Goal: Task Accomplishment & Management: Manage account settings

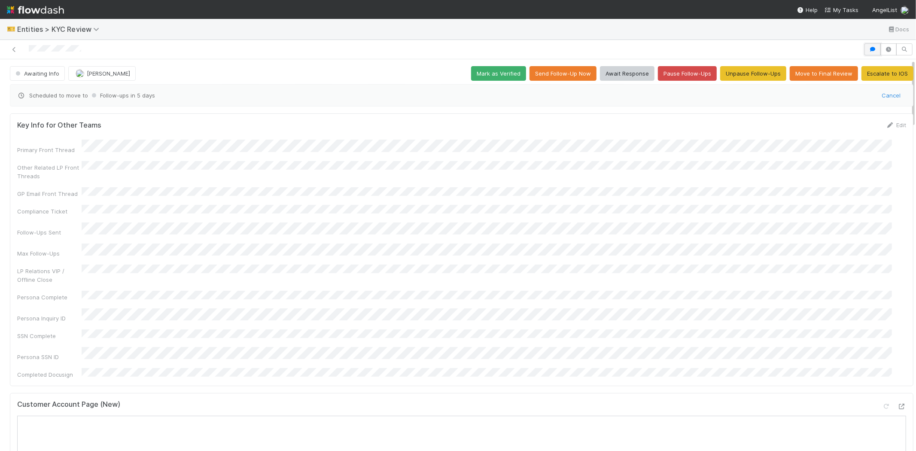
click at [868, 48] on icon "button" at bounding box center [872, 49] width 9 height 5
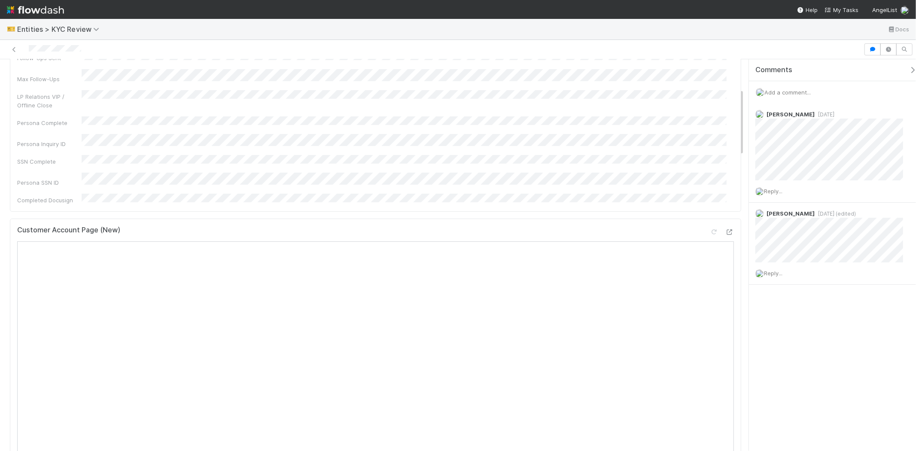
scroll to position [191, 0]
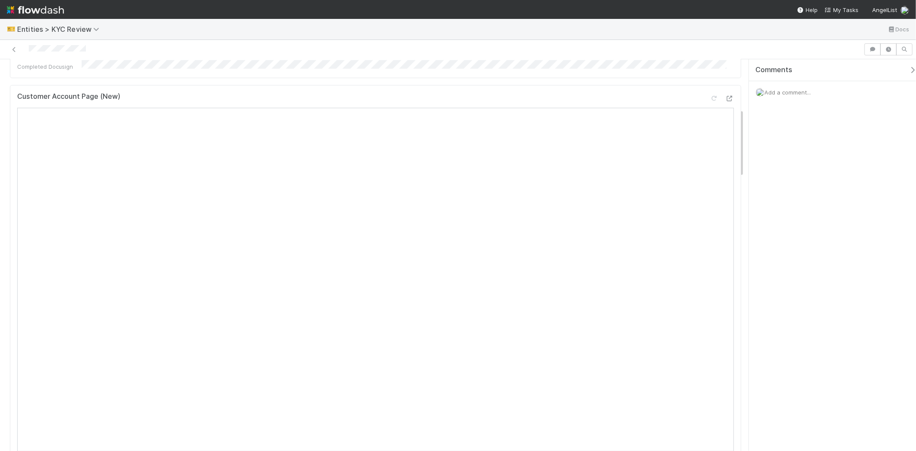
scroll to position [286, 0]
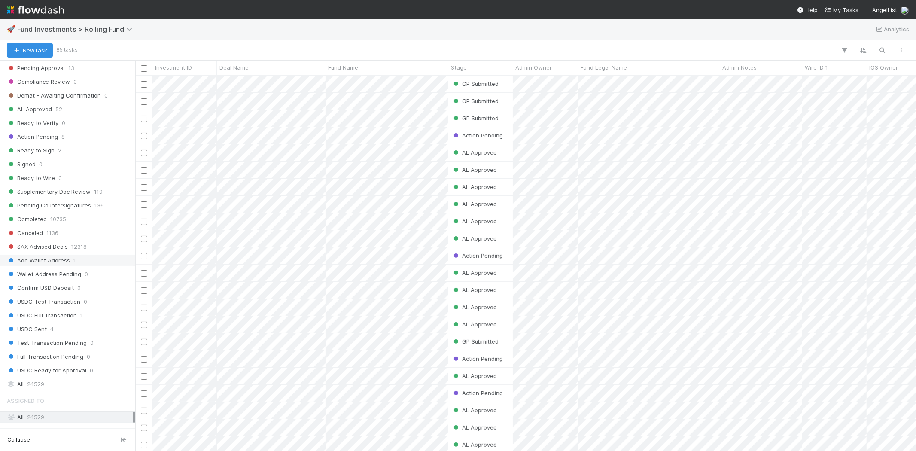
scroll to position [429, 0]
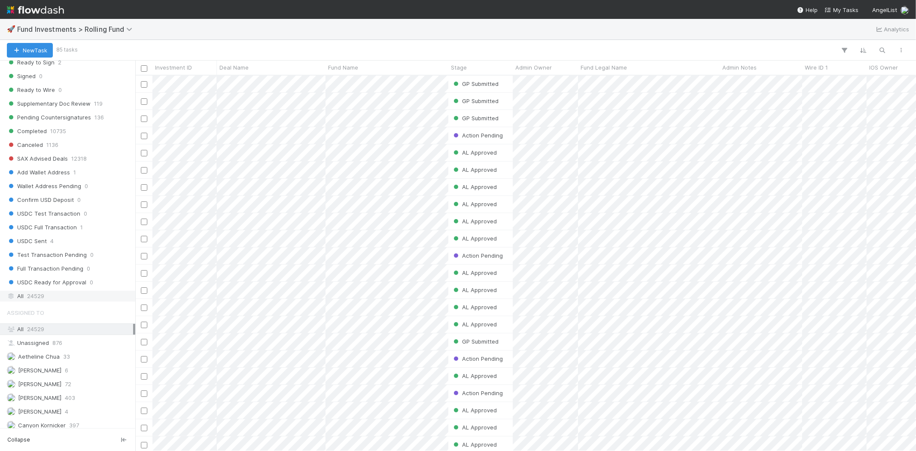
click at [33, 295] on span "24529" at bounding box center [35, 296] width 17 height 11
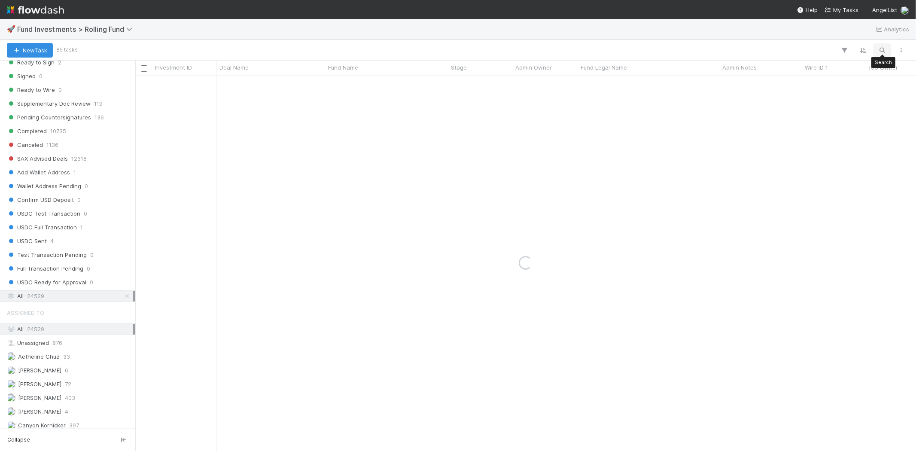
click at [880, 50] on icon "button" at bounding box center [882, 50] width 9 height 8
click at [301, 143] on div "Completed Quyen Nguyen 6/17/25, 11:18:31 PM 6/23/25, 8:51:59 PM 0 0 0 0" at bounding box center [525, 263] width 781 height 375
click at [826, 37] on input "almond" at bounding box center [838, 36] width 86 height 10
click at [826, 36] on input "almond" at bounding box center [838, 36] width 86 height 10
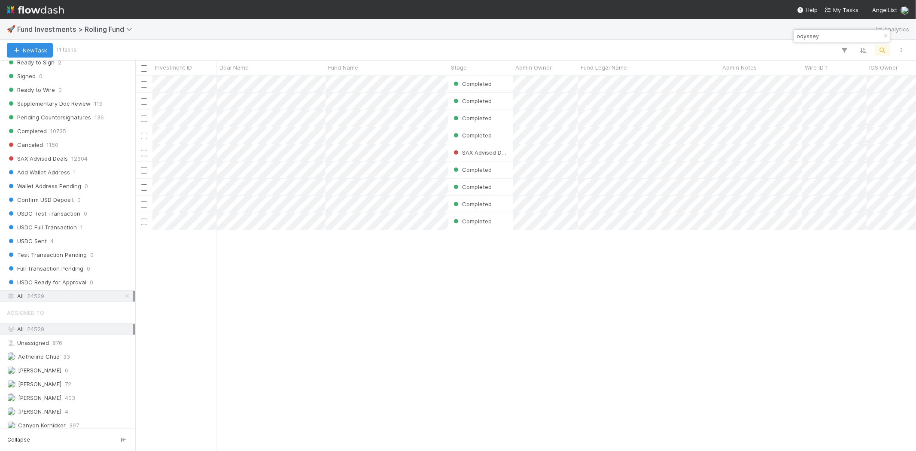
scroll to position [368, 773]
click at [832, 31] on input "odyssey" at bounding box center [838, 36] width 86 height 10
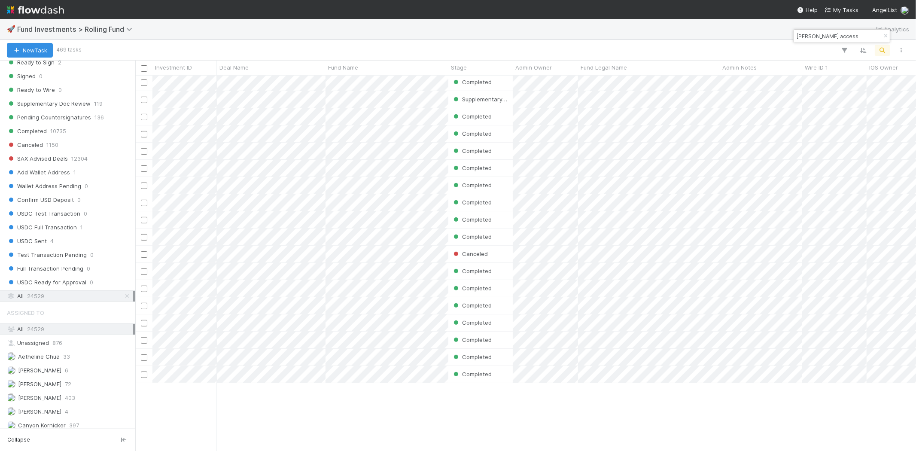
scroll to position [0, 0]
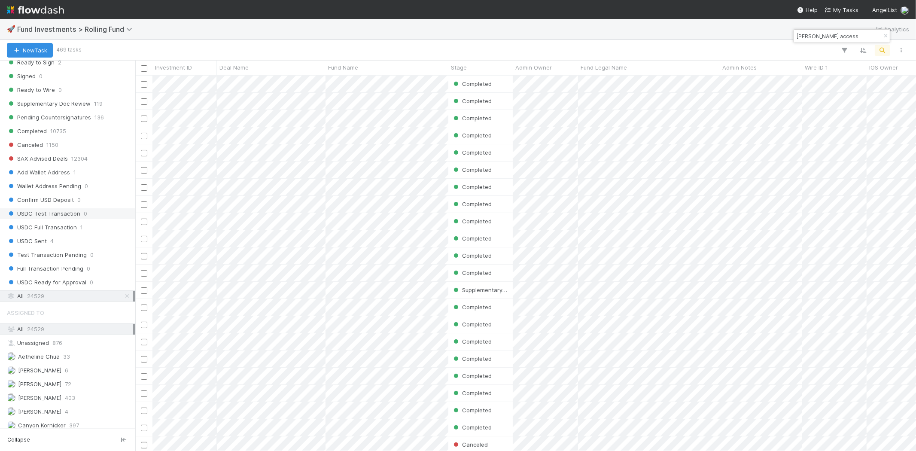
type input "austen access"
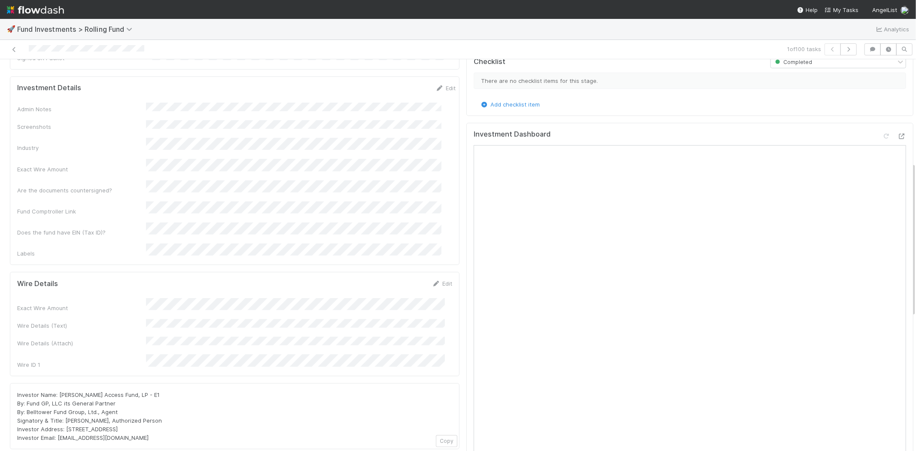
scroll to position [286, 0]
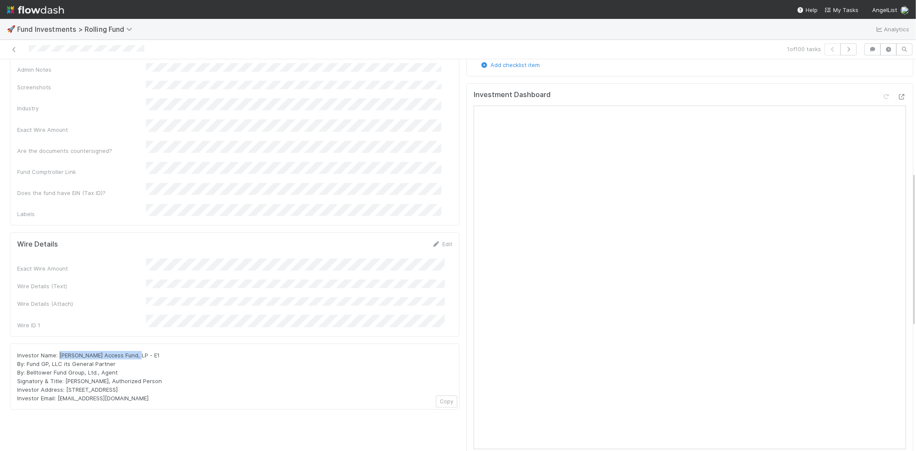
drag, startPoint x: 58, startPoint y: 314, endPoint x: 140, endPoint y: 316, distance: 82.5
click at [140, 351] on div "Investor Name: Austen Access Fund, LP - E1 By: Fund GP, LLC its General Partner…" at bounding box center [234, 377] width 435 height 52
copy span "Austen Access Fund, LP - E1"
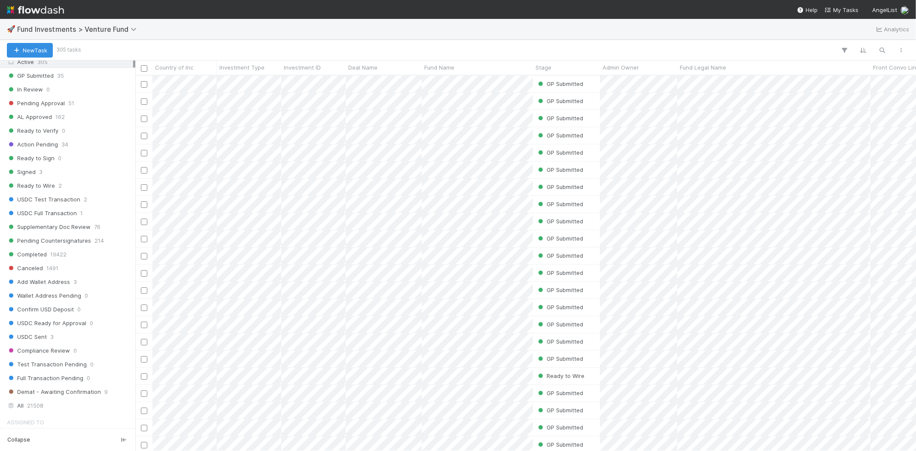
scroll to position [429, 0]
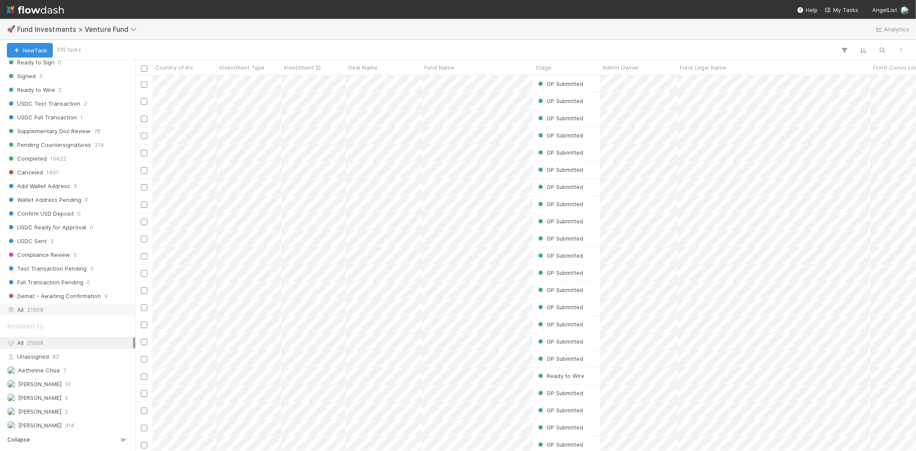
click at [36, 311] on span "21508" at bounding box center [35, 309] width 16 height 11
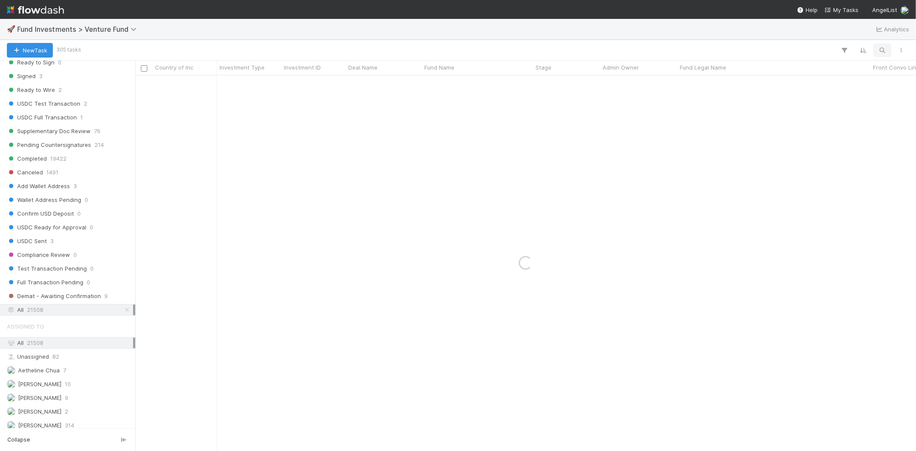
click at [882, 50] on icon "button" at bounding box center [882, 50] width 9 height 8
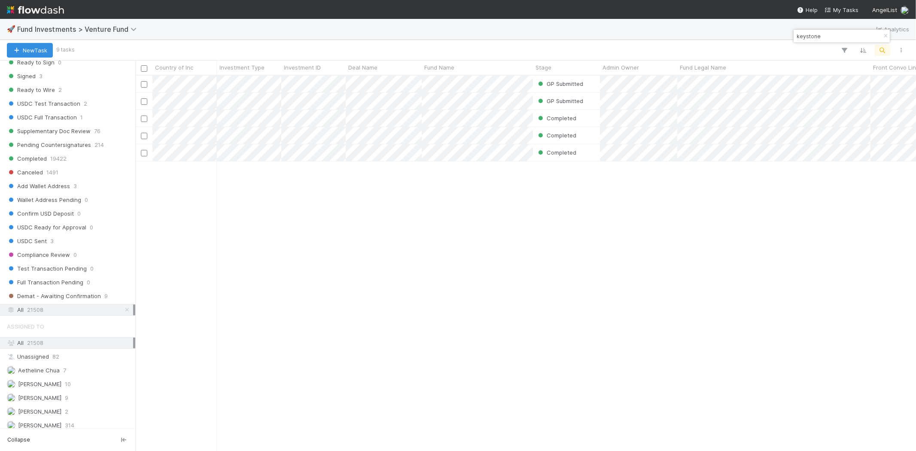
scroll to position [368, 773]
type input "keystone"
click at [401, 239] on div "GP Submitted Jack Plank 8/16/25, 9:10:02 AM 8/16/25, 9:10:09 AM 0 0 0 0 GP Subm…" at bounding box center [525, 263] width 781 height 375
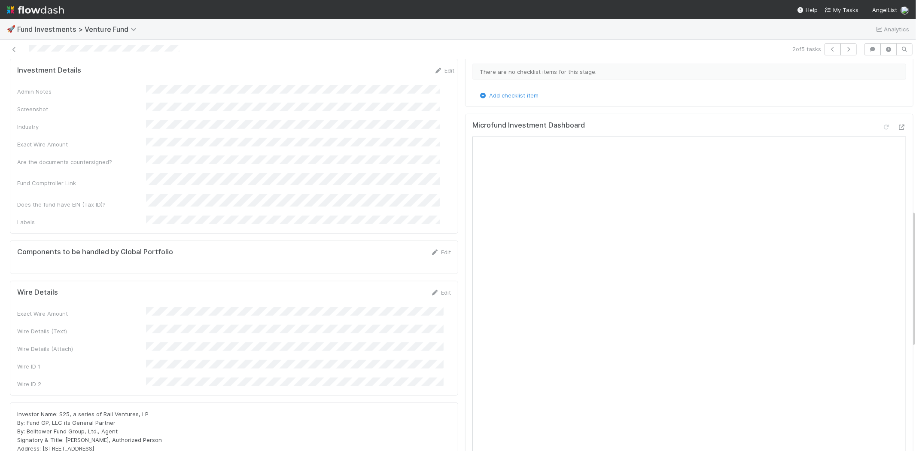
scroll to position [429, 0]
click at [14, 49] on icon at bounding box center [14, 50] width 9 height 6
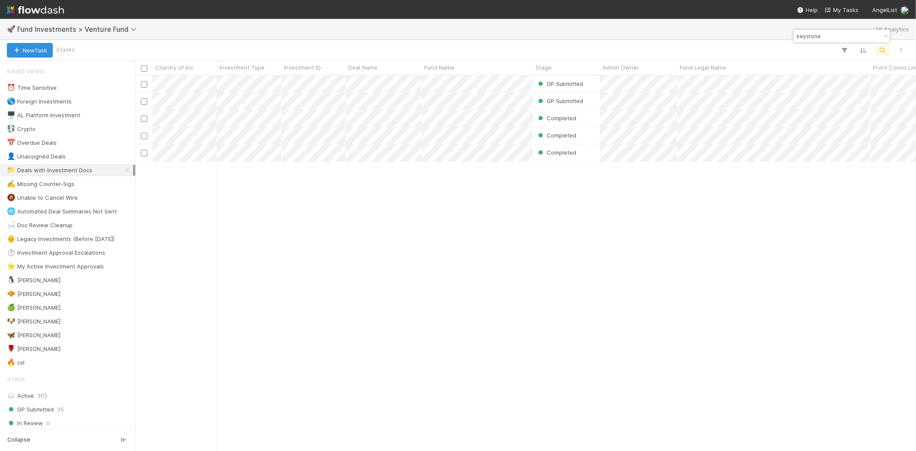
scroll to position [368, 773]
click at [838, 36] on input "keystone" at bounding box center [838, 36] width 86 height 10
click at [396, 231] on div "Completed Durga Arjun 10/22/24, 4:05:50 AM 5/9/25, 11:48:25 PM 0 0 0 0 Complete…" at bounding box center [525, 263] width 781 height 375
click at [819, 35] on input "almond" at bounding box center [838, 36] width 86 height 10
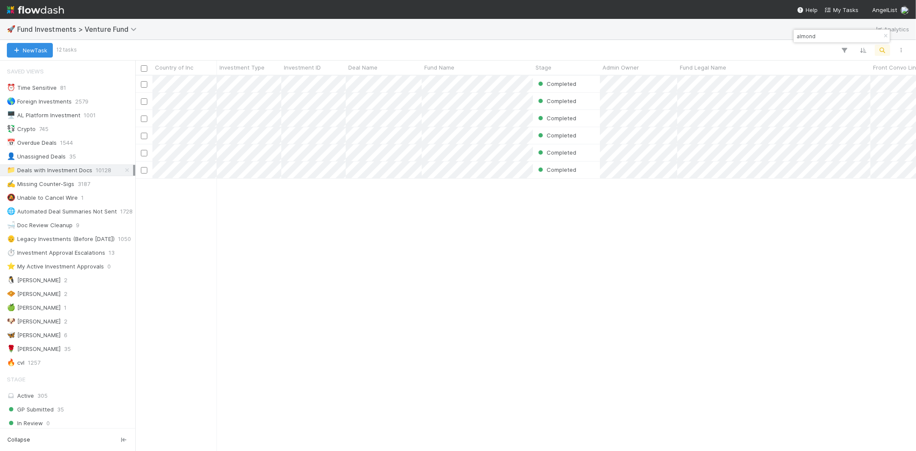
click at [819, 35] on input "almond" at bounding box center [838, 36] width 86 height 10
click at [819, 36] on input "almond" at bounding box center [838, 36] width 86 height 10
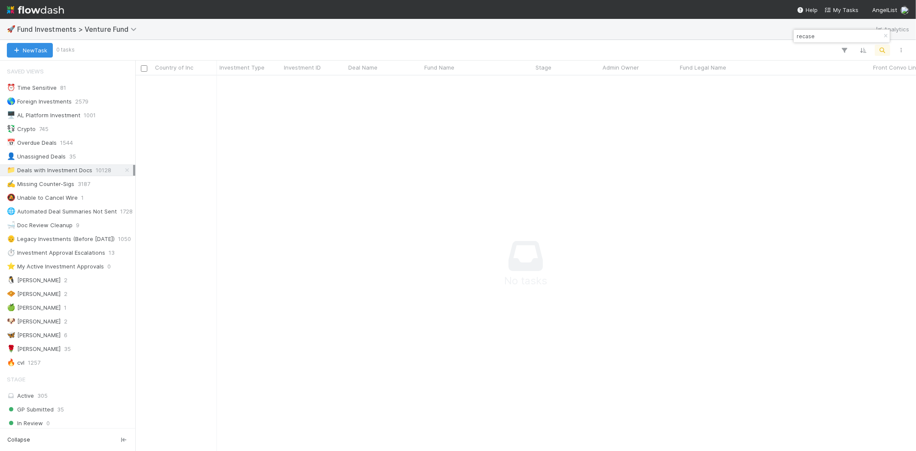
scroll to position [361, 766]
click at [826, 39] on input "recase" at bounding box center [838, 36] width 86 height 10
type input "t"
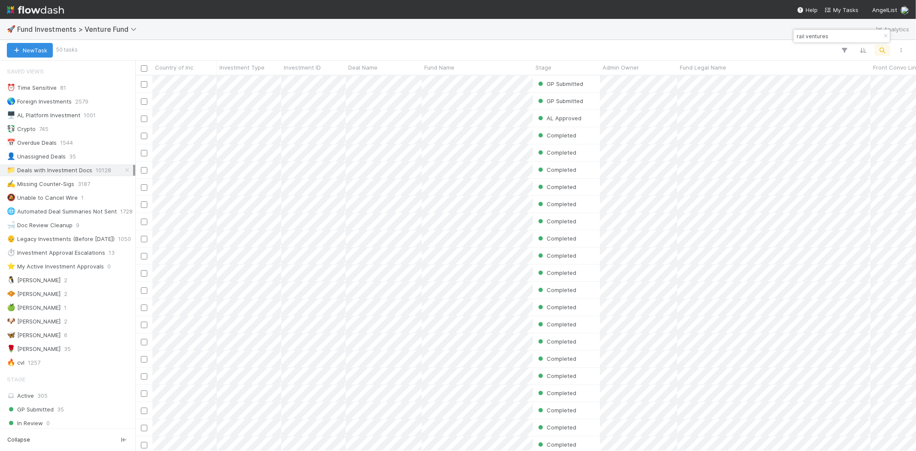
scroll to position [368, 773]
type input "rail ventures"
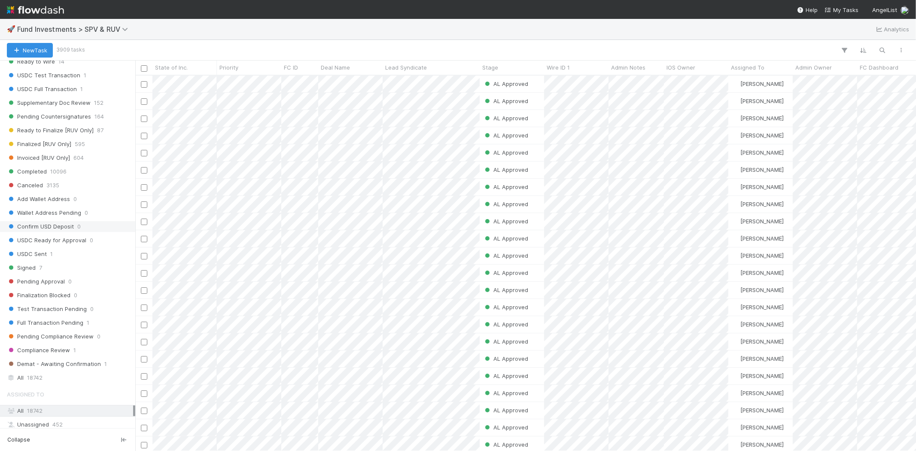
scroll to position [477, 0]
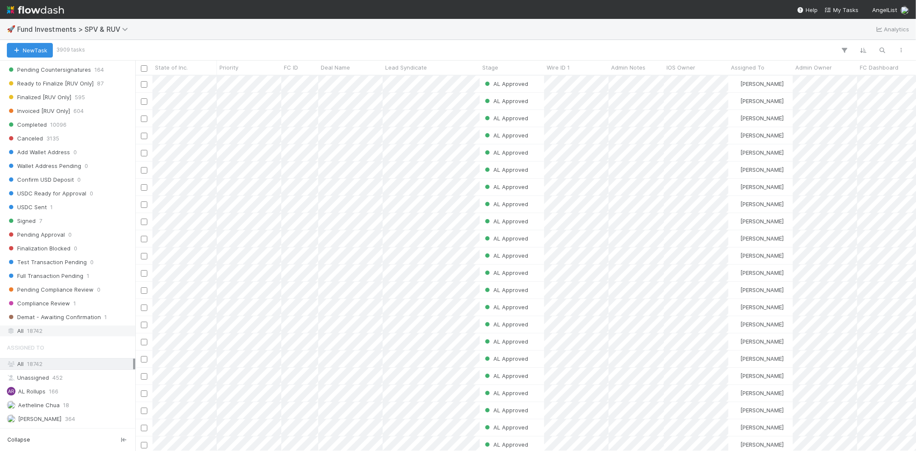
click at [39, 336] on span "18742" at bounding box center [34, 330] width 15 height 11
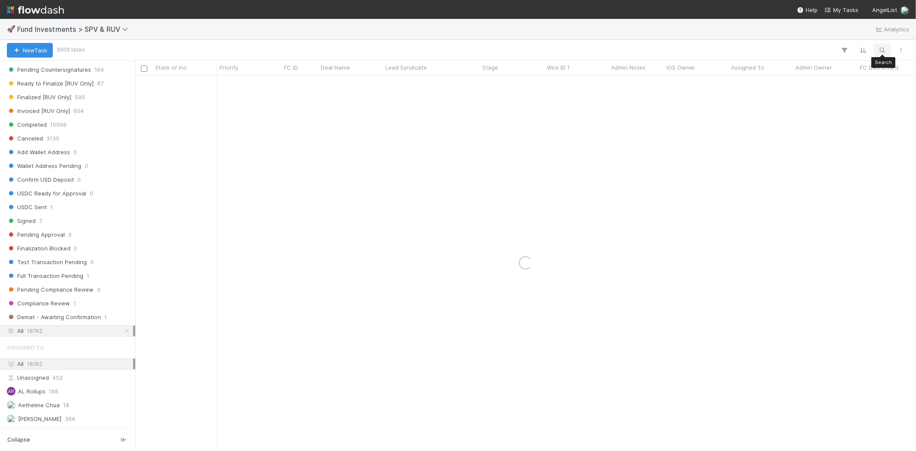
click at [889, 48] on button "button" at bounding box center [882, 50] width 15 height 11
type input "almond"
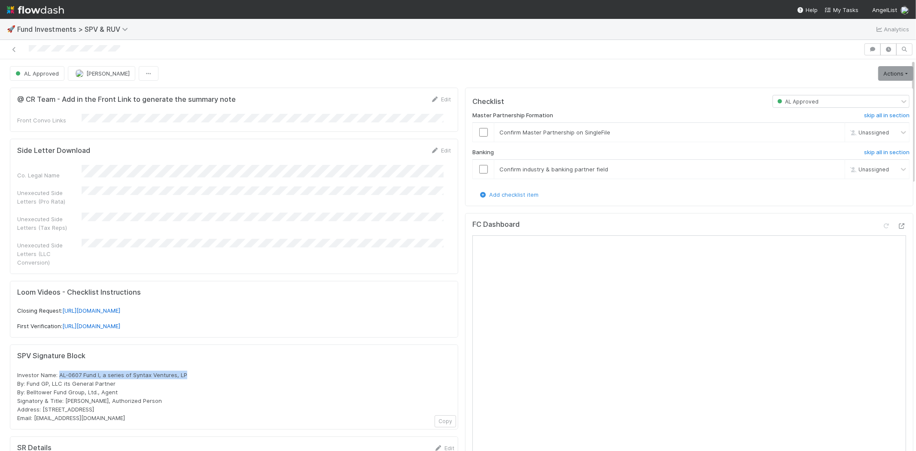
drag, startPoint x: 58, startPoint y: 363, endPoint x: 196, endPoint y: 366, distance: 137.5
click at [196, 371] on div "Investor Name: AL-0607 Fund I, a series of Syntax Ventures, LP By: Fund GP, LLC…" at bounding box center [234, 397] width 434 height 52
copy span "AL-0607 Fund I, a series of Syntax Ventures, LP"
click at [10, 49] on icon at bounding box center [14, 50] width 9 height 6
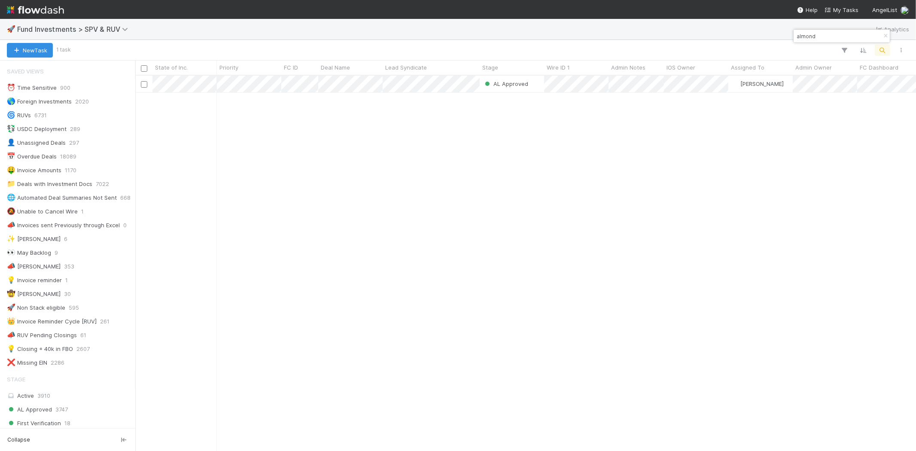
scroll to position [7, 7]
click at [817, 33] on input "almond" at bounding box center [838, 36] width 86 height 10
type input "hy fund i, a series of hemisphere"
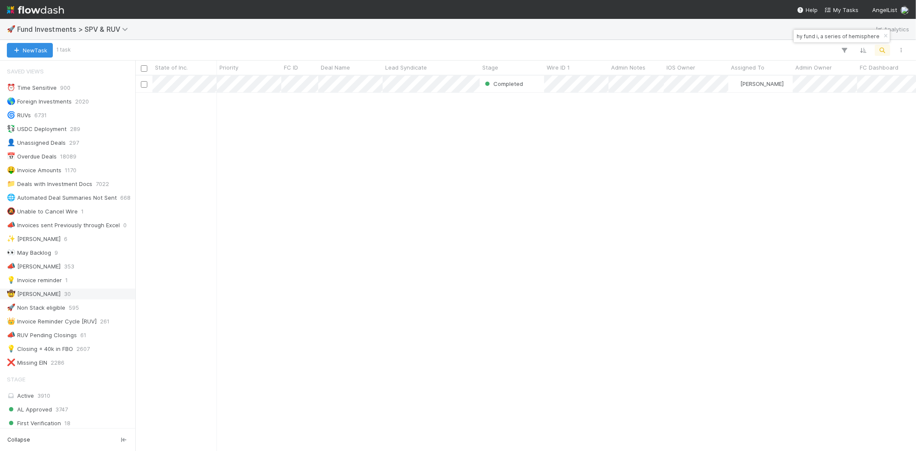
scroll to position [368, 773]
click at [398, 142] on div "Completed Amy Saks 7/26/22, 11:46:01 PM 4/10/25, 4:25:32 AM 0 0 0 0" at bounding box center [525, 263] width 781 height 375
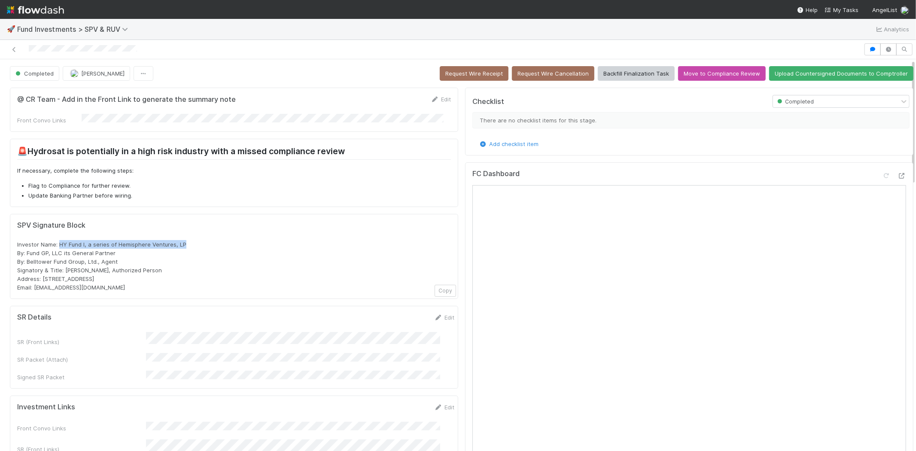
drag, startPoint x: 173, startPoint y: 237, endPoint x: 194, endPoint y: 239, distance: 21.2
click at [194, 240] on div "Investor Name: HY Fund I, a series of Hemisphere Ventures, LP By: Fund GP, LLC …" at bounding box center [234, 266] width 434 height 52
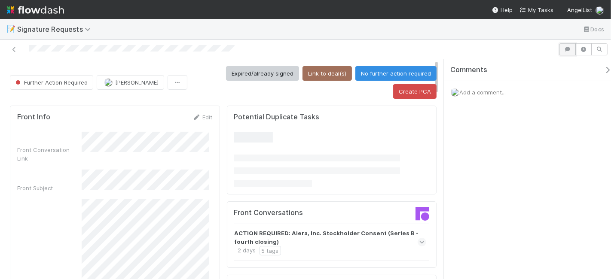
click at [564, 47] on icon "button" at bounding box center [567, 49] width 9 height 5
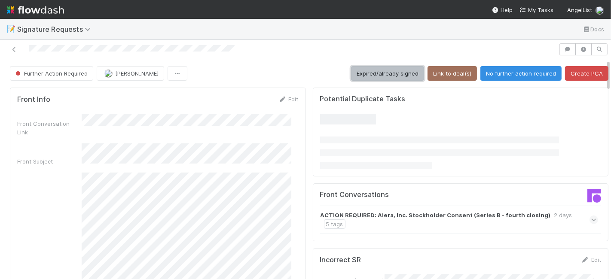
click at [371, 68] on button "Expired/already signed" at bounding box center [387, 73] width 73 height 15
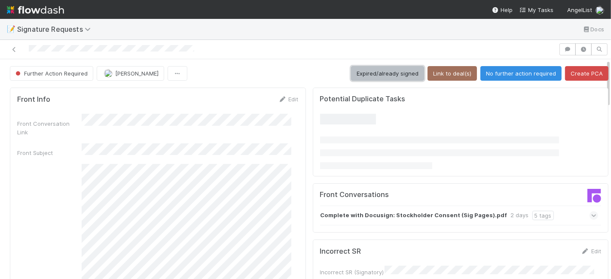
click at [379, 69] on button "Expired/already signed" at bounding box center [387, 73] width 73 height 15
click at [369, 71] on button "Expired/already signed" at bounding box center [387, 73] width 73 height 15
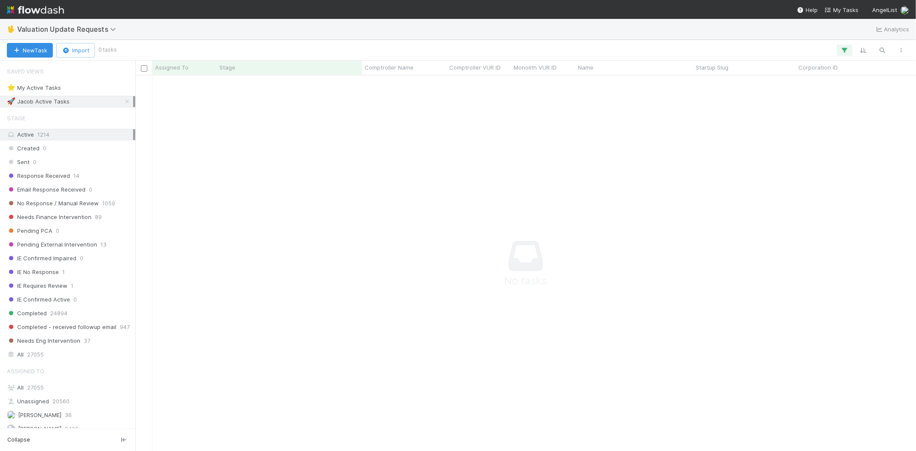
scroll to position [361, 766]
click at [845, 46] on icon "button" at bounding box center [844, 50] width 9 height 8
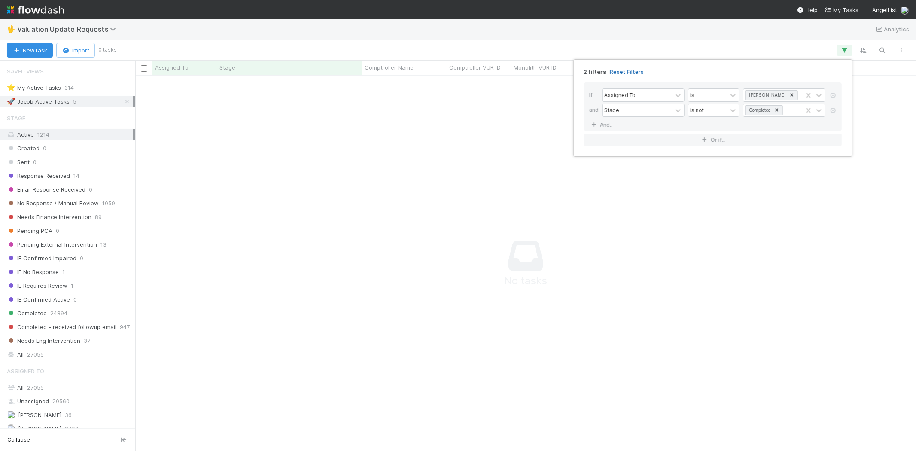
click at [615, 71] on link "Reset Filters" at bounding box center [627, 71] width 34 height 7
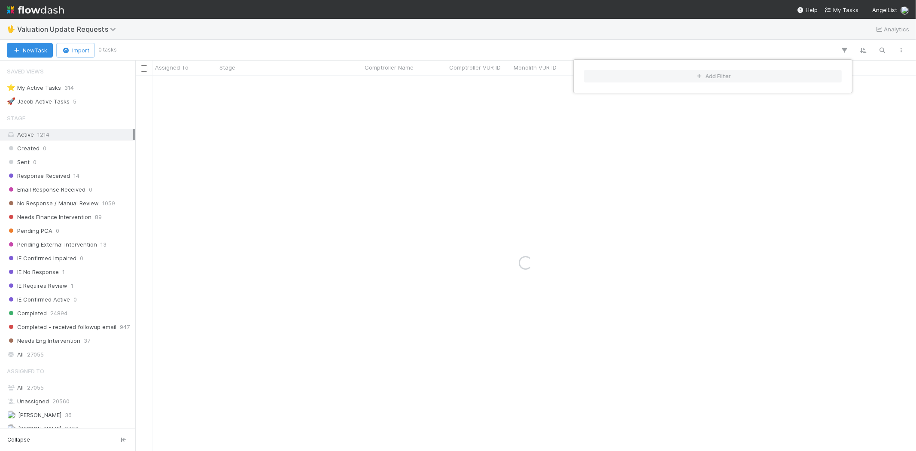
click at [477, 35] on div "Add Filter" at bounding box center [458, 225] width 916 height 451
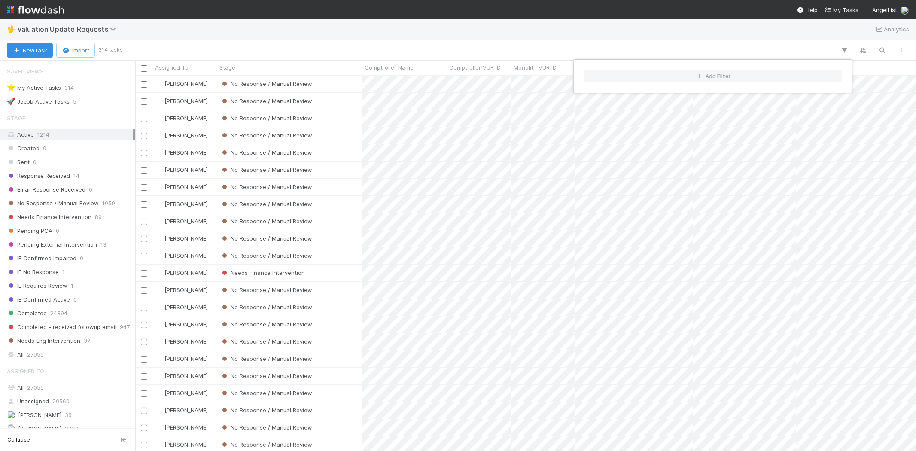
scroll to position [368, 773]
click at [277, 46] on div "Add Filter" at bounding box center [458, 225] width 916 height 451
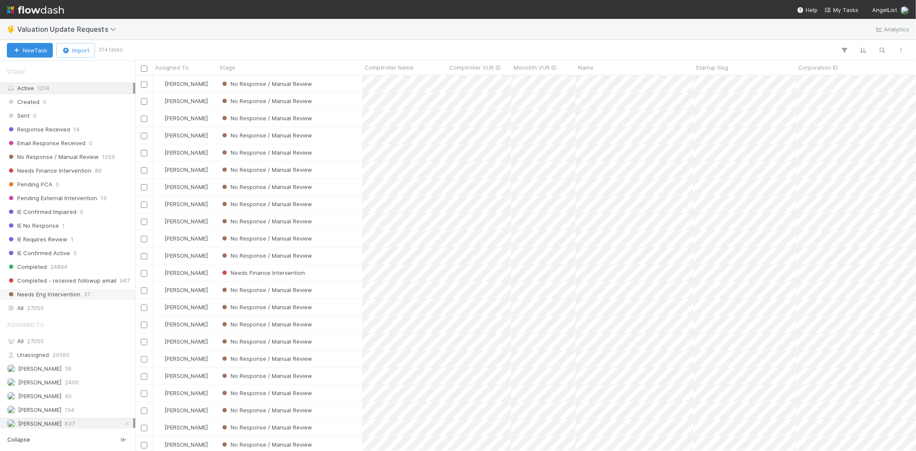
scroll to position [149, 0]
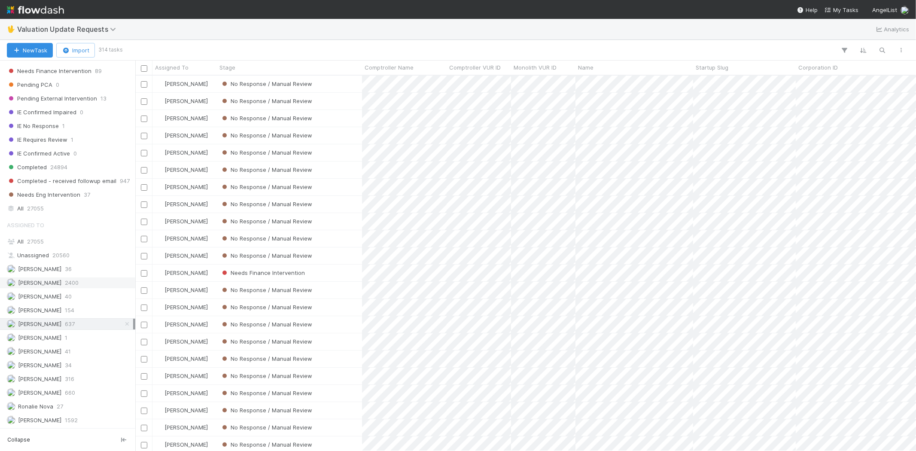
click at [69, 277] on span "2400" at bounding box center [72, 282] width 14 height 11
click at [73, 389] on span "660" at bounding box center [70, 392] width 10 height 11
click at [75, 322] on span "637" at bounding box center [70, 324] width 10 height 11
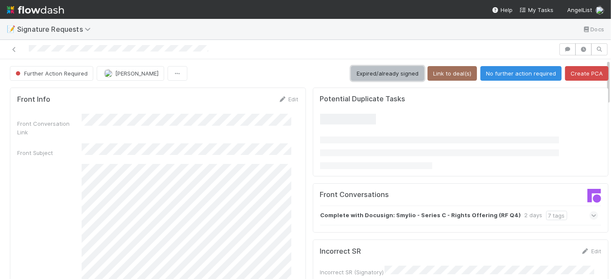
click at [358, 70] on button "Expired/already signed" at bounding box center [387, 73] width 73 height 15
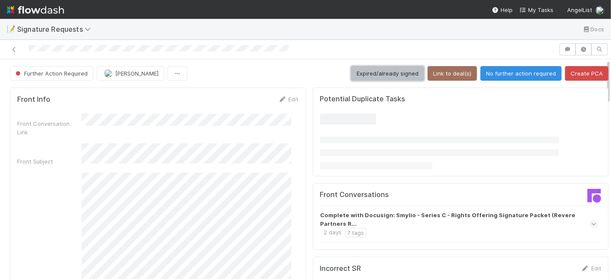
click at [379, 75] on button "Expired/already signed" at bounding box center [387, 73] width 73 height 15
click at [389, 72] on button "Expired/already signed" at bounding box center [387, 73] width 73 height 15
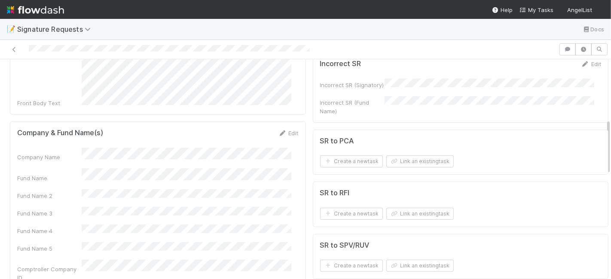
scroll to position [238, 0]
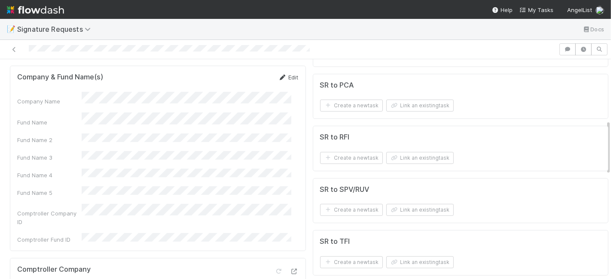
click at [285, 74] on link "Edit" at bounding box center [288, 77] width 20 height 7
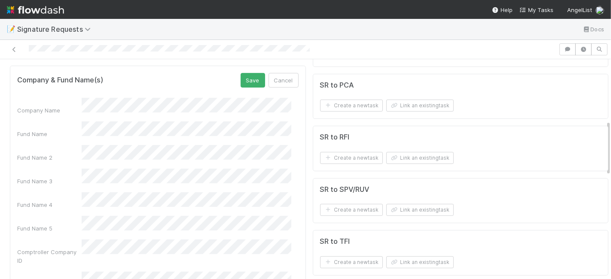
scroll to position [241, 0]
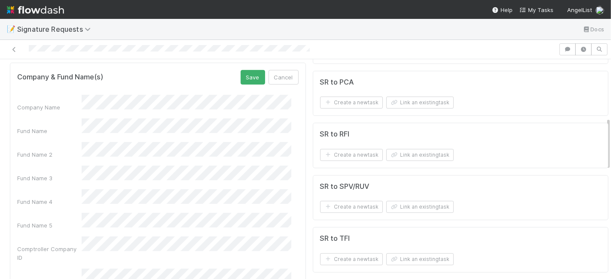
click at [243, 70] on button "Save" at bounding box center [252, 77] width 24 height 15
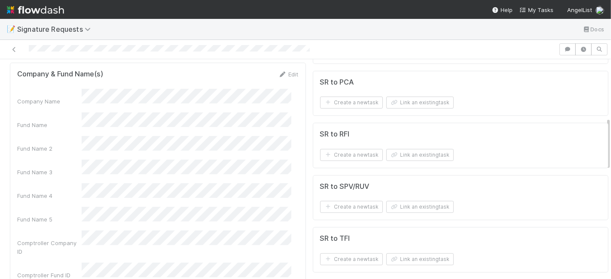
scroll to position [238, 0]
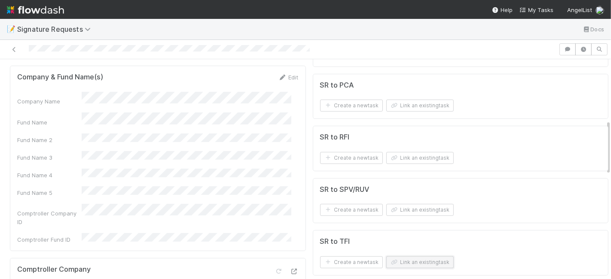
click at [400, 262] on button "Link an existing task" at bounding box center [419, 262] width 67 height 12
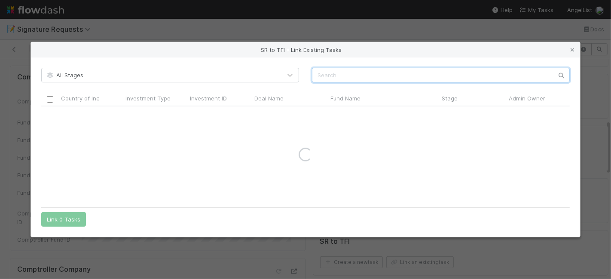
click at [339, 73] on input "text" at bounding box center [441, 75] width 258 height 15
paste input "Keystone"
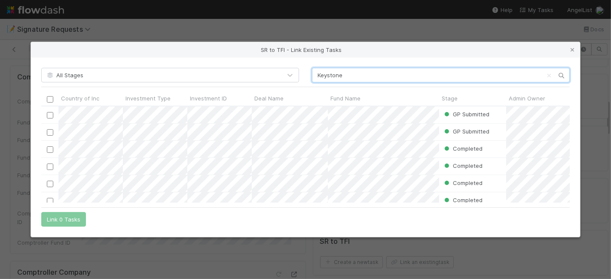
scroll to position [89, 521]
type input "Keystone"
click at [52, 131] on input "checkbox" at bounding box center [50, 132] width 6 height 6
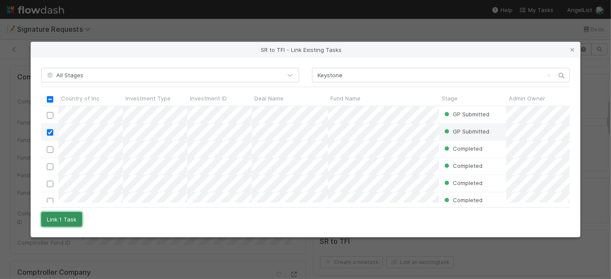
click at [67, 213] on button "Link 1 Task" at bounding box center [61, 219] width 41 height 15
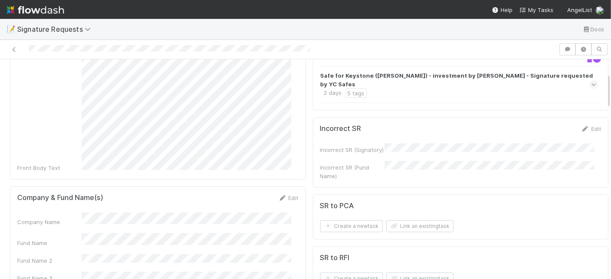
scroll to position [0, 0]
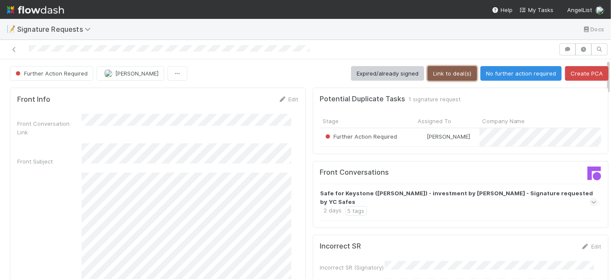
click at [445, 72] on button "Link to deal(s)" at bounding box center [451, 73] width 49 height 15
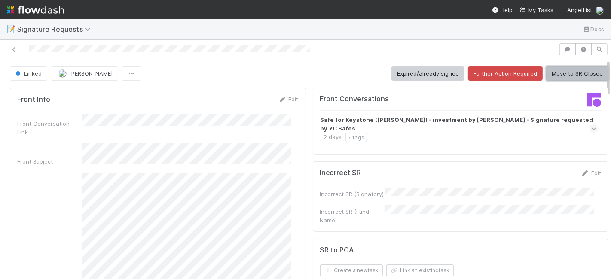
click at [562, 67] on button "Move to SR Closed" at bounding box center [577, 73] width 62 height 15
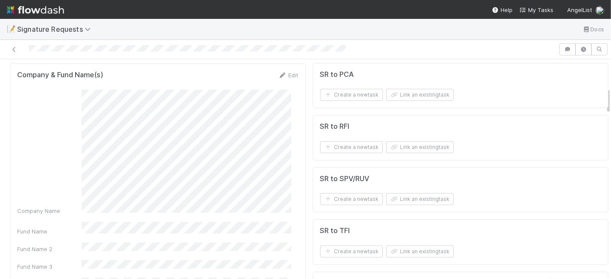
scroll to position [238, 0]
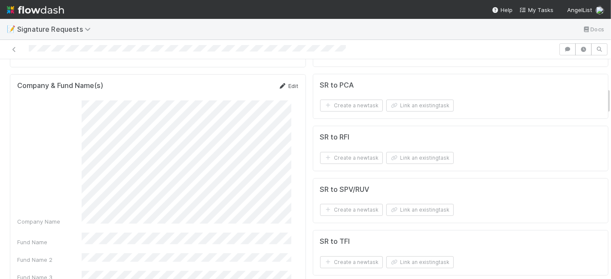
click at [285, 82] on link "Edit" at bounding box center [288, 85] width 20 height 7
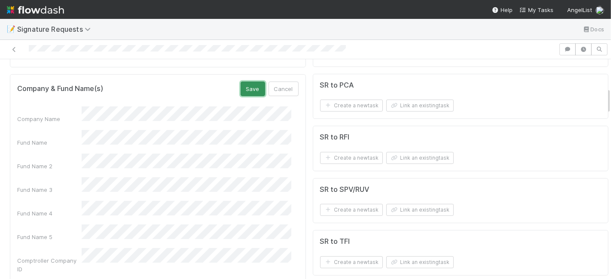
click at [249, 82] on button "Save" at bounding box center [252, 89] width 24 height 15
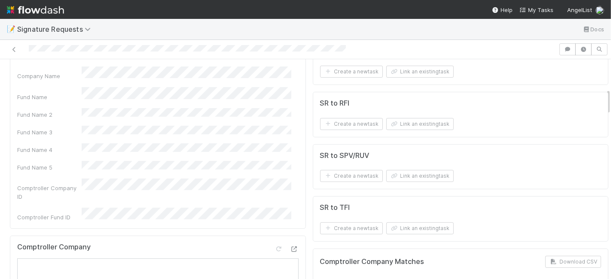
scroll to position [286, 0]
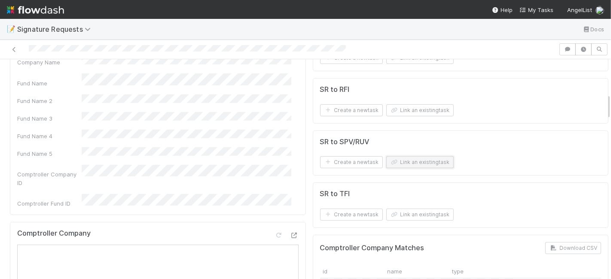
click at [398, 163] on button "Link an existing task" at bounding box center [419, 162] width 67 height 12
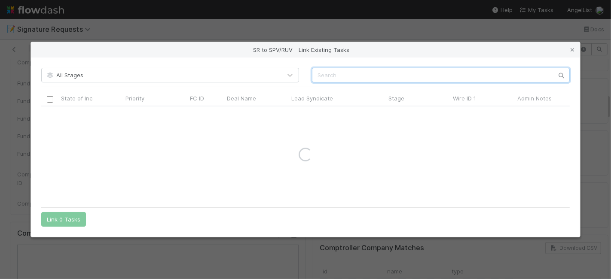
click at [334, 75] on input "text" at bounding box center [441, 75] width 258 height 15
paste input "56473"
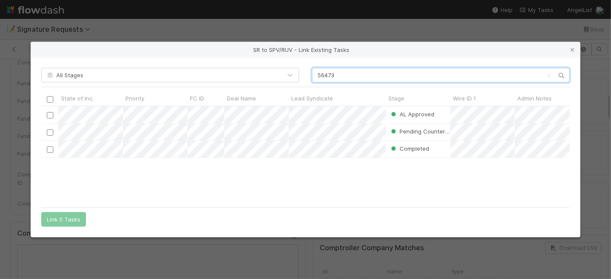
scroll to position [89, 521]
type input "56473"
click at [244, 194] on div "AL Approved Nora Hafez 6/10/25, 2:56:52 AM 8/13/25, 9:38:50 AM Pending Counters…" at bounding box center [305, 154] width 529 height 96
click at [50, 115] on input "checkbox" at bounding box center [50, 115] width 6 height 6
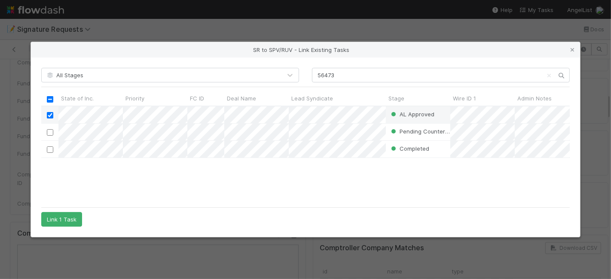
click at [136, 175] on div "AL Approved Nora Hafez 6/10/25, 2:56:52 AM 8/13/25, 9:38:50 AM Pending Counters…" at bounding box center [305, 154] width 529 height 96
click at [133, 167] on div "AL Approved Nora Hafez 6/10/25, 2:56:52 AM 8/13/25, 9:38:50 AM Pending Counters…" at bounding box center [305, 154] width 529 height 96
click at [135, 167] on div "AL Approved Nora Hafez 6/10/25, 2:56:52 AM 8/13/25, 9:38:50 AM Pending Counters…" at bounding box center [305, 154] width 529 height 96
click at [58, 216] on button "Link 1 Task" at bounding box center [61, 219] width 41 height 15
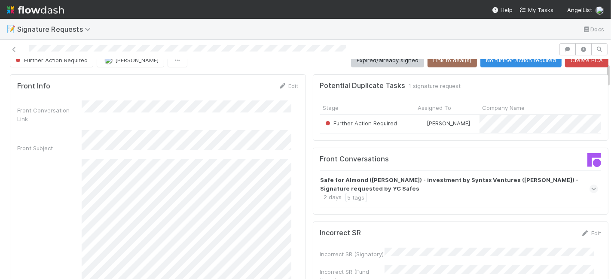
scroll to position [0, 0]
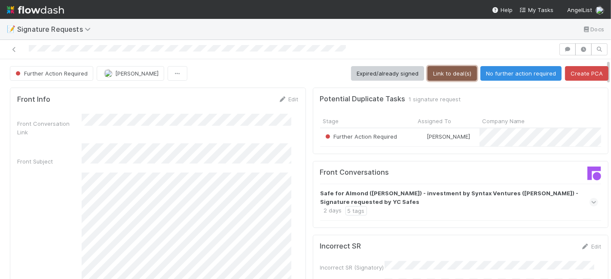
click at [447, 70] on button "Link to deal(s)" at bounding box center [451, 73] width 49 height 15
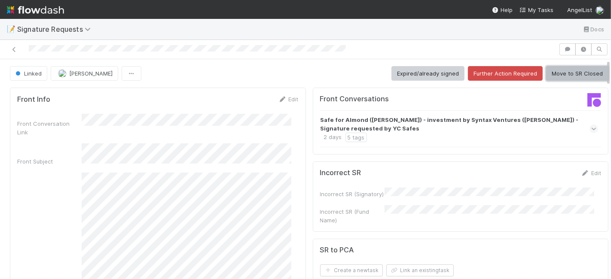
click at [552, 73] on button "Move to SR Closed" at bounding box center [577, 73] width 62 height 15
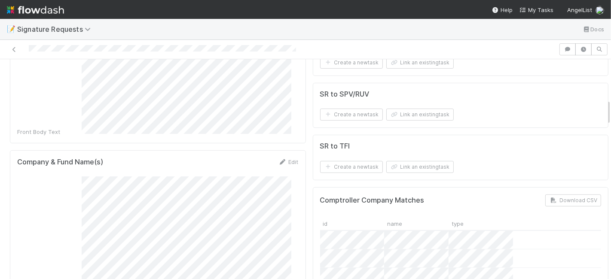
scroll to position [381, 0]
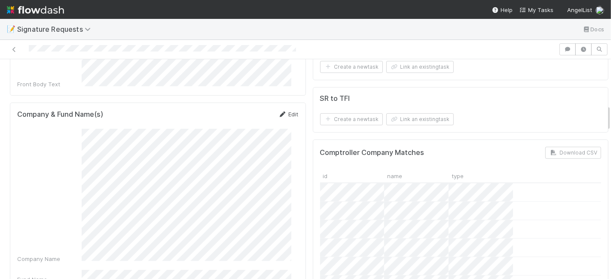
click at [283, 111] on link "Edit" at bounding box center [288, 114] width 20 height 7
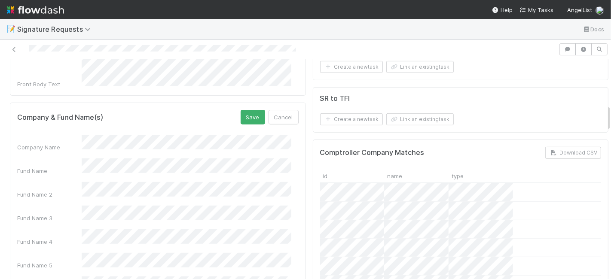
click at [48, 158] on div "Fund Name" at bounding box center [157, 166] width 281 height 17
click at [241, 110] on button "Save" at bounding box center [252, 117] width 24 height 15
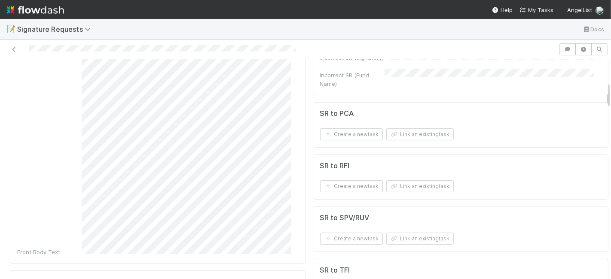
scroll to position [191, 0]
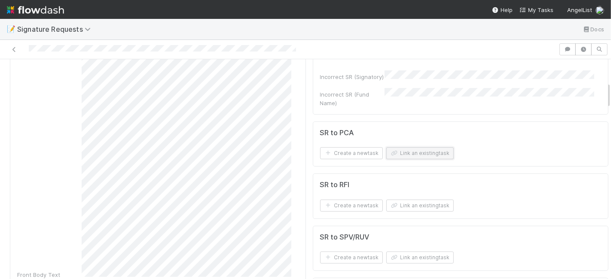
click at [401, 156] on button "Link an existing task" at bounding box center [419, 153] width 67 height 12
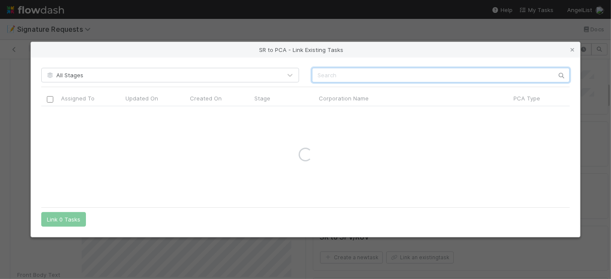
click at [347, 70] on input "text" at bounding box center [441, 75] width 258 height 15
paste input "Payward Inc."
type input "Payward Inc."
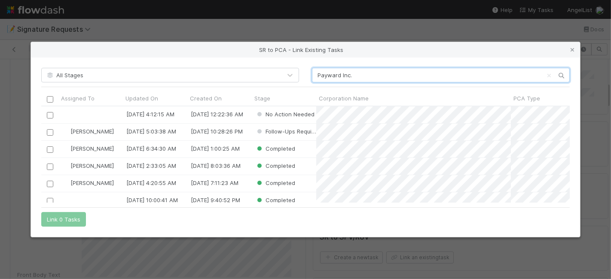
scroll to position [89, 521]
click at [48, 133] on input "checkbox" at bounding box center [50, 132] width 6 height 6
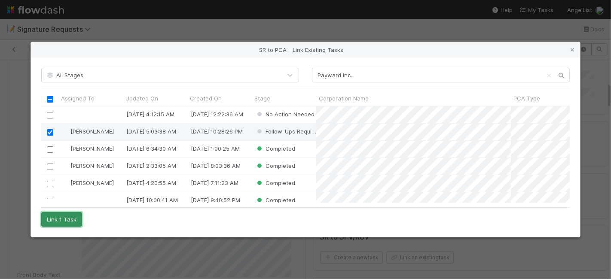
click at [59, 219] on button "Link 1 Task" at bounding box center [61, 219] width 41 height 15
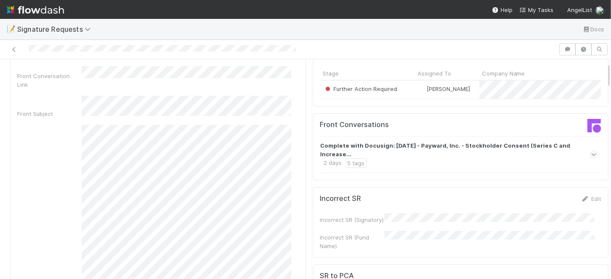
scroll to position [0, 0]
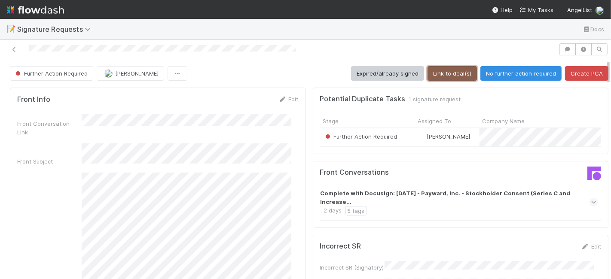
click at [446, 74] on button "Link to deal(s)" at bounding box center [451, 73] width 49 height 15
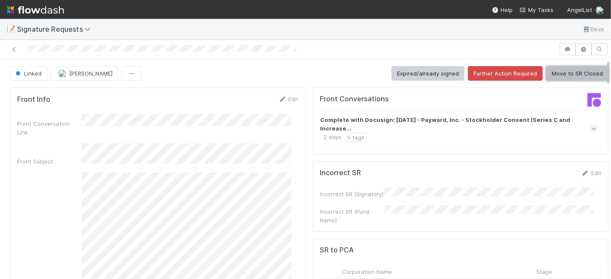
click at [558, 74] on button "Move to SR Closed" at bounding box center [577, 73] width 62 height 15
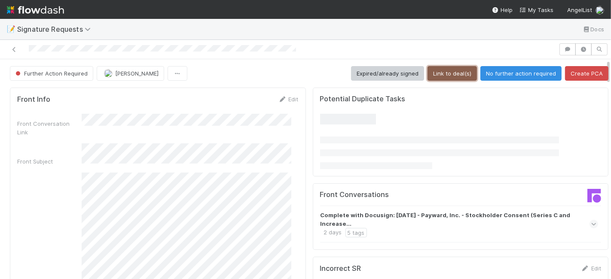
click at [446, 69] on button "Link to deal(s)" at bounding box center [451, 73] width 49 height 15
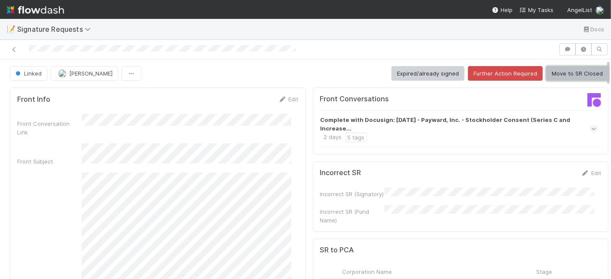
click at [556, 73] on button "Move to SR Closed" at bounding box center [577, 73] width 62 height 15
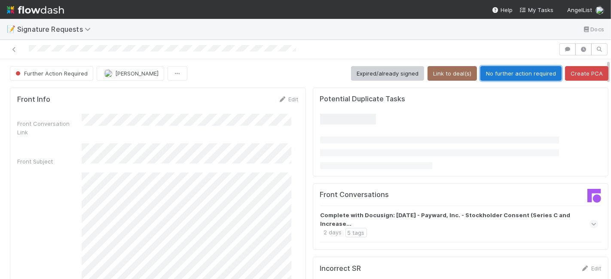
click at [500, 71] on button "No further action required" at bounding box center [520, 73] width 81 height 15
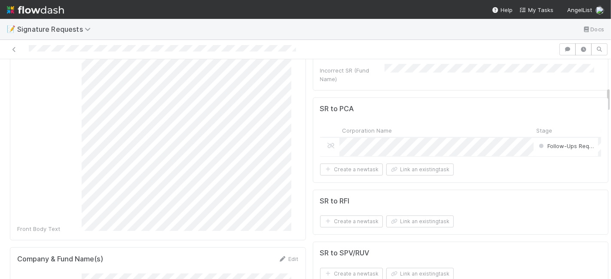
scroll to position [238, 0]
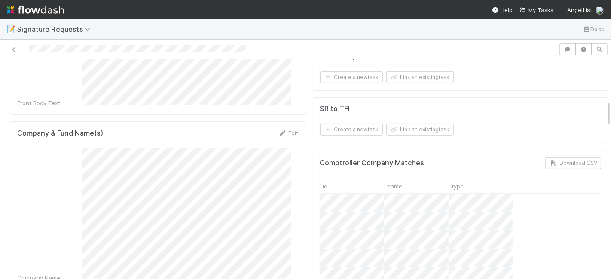
scroll to position [381, 0]
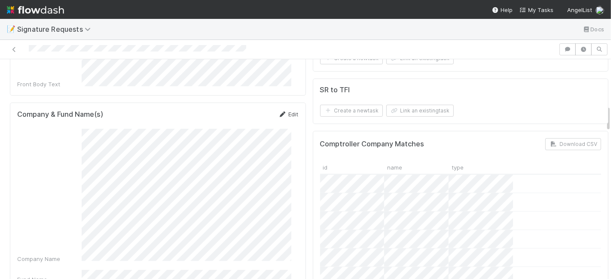
click at [286, 111] on link "Edit" at bounding box center [288, 114] width 20 height 7
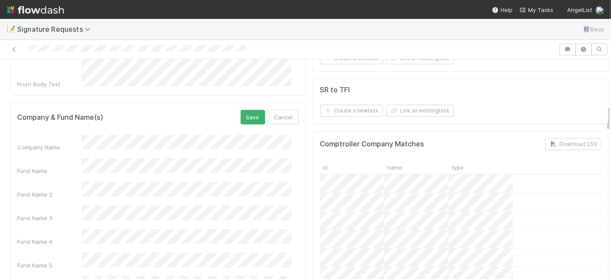
click at [60, 158] on div "Fund Name" at bounding box center [157, 166] width 281 height 17
click at [112, 135] on div "Company Name Fund Name Fund Name 2 Fund Name 3 Fund Name 4 Fund Name 5 Comptrol…" at bounding box center [157, 230] width 281 height 191
click at [240, 110] on button "Save" at bounding box center [252, 117] width 24 height 15
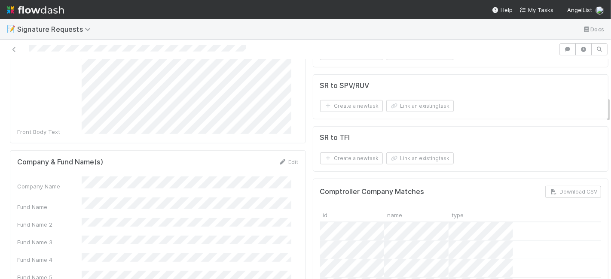
scroll to position [191, 0]
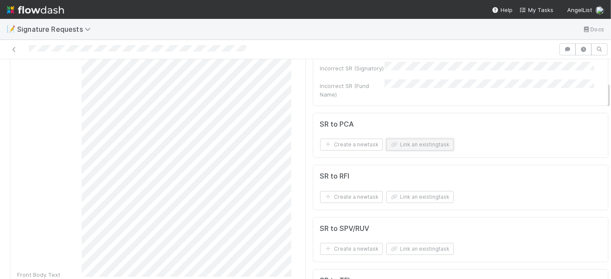
click at [412, 143] on button "Link an existing task" at bounding box center [419, 145] width 67 height 12
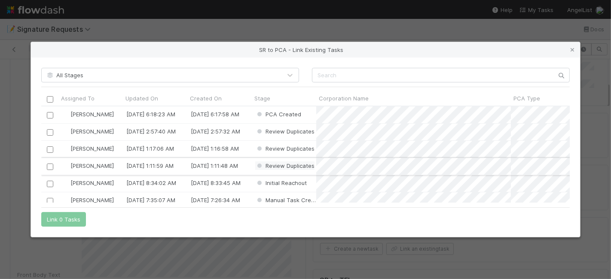
scroll to position [89, 521]
click at [569, 51] on icon at bounding box center [572, 50] width 9 height 6
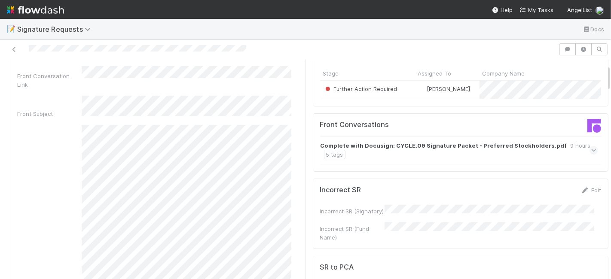
scroll to position [0, 0]
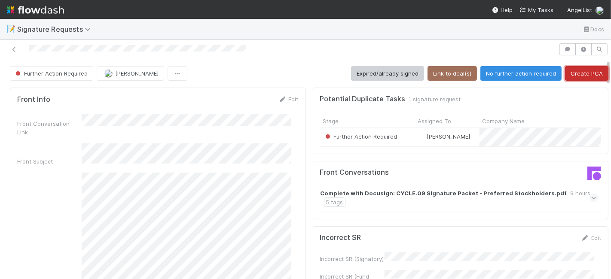
click at [578, 76] on button "Create PCA" at bounding box center [586, 73] width 43 height 15
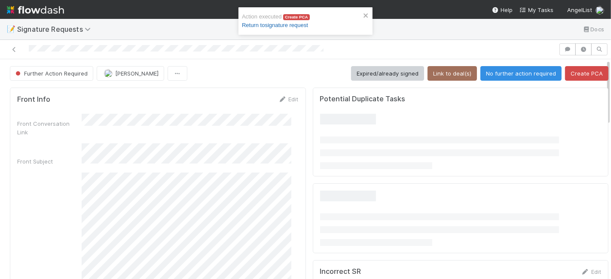
click at [282, 23] on link "Return to signature request" at bounding box center [275, 25] width 66 height 6
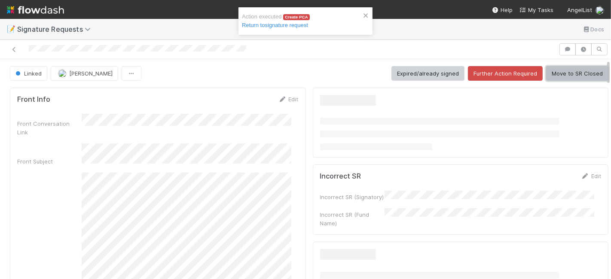
click at [568, 72] on button "Move to SR Closed" at bounding box center [577, 73] width 62 height 15
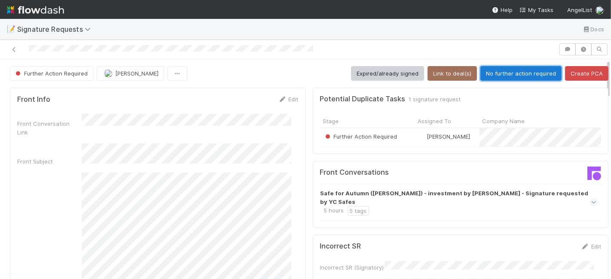
click at [502, 71] on button "No further action required" at bounding box center [520, 73] width 81 height 15
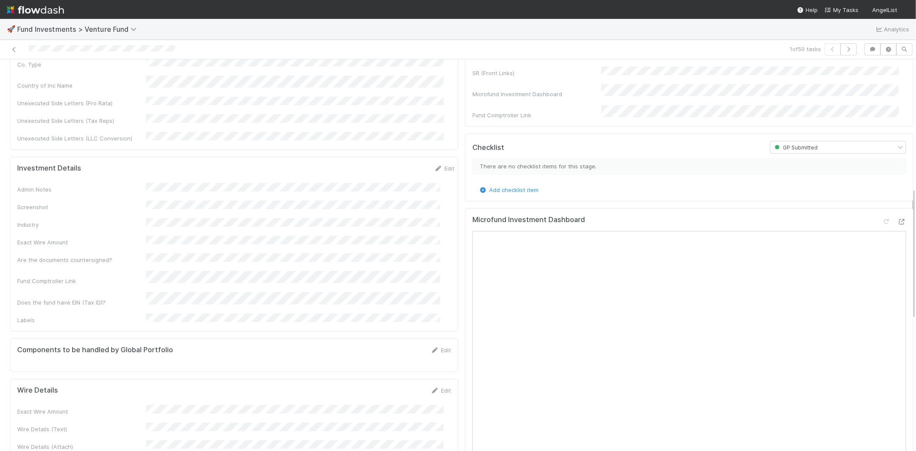
scroll to position [429, 0]
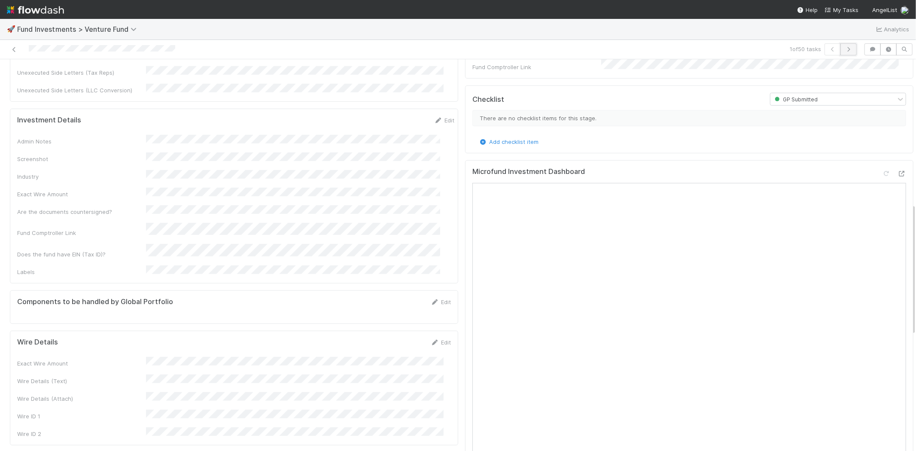
click at [845, 48] on icon "button" at bounding box center [848, 49] width 9 height 5
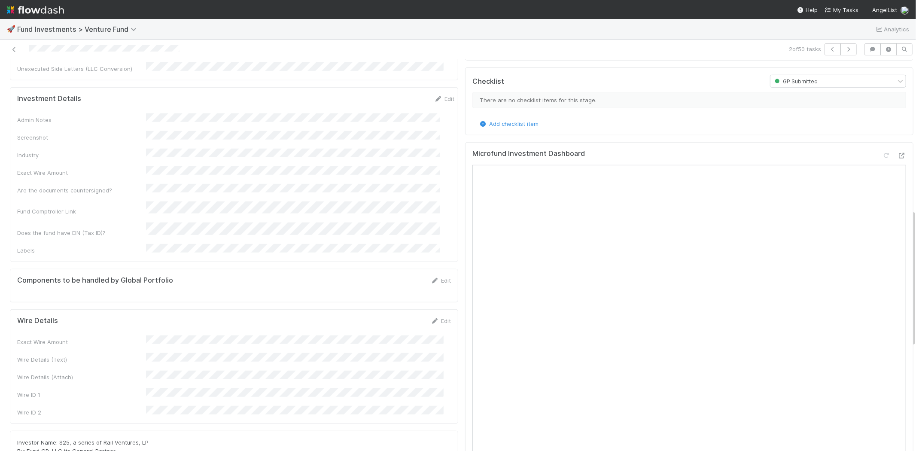
scroll to position [429, 0]
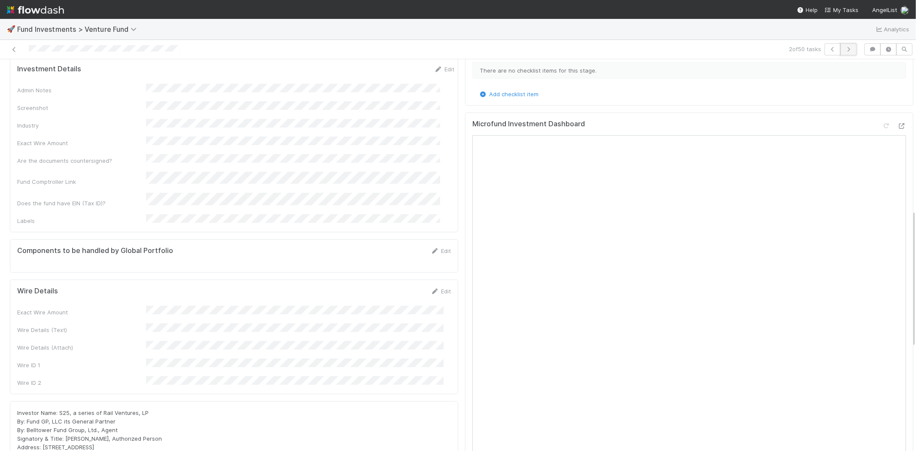
click at [840, 43] on button "button" at bounding box center [848, 49] width 16 height 12
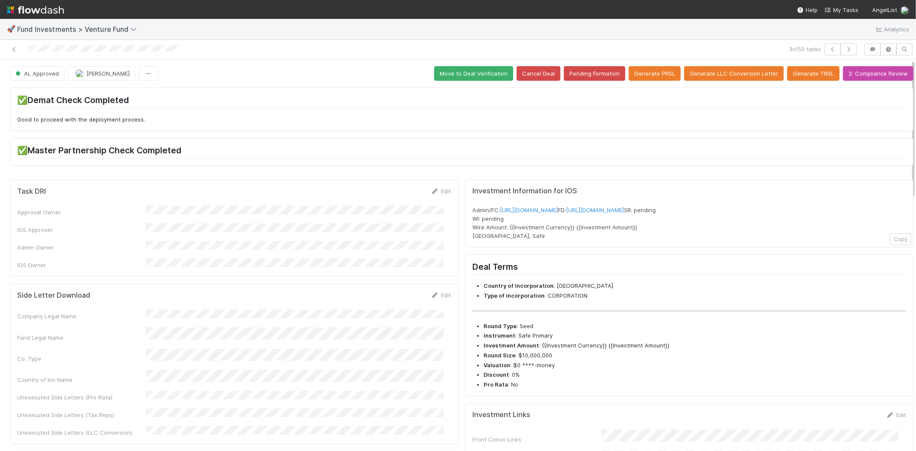
click at [302, 266] on div "Task DRI Edit Approval Owner IOS Approver Admin Owner IOS Owner" at bounding box center [234, 227] width 448 height 97
click at [14, 46] on link at bounding box center [14, 49] width 9 height 9
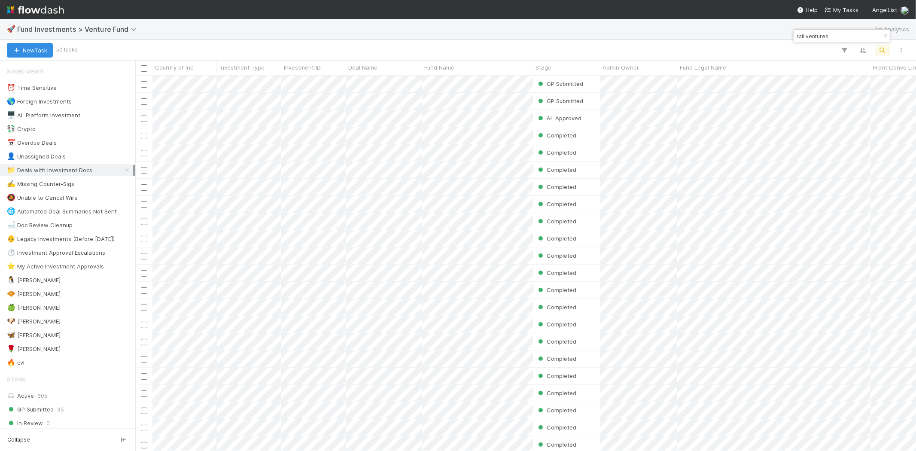
scroll to position [368, 773]
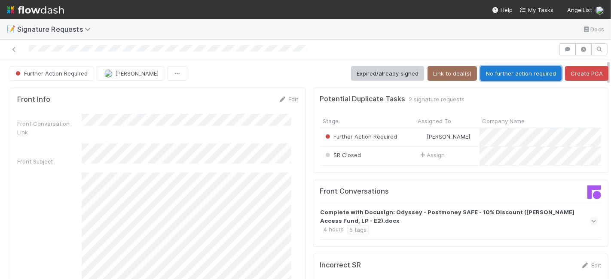
click at [499, 72] on button "No further action required" at bounding box center [520, 73] width 81 height 15
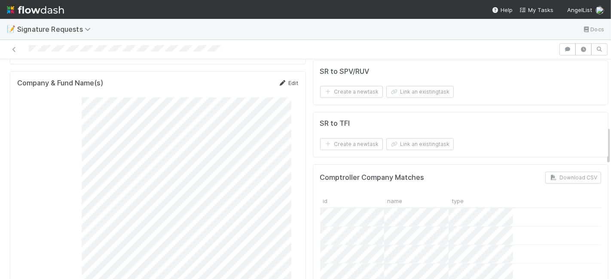
scroll to position [381, 0]
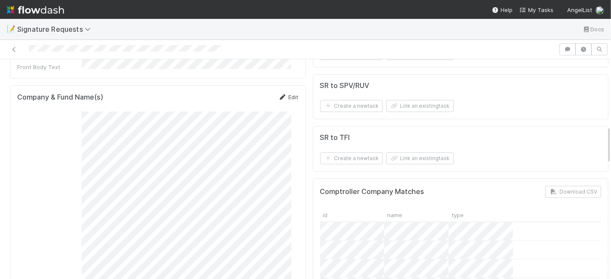
click at [285, 94] on link "Edit" at bounding box center [288, 97] width 20 height 7
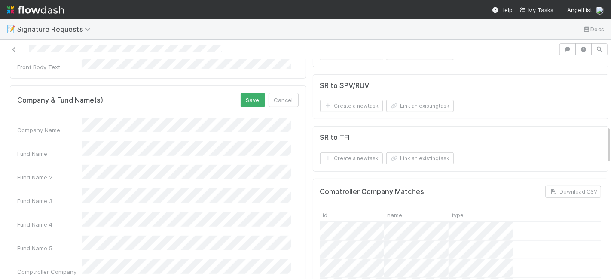
click at [46, 141] on div "Fund Name" at bounding box center [157, 149] width 281 height 17
click at [255, 93] on button "Save" at bounding box center [252, 100] width 24 height 15
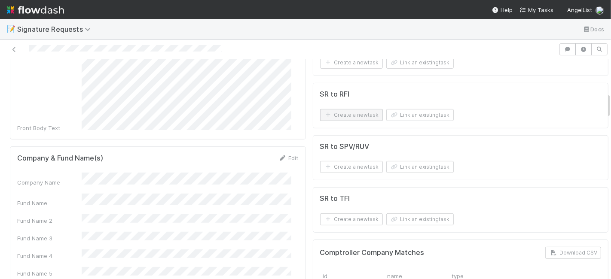
scroll to position [286, 0]
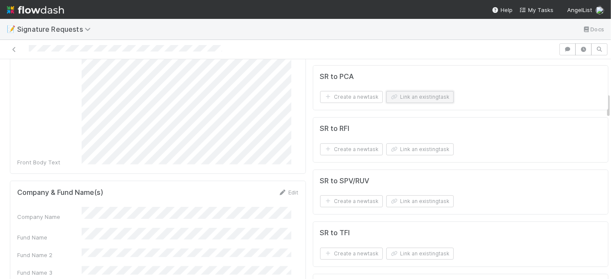
click at [414, 92] on button "Link an existing task" at bounding box center [419, 97] width 67 height 12
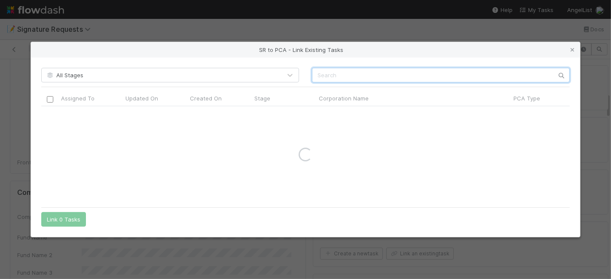
click at [330, 70] on input "text" at bounding box center [441, 75] width 258 height 15
paste input "Hydrosat Inc."
type input "Hydrosat Inc."
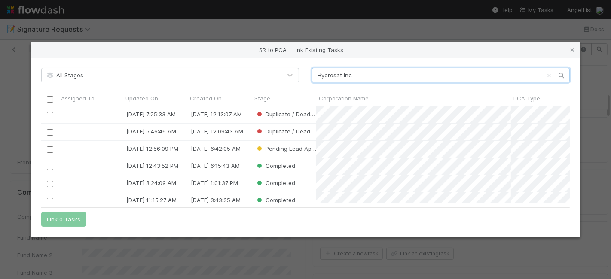
scroll to position [89, 521]
click at [48, 149] on input "checkbox" at bounding box center [50, 149] width 6 height 6
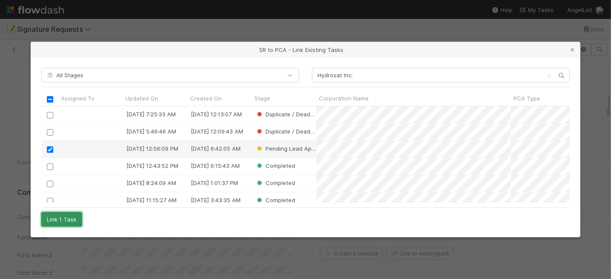
click at [71, 222] on button "Link 1 Task" at bounding box center [61, 219] width 41 height 15
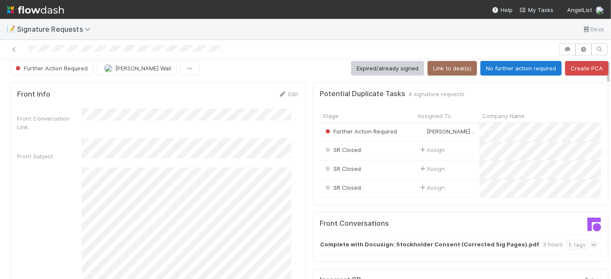
scroll to position [0, 0]
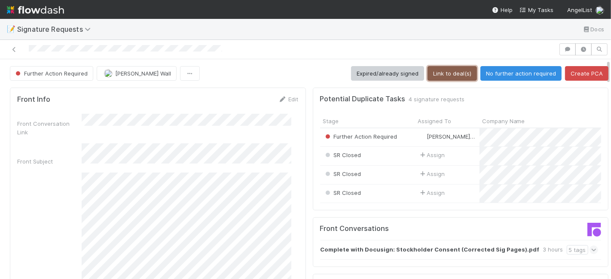
click at [440, 76] on button "Link to deal(s)" at bounding box center [451, 73] width 49 height 15
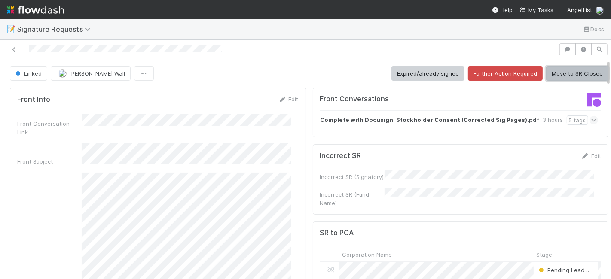
click at [557, 73] on button "Move to SR Closed" at bounding box center [577, 73] width 62 height 15
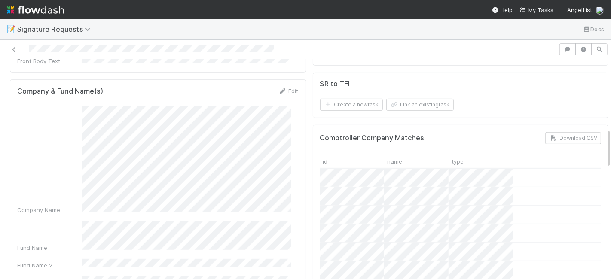
scroll to position [381, 0]
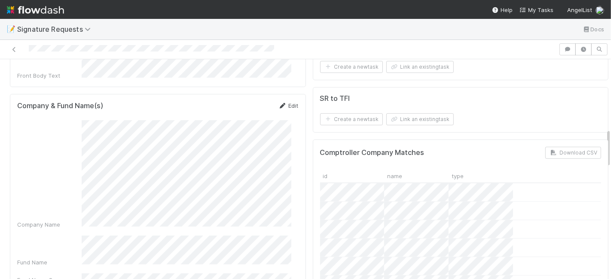
click at [284, 102] on link "Edit" at bounding box center [288, 105] width 20 height 7
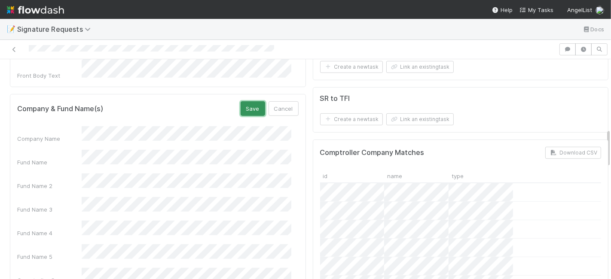
click at [246, 101] on button "Save" at bounding box center [252, 108] width 24 height 15
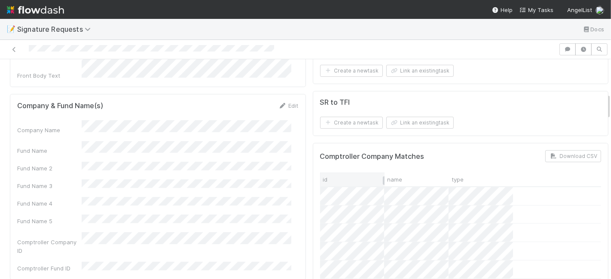
scroll to position [238, 0]
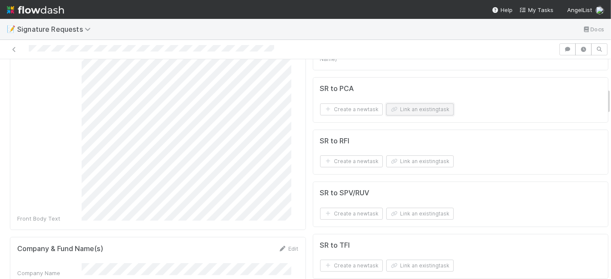
click at [397, 103] on button "Link an existing task" at bounding box center [419, 109] width 67 height 12
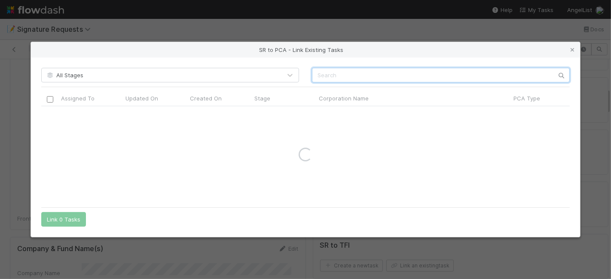
click at [381, 74] on input "text" at bounding box center [441, 75] width 258 height 15
paste input "Peec AI GmbH"
type input "Peec AI GmbH"
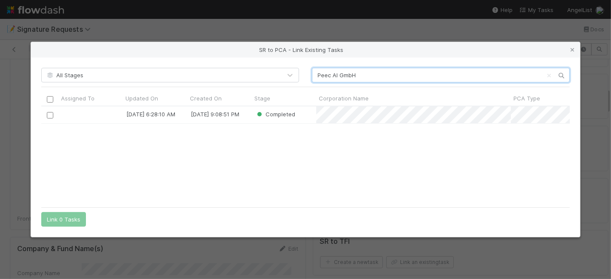
scroll to position [89, 521]
click at [229, 152] on div "8/12/25, 6:28:10 AM 8/4/25, 9:08:51 PM Completed" at bounding box center [305, 154] width 529 height 96
click at [574, 48] on icon at bounding box center [572, 50] width 9 height 6
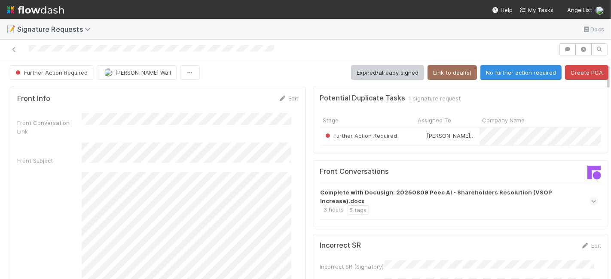
scroll to position [0, 0]
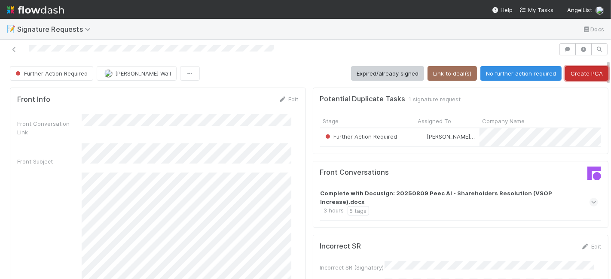
click at [571, 71] on button "Create PCA" at bounding box center [586, 73] width 43 height 15
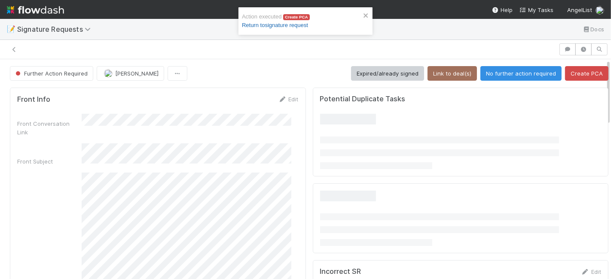
click at [284, 24] on link "Return to signature request" at bounding box center [275, 25] width 66 height 6
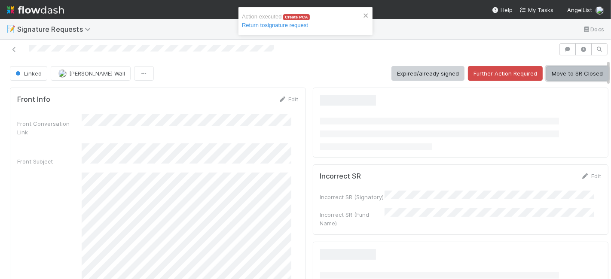
click at [565, 75] on button "Move to SR Closed" at bounding box center [577, 73] width 62 height 15
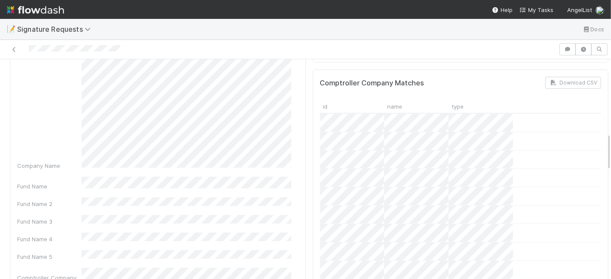
scroll to position [429, 0]
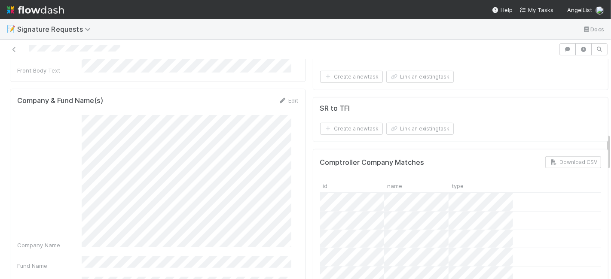
click at [289, 89] on div "Company & Fund Name(s) Edit Company Name Fund Name Fund Name 2 Fund Name 3 Fund…" at bounding box center [158, 242] width 296 height 306
click at [287, 97] on link "Edit" at bounding box center [288, 100] width 20 height 7
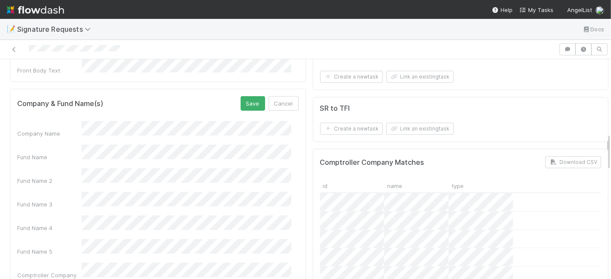
click at [17, 145] on div "Fund Name" at bounding box center [157, 153] width 281 height 17
click at [249, 96] on button "Save" at bounding box center [252, 103] width 24 height 15
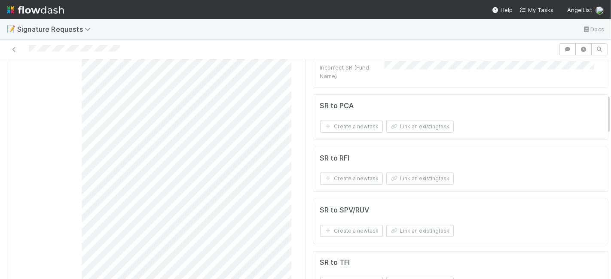
scroll to position [191, 0]
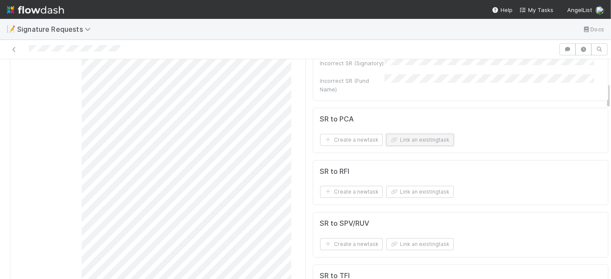
click at [401, 134] on button "Link an existing task" at bounding box center [419, 140] width 67 height 12
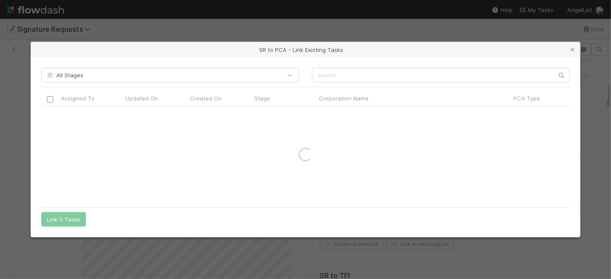
click at [358, 67] on div "All Stages Assigned To Updated On Created On Stage Corporation Name PCA Type Du…" at bounding box center [305, 147] width 549 height 179
click at [353, 75] on input "text" at bounding box center [441, 75] width 258 height 15
paste input "Wikifarmer Group Limited"
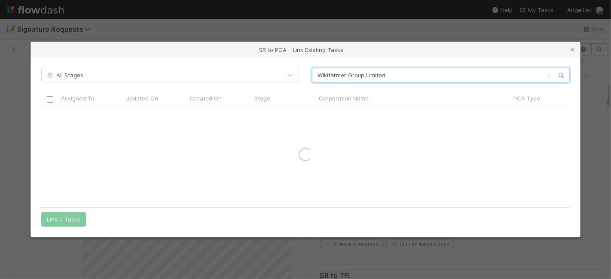
type input "Wikifarmer Group Limited"
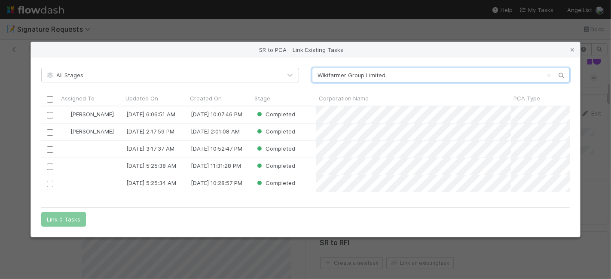
scroll to position [89, 521]
click at [569, 50] on icon at bounding box center [572, 50] width 9 height 6
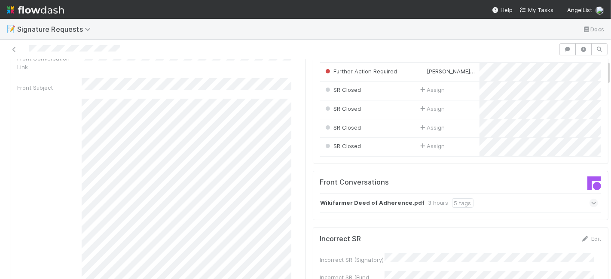
scroll to position [0, 0]
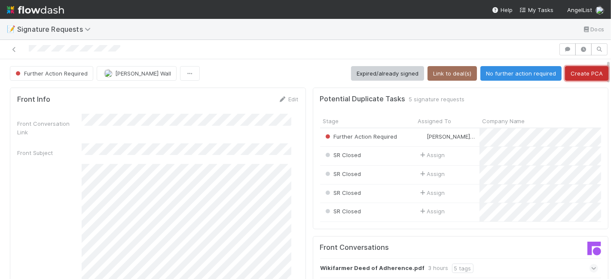
click at [578, 74] on button "Create PCA" at bounding box center [586, 73] width 43 height 15
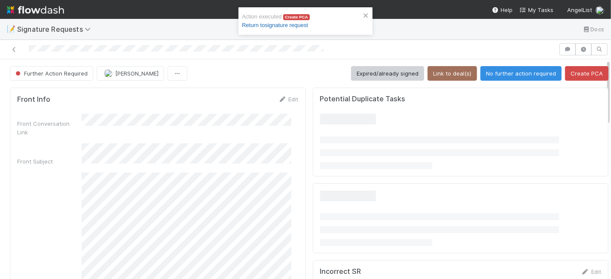
click at [281, 25] on link "Return to signature request" at bounding box center [275, 25] width 66 height 6
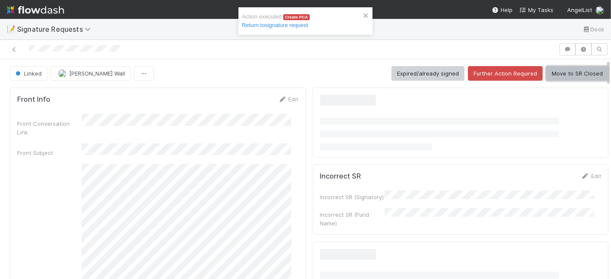
click at [572, 73] on button "Move to SR Closed" at bounding box center [577, 73] width 62 height 15
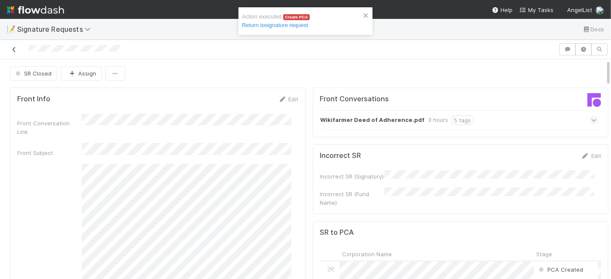
click at [13, 48] on icon at bounding box center [14, 50] width 9 height 6
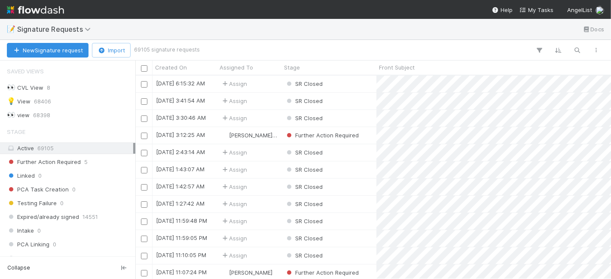
scroll to position [216, 0]
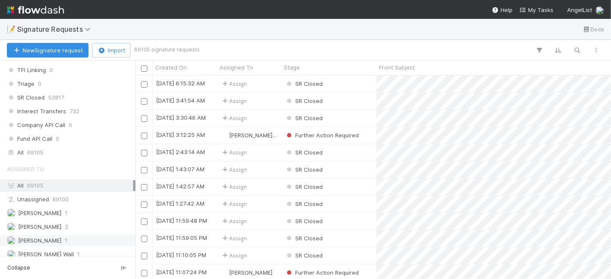
click at [73, 235] on div "Karen Jane Salcedo 1" at bounding box center [70, 240] width 126 height 11
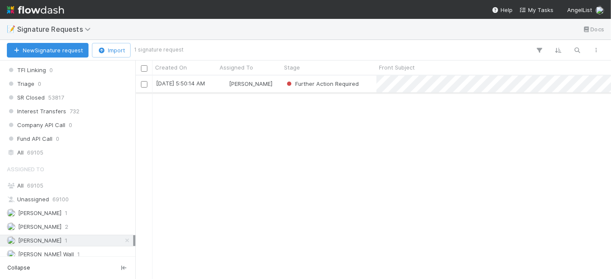
scroll to position [196, 468]
click at [274, 87] on span "[PERSON_NAME]" at bounding box center [246, 83] width 56 height 11
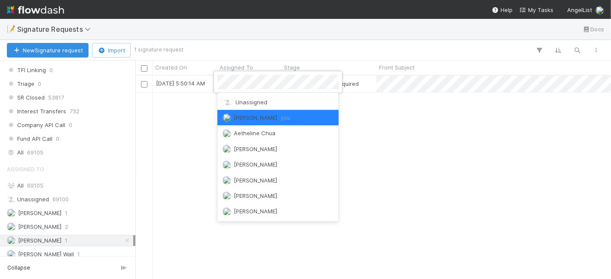
click at [407, 132] on div at bounding box center [305, 139] width 611 height 279
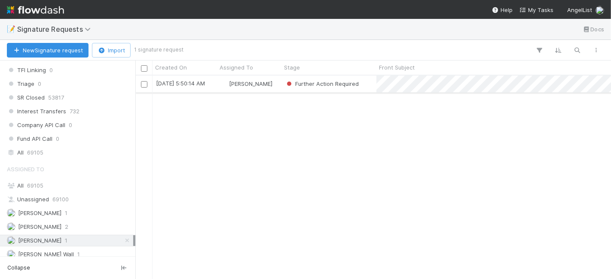
click at [371, 91] on div "Further Action Required" at bounding box center [328, 84] width 95 height 17
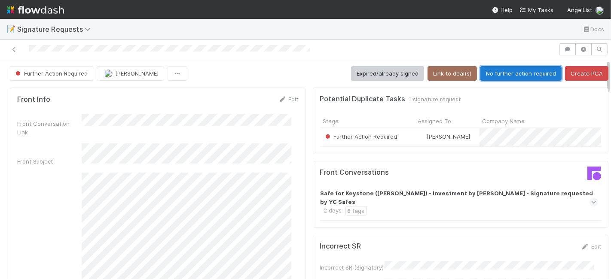
click at [494, 70] on button "No further action required" at bounding box center [520, 73] width 81 height 15
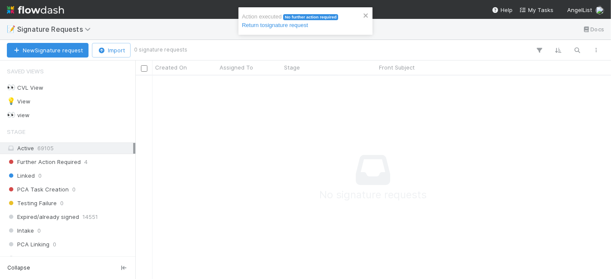
scroll to position [7, 7]
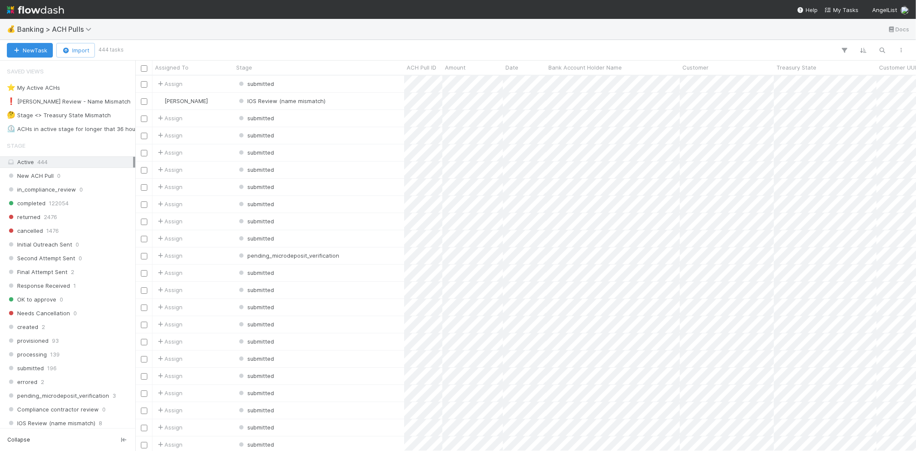
scroll to position [368, 773]
click at [75, 101] on div "❗ [PERSON_NAME] Review - Name Mismatch" at bounding box center [69, 101] width 124 height 11
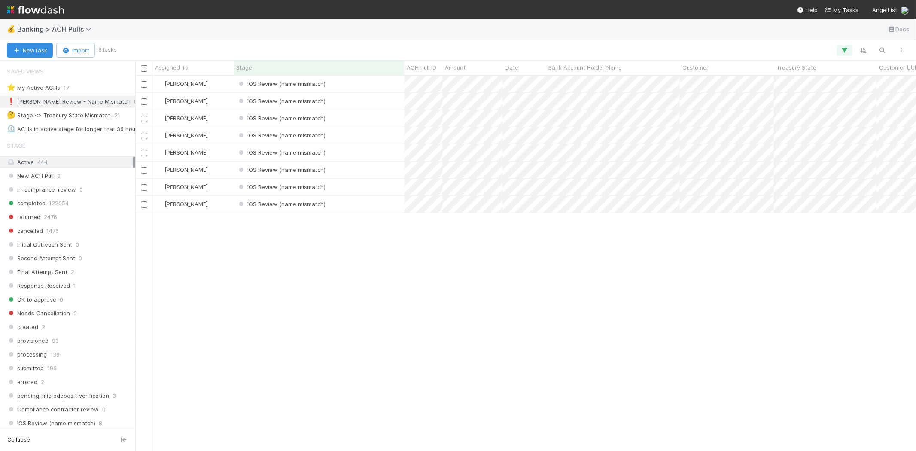
scroll to position [368, 773]
drag, startPoint x: 312, startPoint y: 251, endPoint x: 341, endPoint y: 193, distance: 64.7
click at [316, 248] on div "[PERSON_NAME] IOS Review (name mismatch) [DATE] 6:05:47 AM [DATE] 6:05:47 AM 0 …" at bounding box center [525, 263] width 781 height 375
click at [348, 84] on div "IOS Review (name mismatch)" at bounding box center [319, 84] width 170 height 17
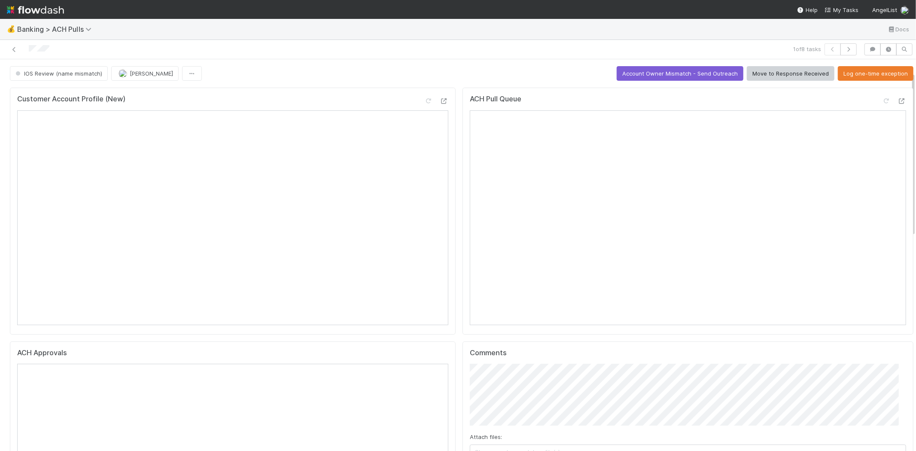
scroll to position [48, 0]
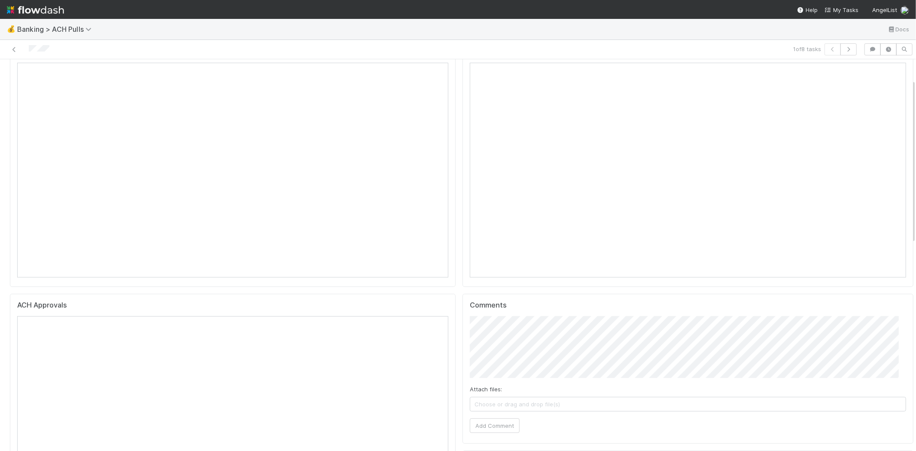
drag, startPoint x: 543, startPoint y: 411, endPoint x: 542, endPoint y: 406, distance: 5.7
click at [543, 411] on div "Attach files: Choose or drag and drop file(s) Add Comment" at bounding box center [688, 374] width 436 height 116
click at [540, 404] on span "Choose or drag and drop file(s)" at bounding box center [687, 404] width 435 height 14
click at [490, 423] on button "Add Comment" at bounding box center [495, 425] width 50 height 15
click at [844, 49] on icon "button" at bounding box center [848, 49] width 9 height 5
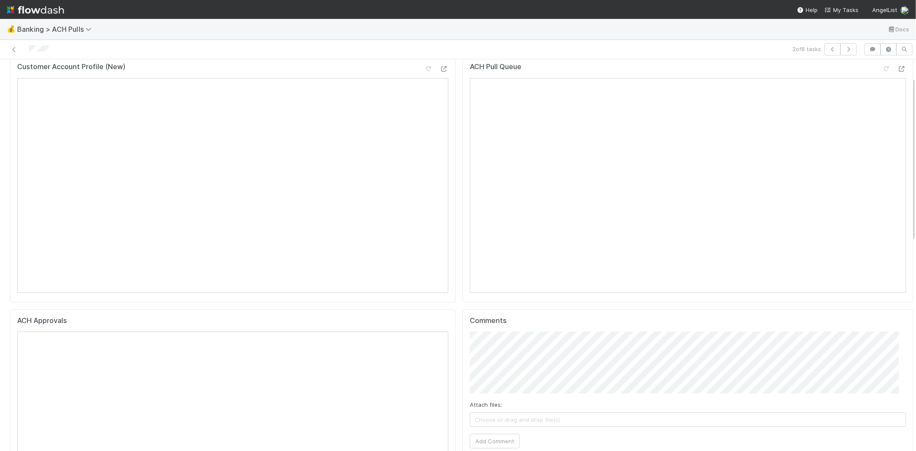
scroll to position [48, 0]
click at [567, 401] on span "Choose or drag and drop file(s)" at bounding box center [687, 404] width 435 height 14
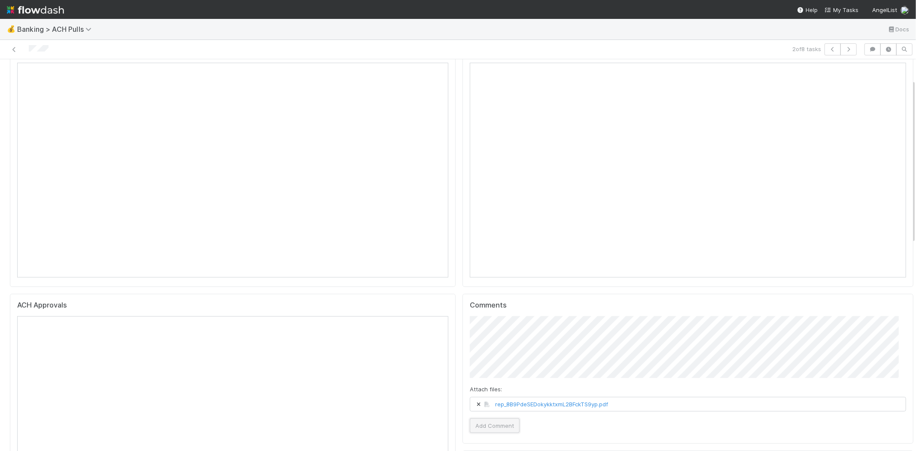
click at [491, 426] on button "Add Comment" at bounding box center [495, 425] width 50 height 15
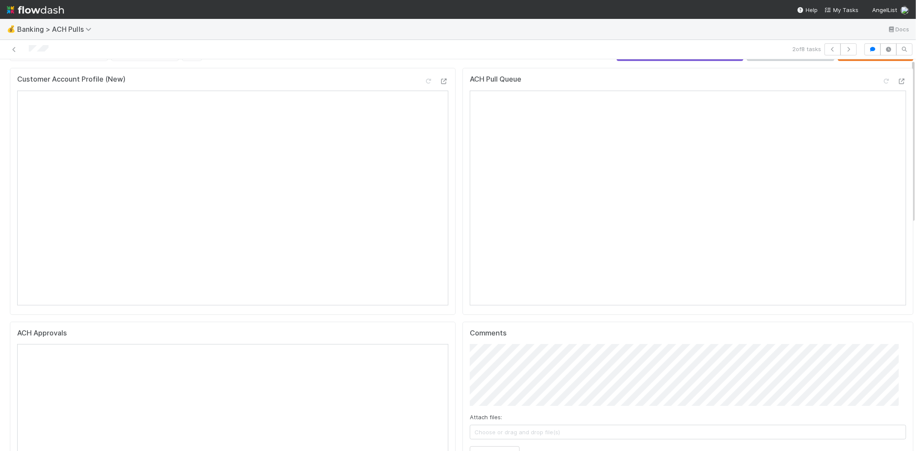
scroll to position [0, 0]
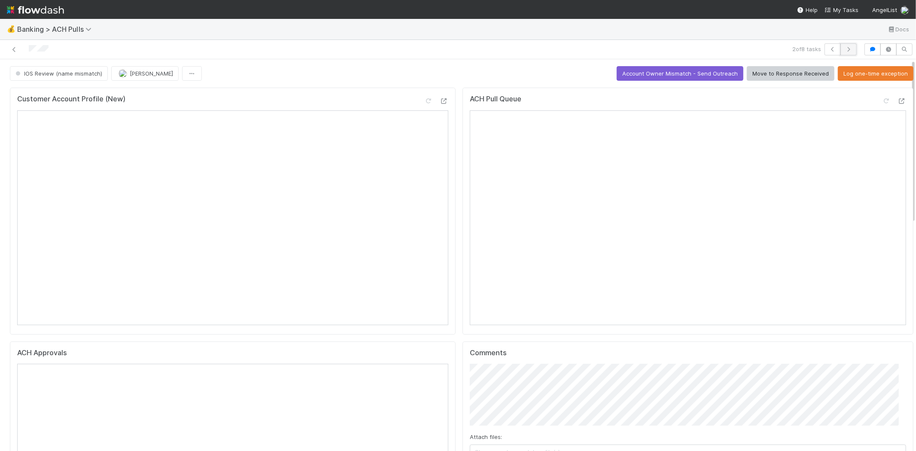
click at [844, 47] on icon "button" at bounding box center [848, 49] width 9 height 5
click at [628, 78] on button "Account Owner Mismatch - Send Outreach" at bounding box center [680, 73] width 127 height 15
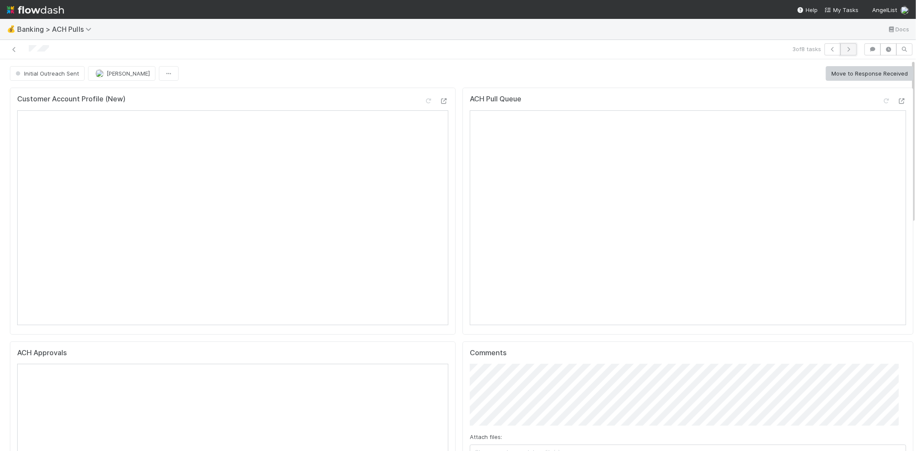
click at [843, 45] on button "button" at bounding box center [848, 49] width 16 height 12
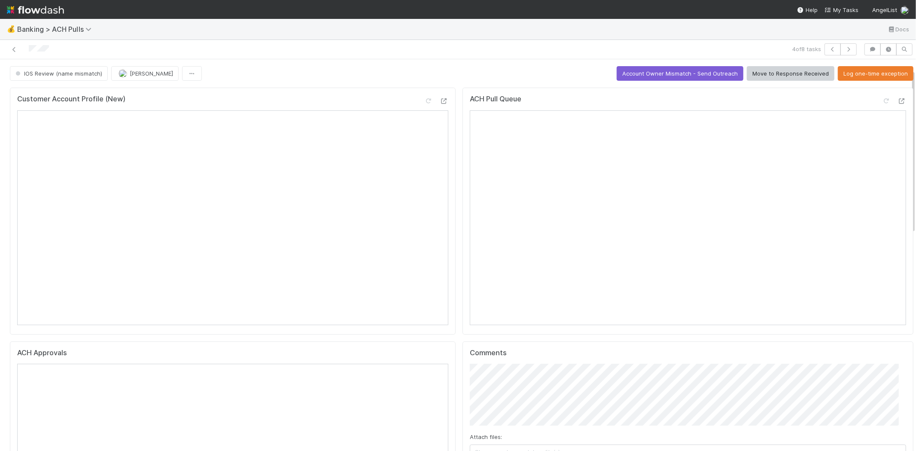
scroll to position [48, 0]
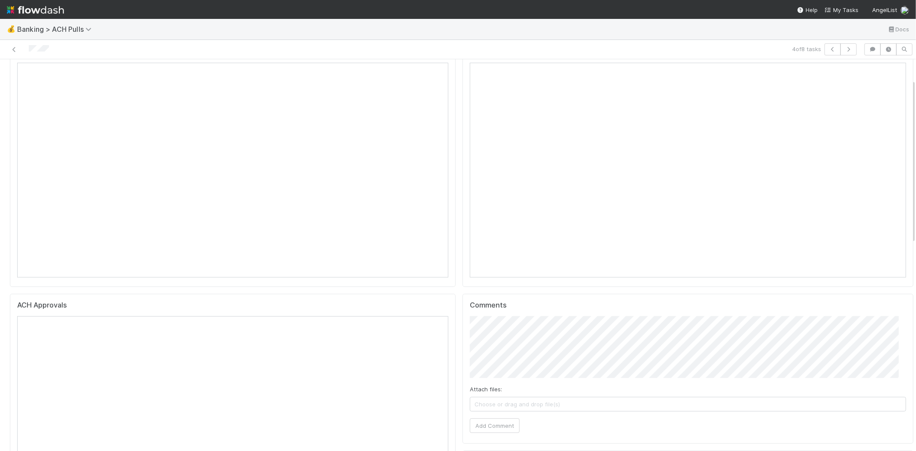
click at [593, 405] on span "Choose or drag and drop file(s)" at bounding box center [687, 404] width 435 height 14
click at [486, 425] on button "Add Comment" at bounding box center [495, 425] width 50 height 15
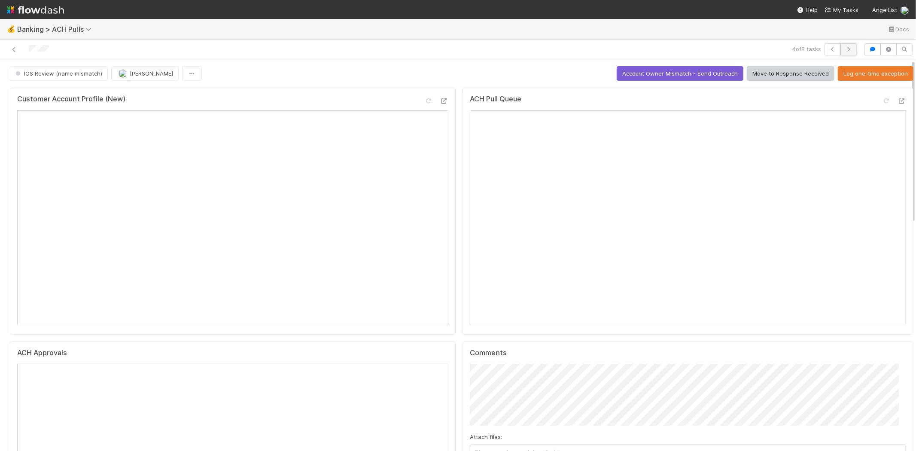
click at [846, 46] on button "button" at bounding box center [848, 49] width 16 height 12
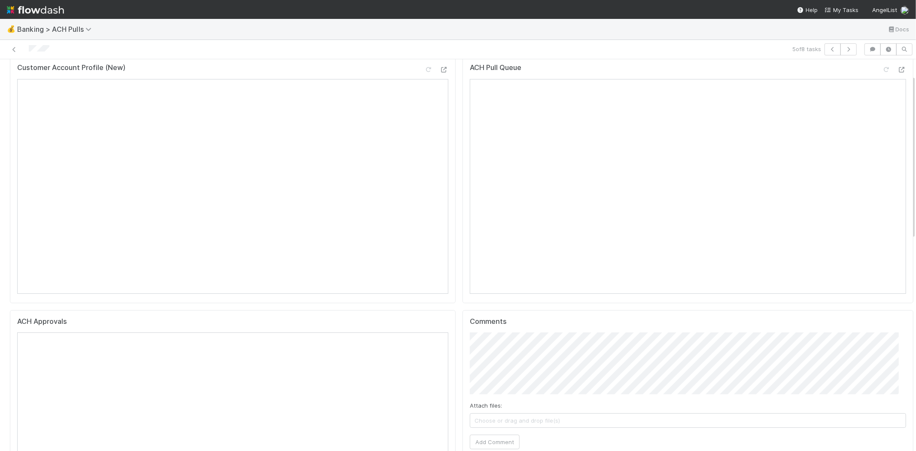
scroll to position [48, 0]
click at [525, 405] on span "Choose or drag and drop file(s)" at bounding box center [687, 404] width 435 height 14
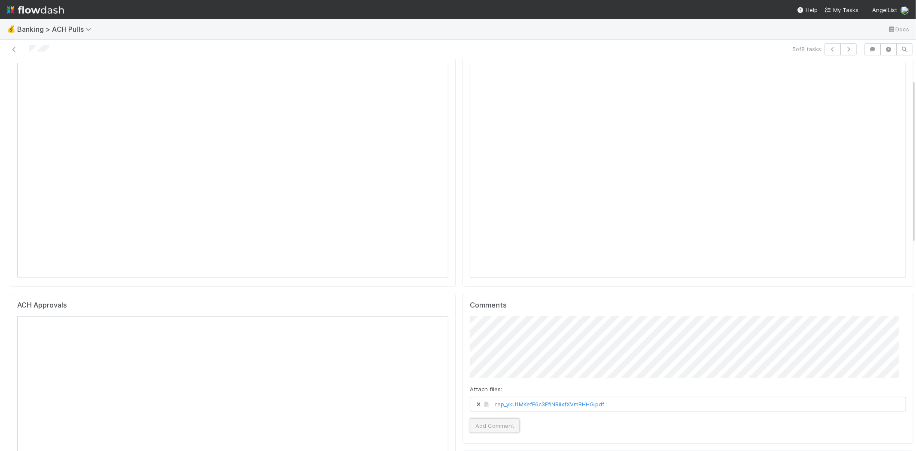
click at [481, 426] on button "Add Comment" at bounding box center [495, 425] width 50 height 15
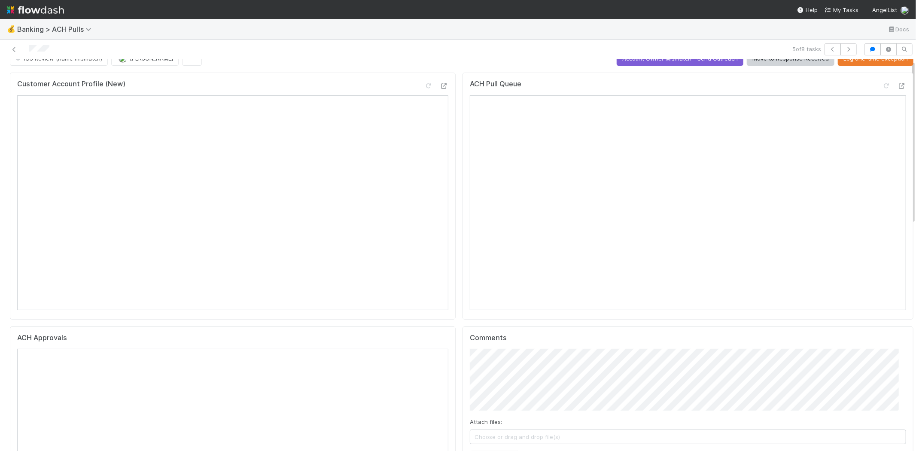
scroll to position [0, 0]
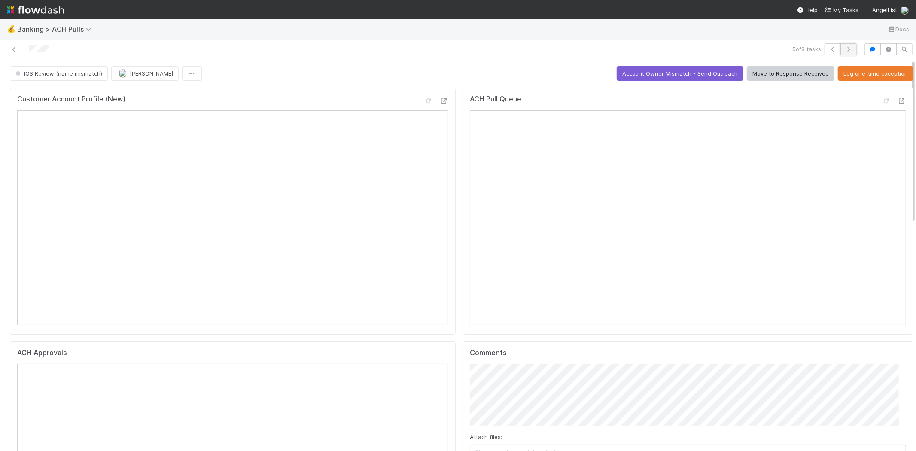
click at [844, 47] on icon "button" at bounding box center [848, 49] width 9 height 5
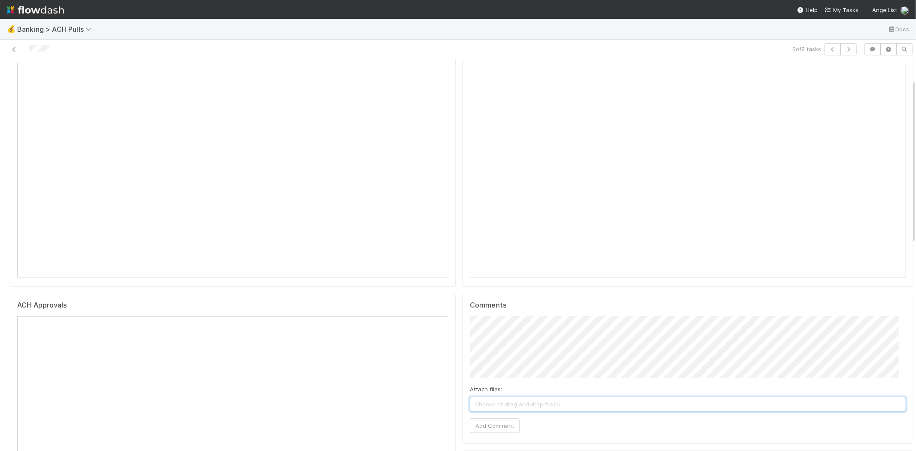
click at [544, 405] on span "Choose or drag and drop file(s)" at bounding box center [687, 404] width 435 height 14
click at [493, 427] on button "Add Comment" at bounding box center [495, 425] width 50 height 15
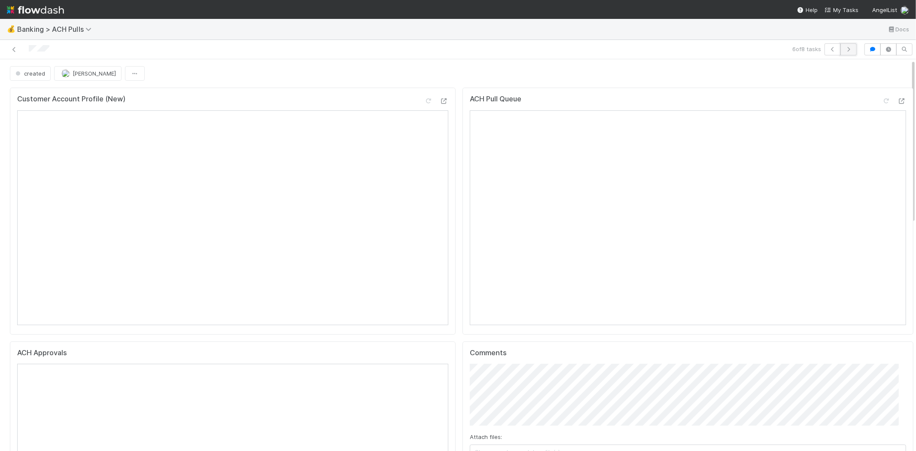
click at [842, 52] on button "button" at bounding box center [848, 49] width 16 height 12
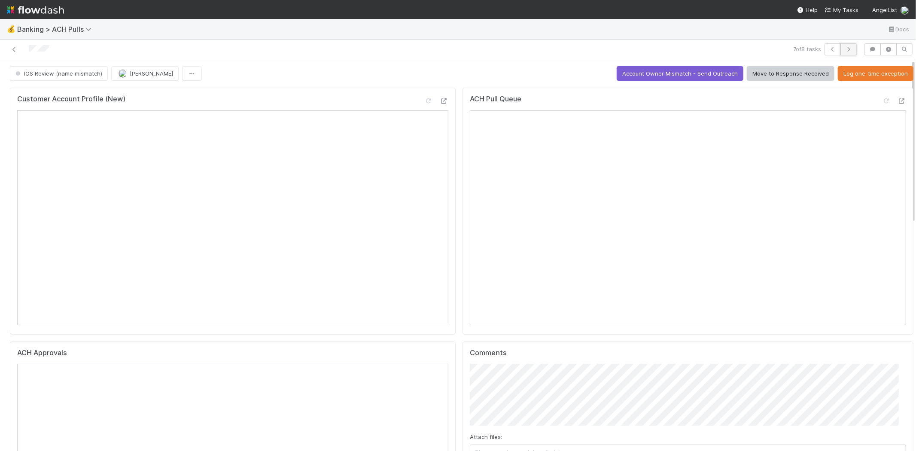
click at [844, 47] on icon "button" at bounding box center [848, 49] width 9 height 5
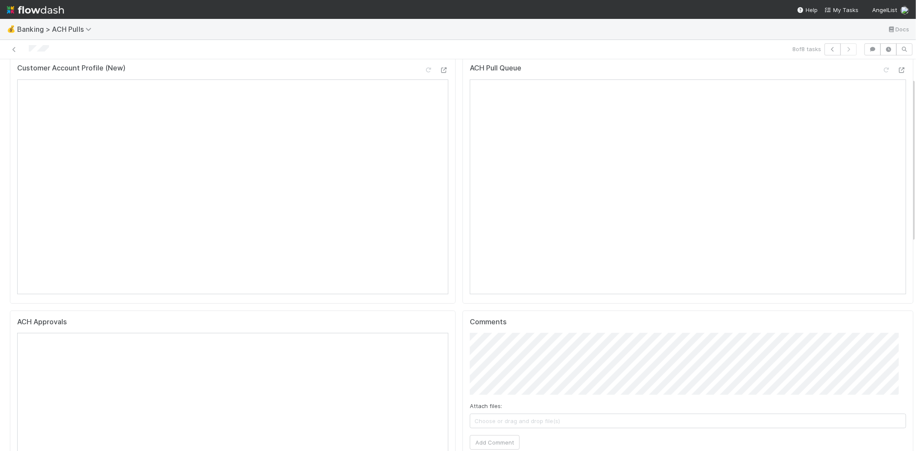
scroll to position [48, 0]
click at [547, 406] on span "Choose or drag and drop file(s)" at bounding box center [687, 404] width 435 height 14
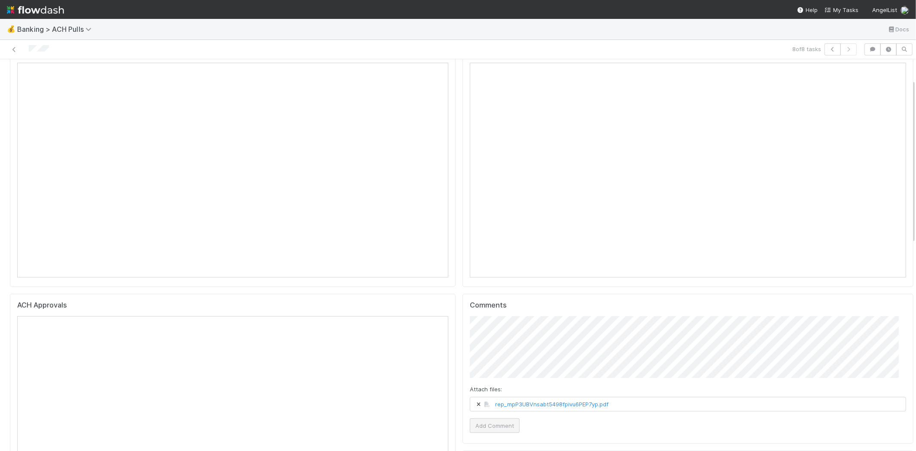
click at [490, 426] on button "Add Comment" at bounding box center [495, 425] width 50 height 15
click at [11, 48] on icon at bounding box center [14, 50] width 9 height 6
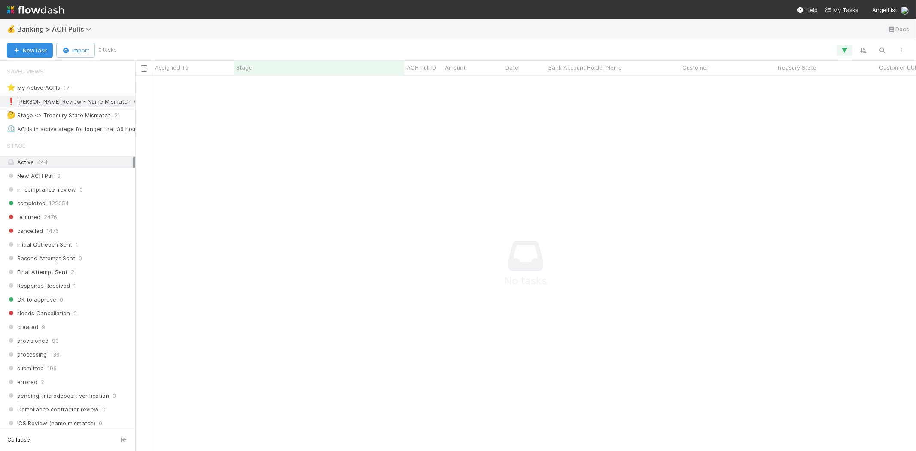
scroll to position [361, 766]
click at [81, 27] on span "Banking > ACH Pulls" at bounding box center [56, 29] width 79 height 9
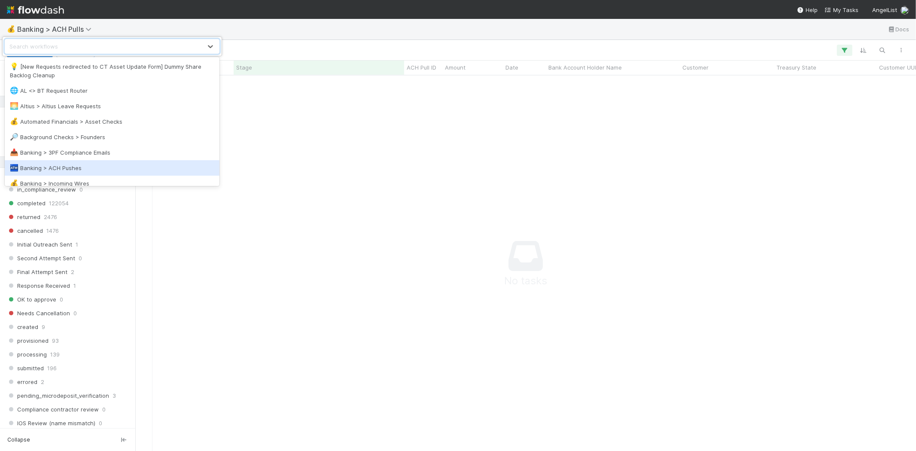
click at [94, 168] on div "🏧 Banking > ACH Pushes" at bounding box center [112, 168] width 204 height 9
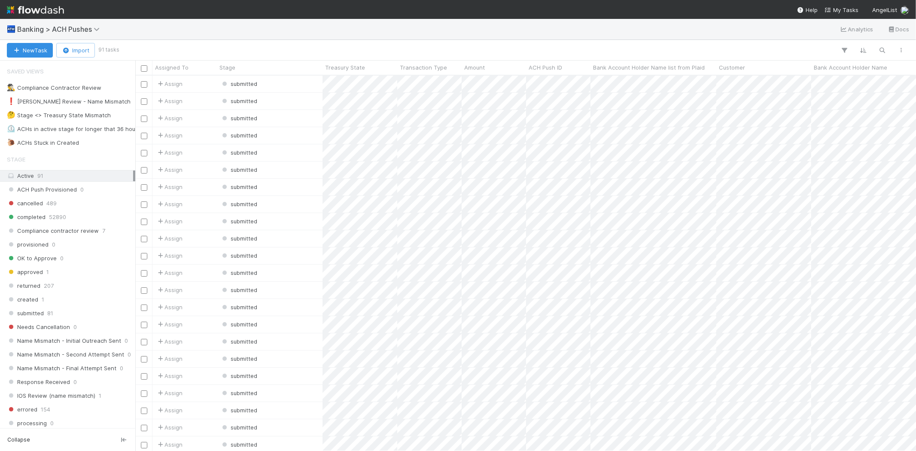
scroll to position [368, 773]
click at [53, 101] on div "❗ Karen Review - Name Mismatch" at bounding box center [69, 101] width 124 height 11
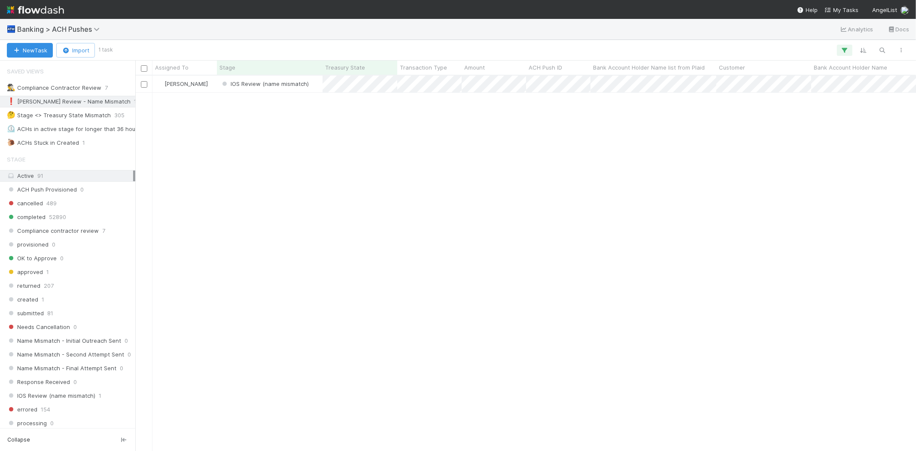
scroll to position [368, 773]
click at [219, 87] on span "IOS Review (name mismatch)" at bounding box center [264, 83] width 93 height 11
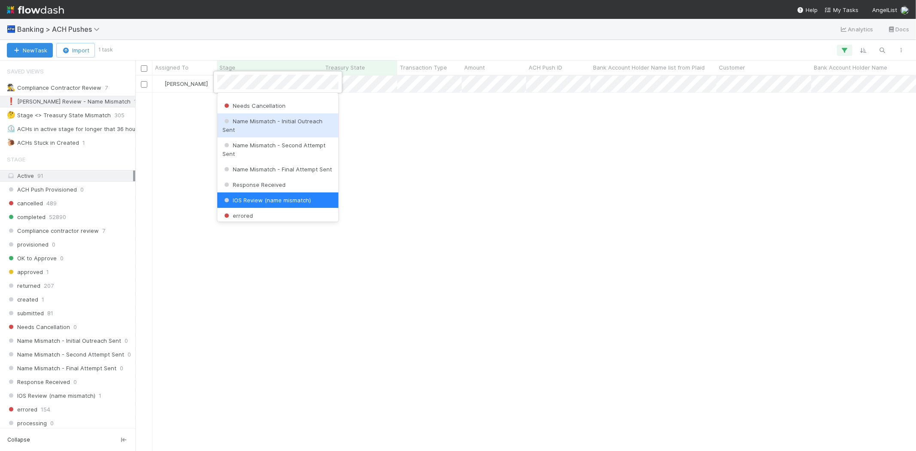
drag, startPoint x: 460, startPoint y: 152, endPoint x: 454, endPoint y: 145, distance: 9.8
click at [456, 148] on div at bounding box center [458, 225] width 916 height 451
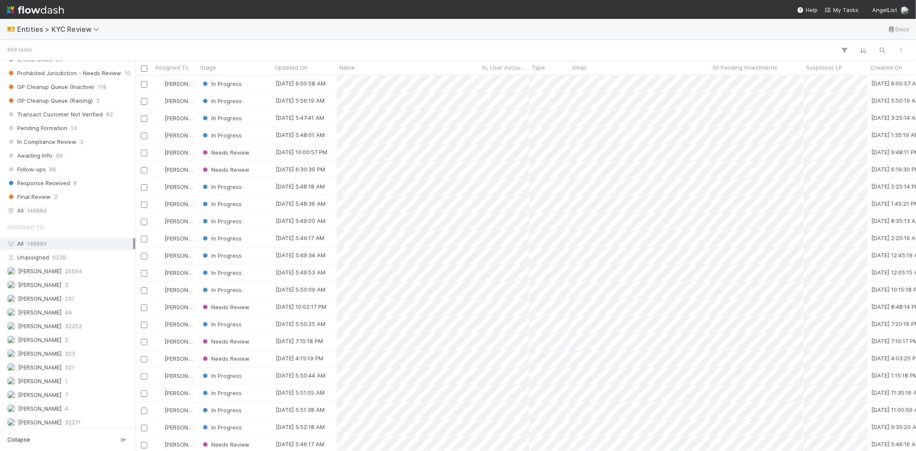
scroll to position [620, 0]
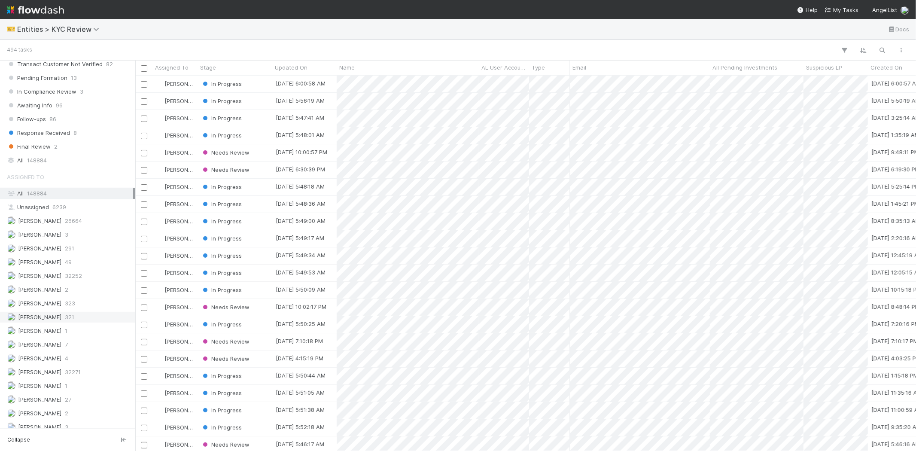
click at [74, 322] on span "321" at bounding box center [69, 317] width 9 height 11
click at [262, 83] on div "Needs Review" at bounding box center [235, 84] width 75 height 17
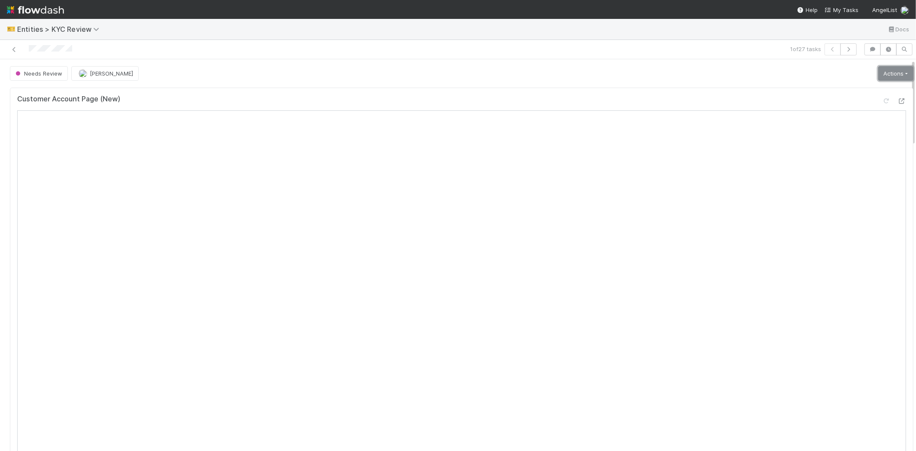
click at [878, 73] on link "Actions" at bounding box center [895, 73] width 35 height 15
click at [831, 155] on button "Select Template [New]" at bounding box center [867, 152] width 94 height 12
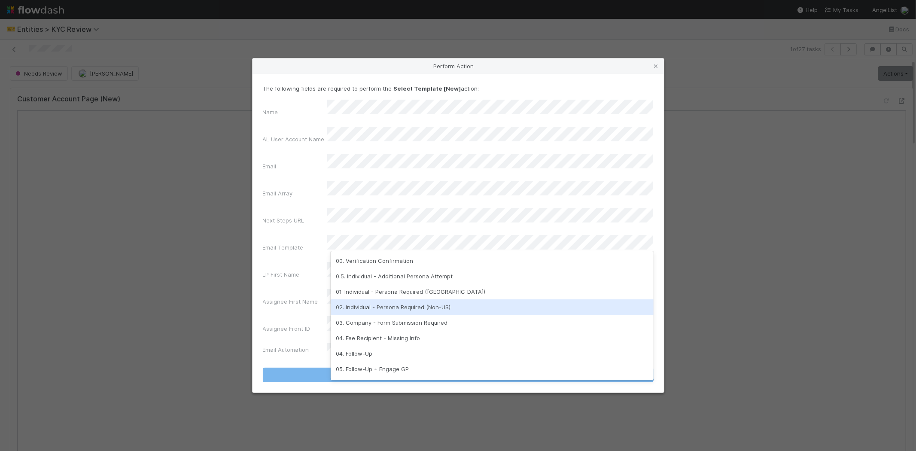
click at [393, 299] on div "02. Individual - Persona Required (Non-US)" at bounding box center [492, 306] width 323 height 15
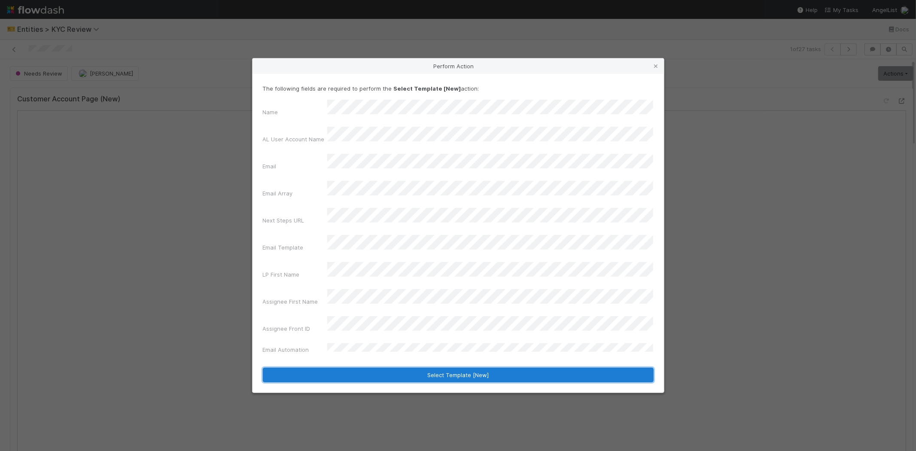
click at [347, 368] on button "Select Template [New]" at bounding box center [458, 375] width 391 height 15
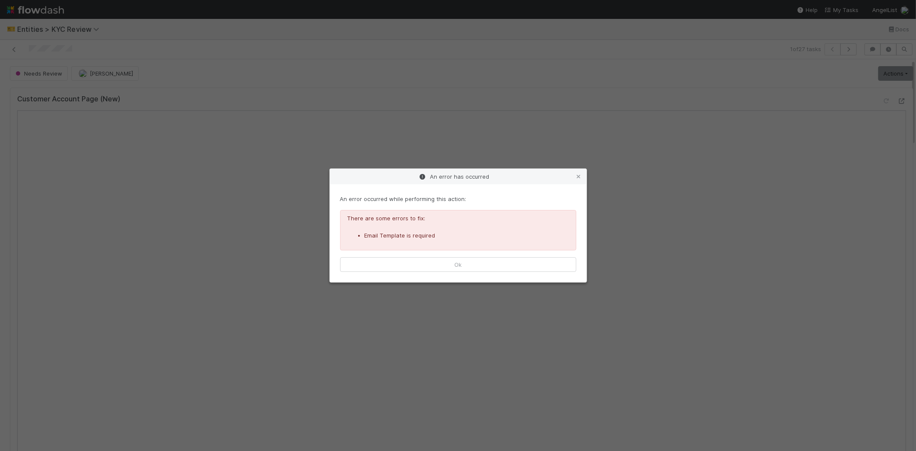
click at [426, 255] on div "An error occurred while performing this action: There are some errors to fix: E…" at bounding box center [458, 233] width 257 height 98
click at [422, 263] on button "Ok" at bounding box center [458, 264] width 236 height 15
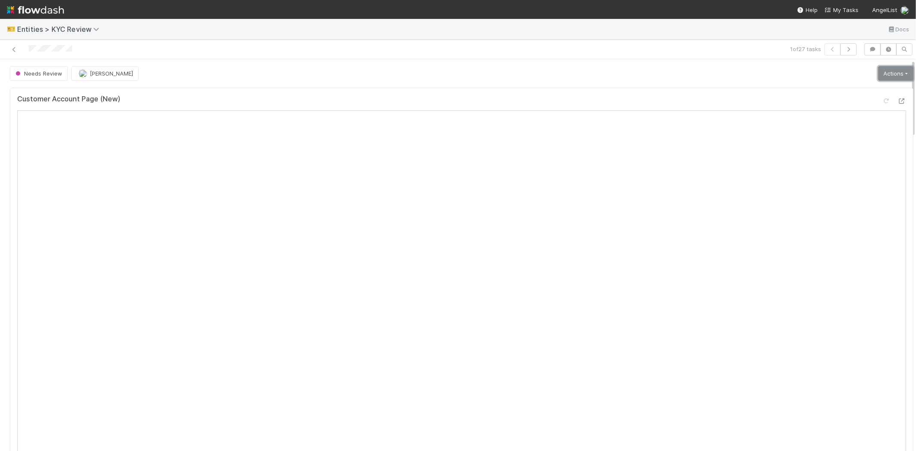
click at [879, 75] on link "Actions" at bounding box center [895, 73] width 35 height 15
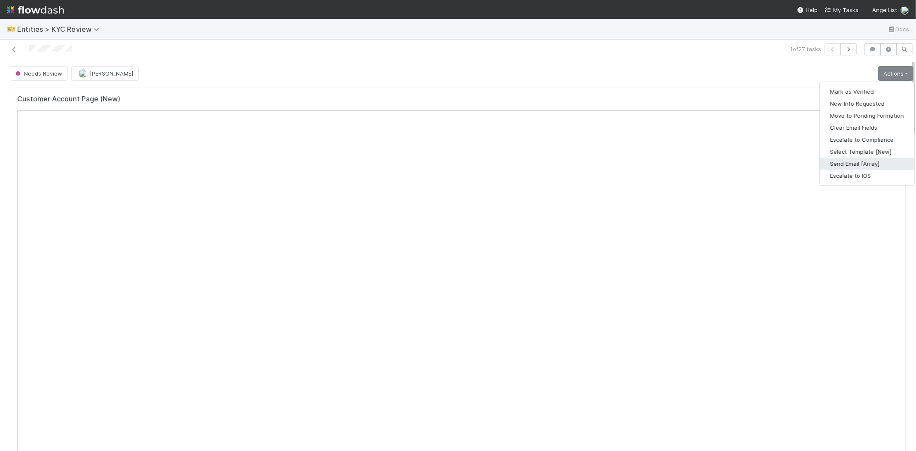
click at [820, 165] on button "Send Email [Array]" at bounding box center [867, 164] width 94 height 12
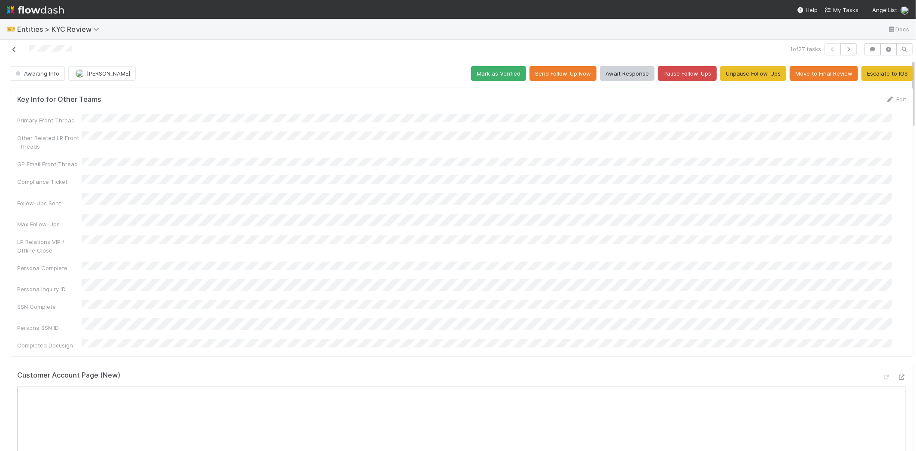
click at [12, 49] on icon at bounding box center [14, 50] width 9 height 6
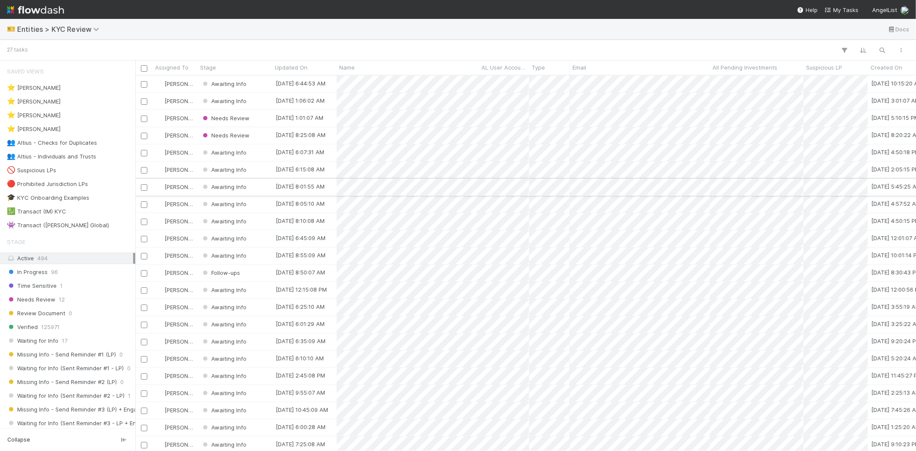
scroll to position [368, 773]
click at [261, 118] on div "Needs Review" at bounding box center [235, 118] width 75 height 17
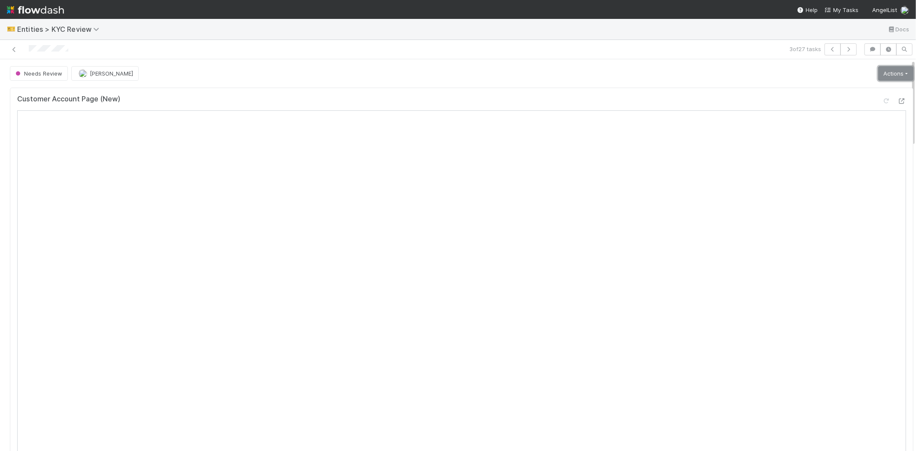
click at [882, 74] on link "Actions" at bounding box center [895, 73] width 35 height 15
click at [849, 151] on button "Select Template [New]" at bounding box center [867, 152] width 94 height 12
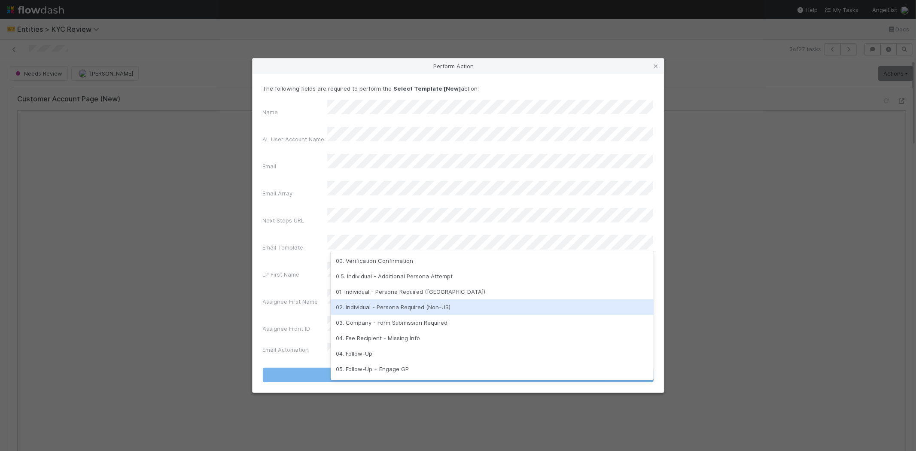
click at [377, 311] on div "02. Individual - Persona Required (Non-US)" at bounding box center [492, 306] width 323 height 15
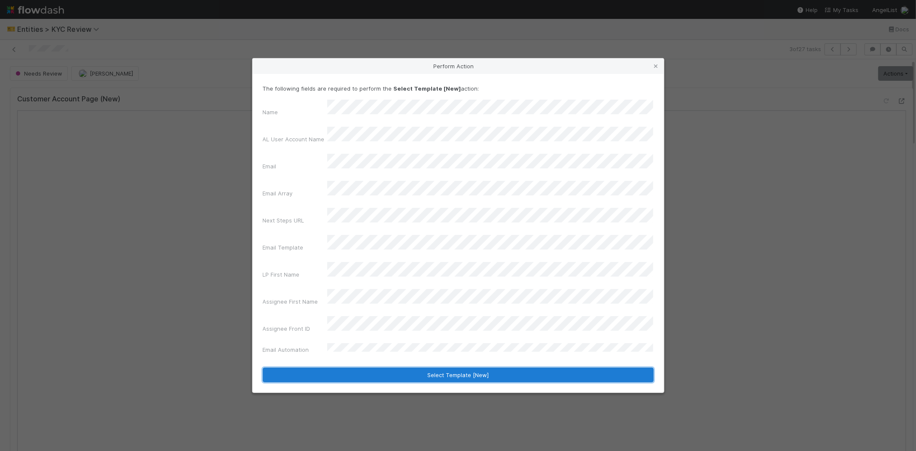
click at [358, 368] on button "Select Template [New]" at bounding box center [458, 375] width 391 height 15
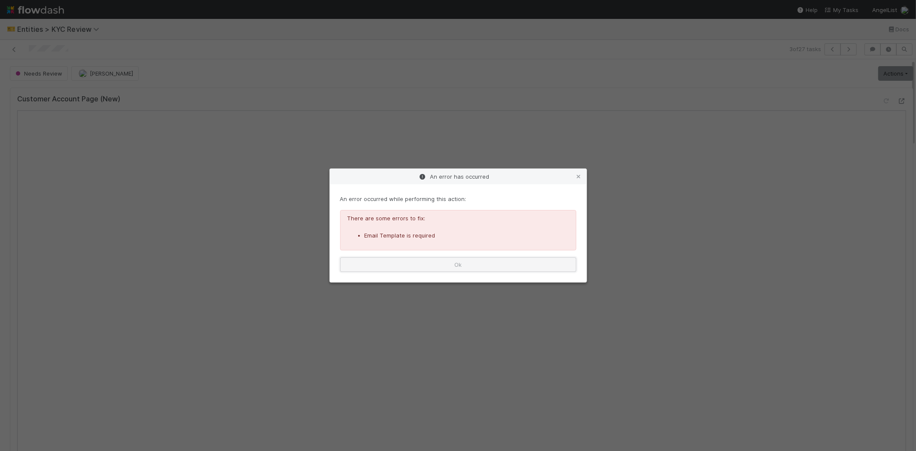
click at [452, 265] on button "Ok" at bounding box center [458, 264] width 236 height 15
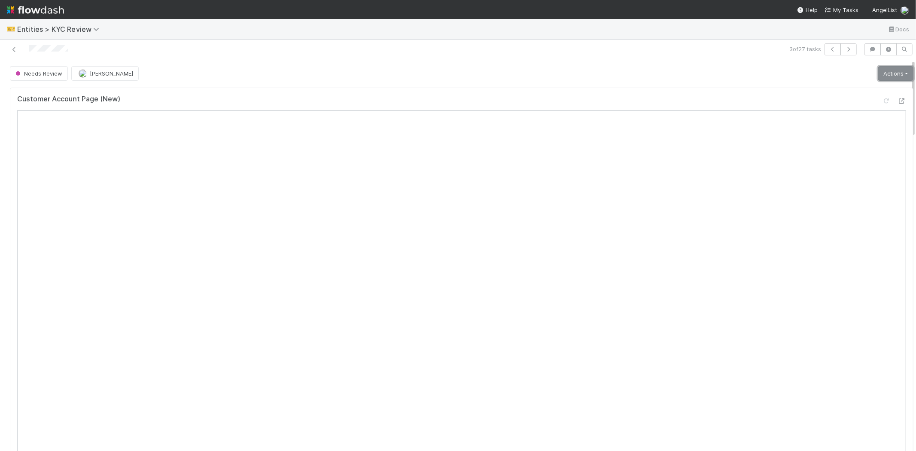
click at [890, 72] on link "Actions" at bounding box center [895, 73] width 35 height 15
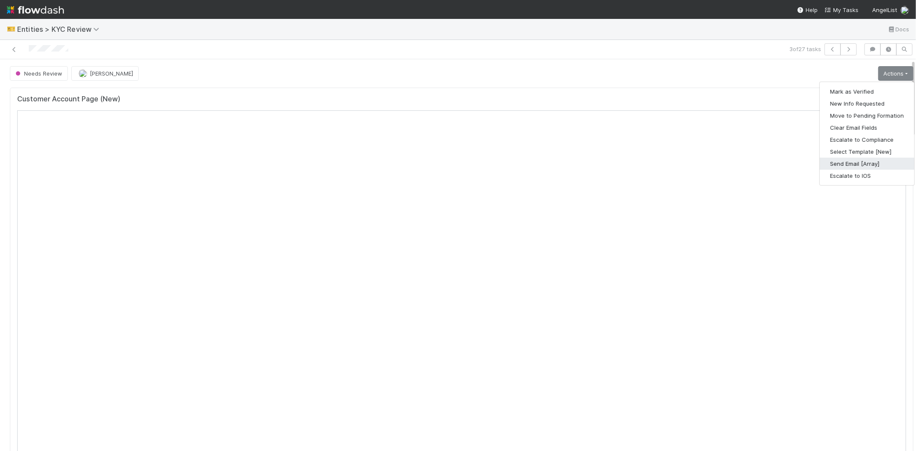
click at [827, 163] on button "Send Email [Array]" at bounding box center [867, 164] width 94 height 12
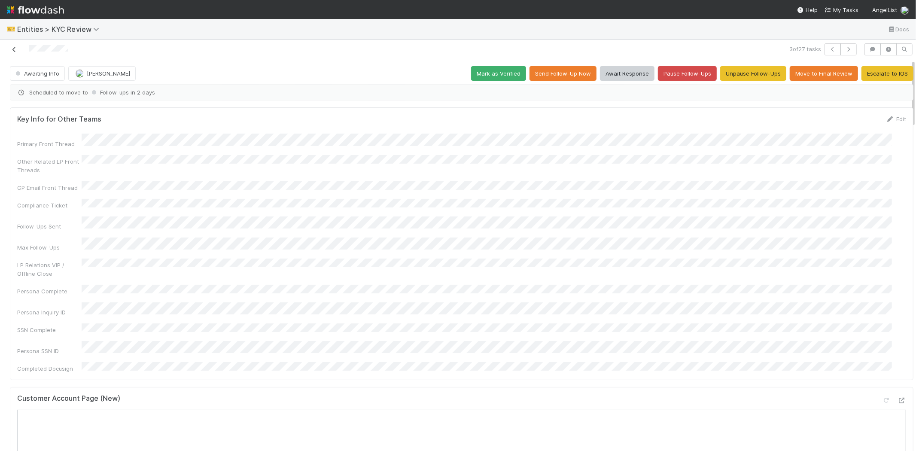
click at [15, 50] on icon at bounding box center [14, 50] width 9 height 6
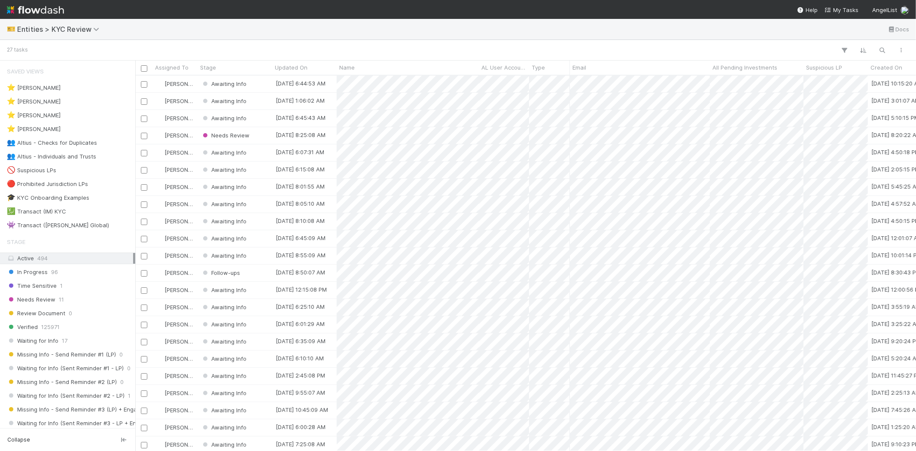
scroll to position [368, 773]
click at [263, 135] on div "Needs Review" at bounding box center [235, 135] width 75 height 17
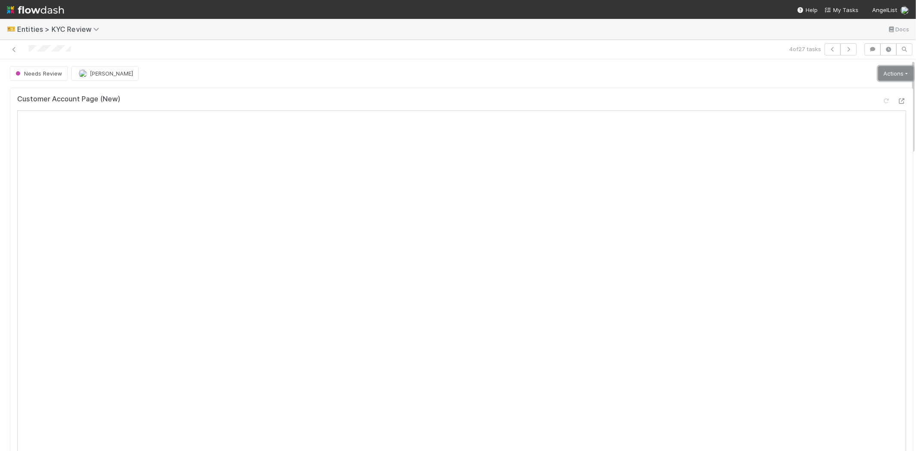
click at [878, 74] on link "Actions" at bounding box center [895, 73] width 35 height 15
click at [839, 149] on button "Select Template [New]" at bounding box center [867, 152] width 94 height 12
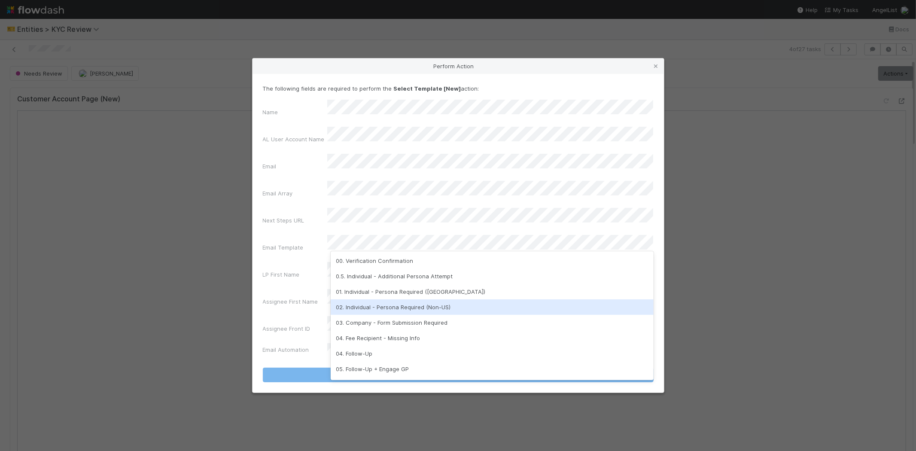
click at [386, 307] on div "02. Individual - Persona Required (Non-US)" at bounding box center [492, 306] width 323 height 15
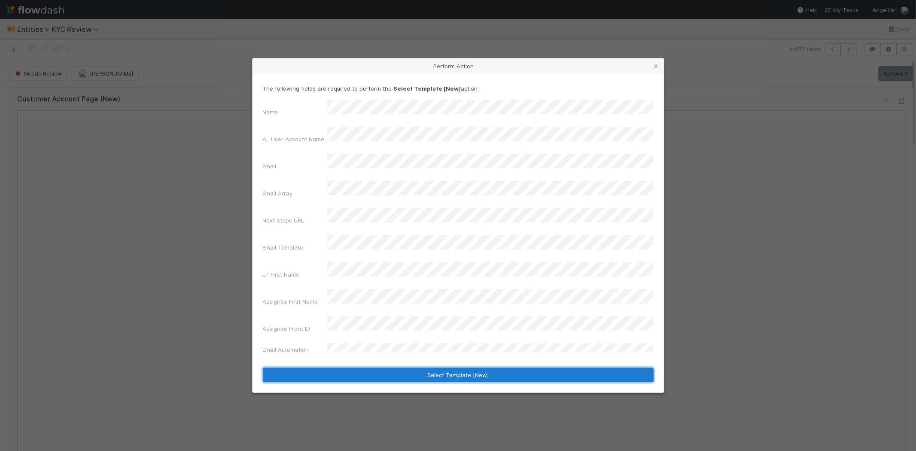
click at [322, 368] on button "Select Template [New]" at bounding box center [458, 375] width 391 height 15
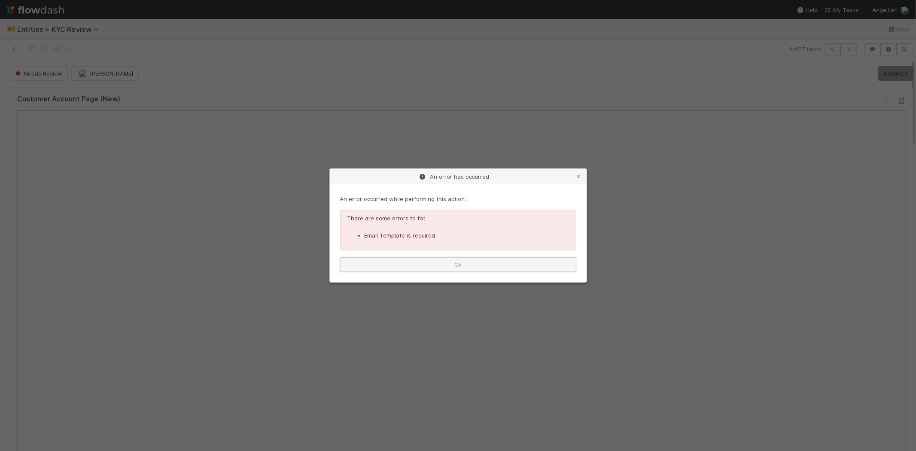
click at [403, 262] on button "Ok" at bounding box center [458, 264] width 236 height 15
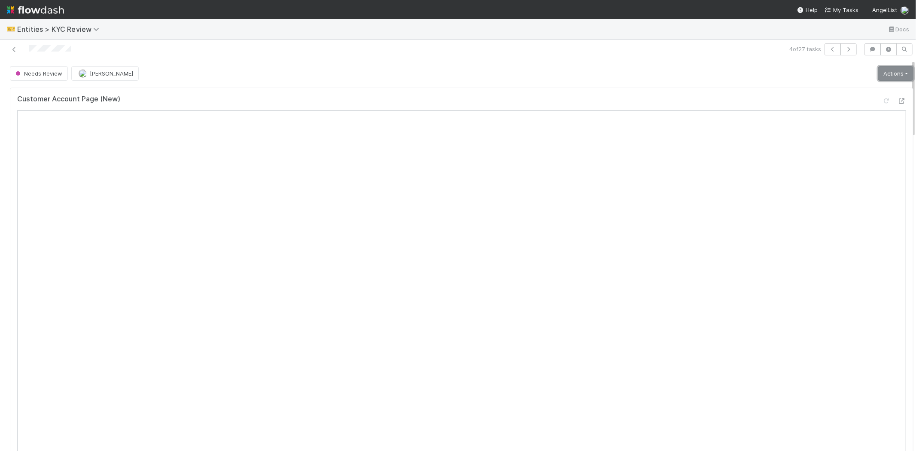
click at [878, 73] on link "Actions" at bounding box center [895, 73] width 35 height 15
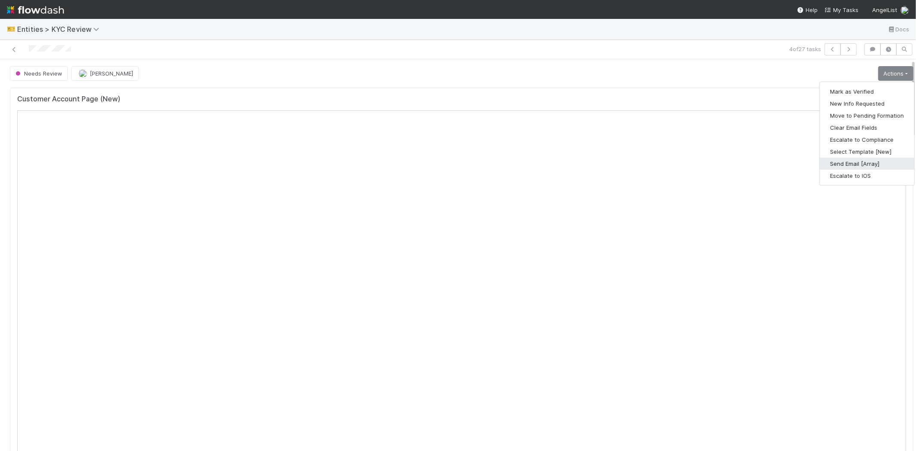
click at [838, 161] on button "Send Email [Array]" at bounding box center [867, 164] width 94 height 12
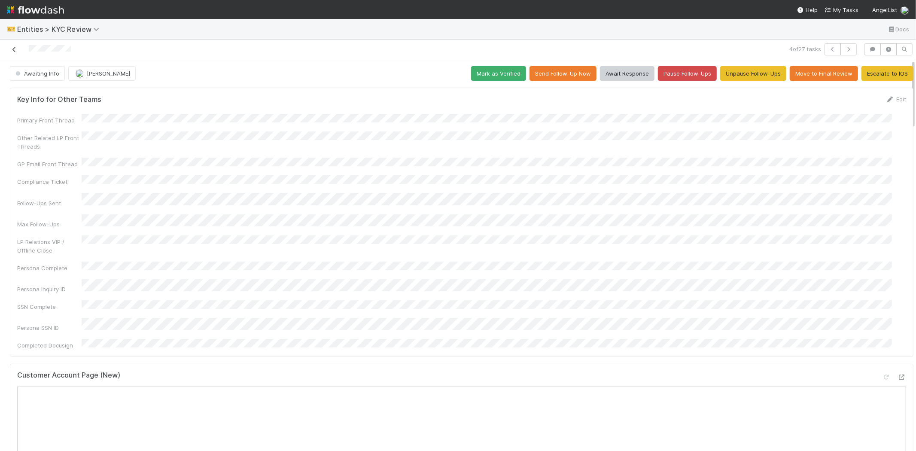
click at [13, 46] on link at bounding box center [14, 49] width 9 height 9
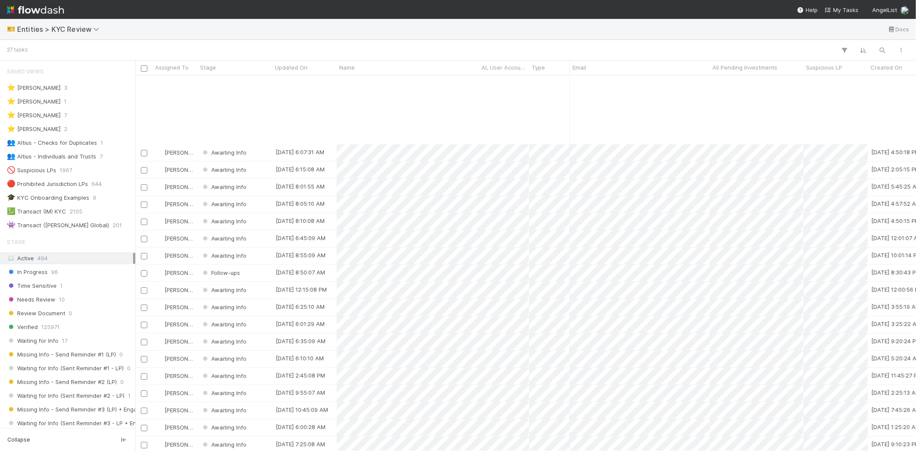
scroll to position [96, 0]
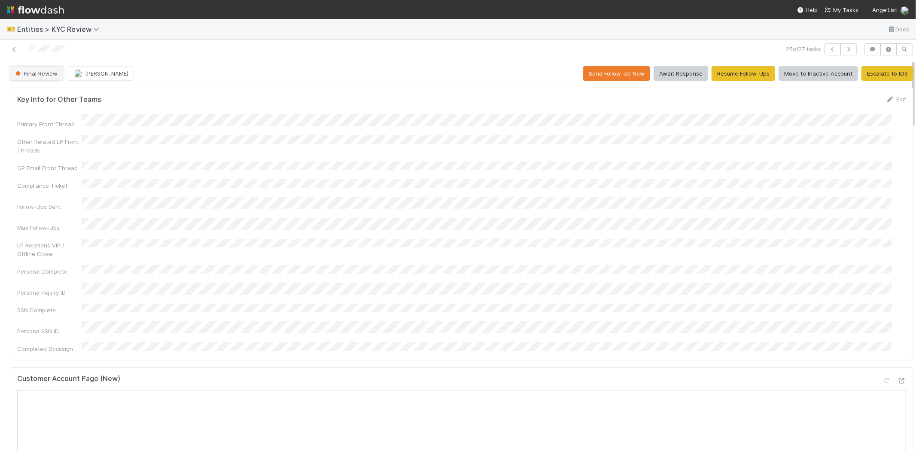
click at [49, 73] on span "Final Review" at bounding box center [36, 73] width 44 height 7
click at [88, 113] on div "Inactive Account" at bounding box center [67, 119] width 121 height 15
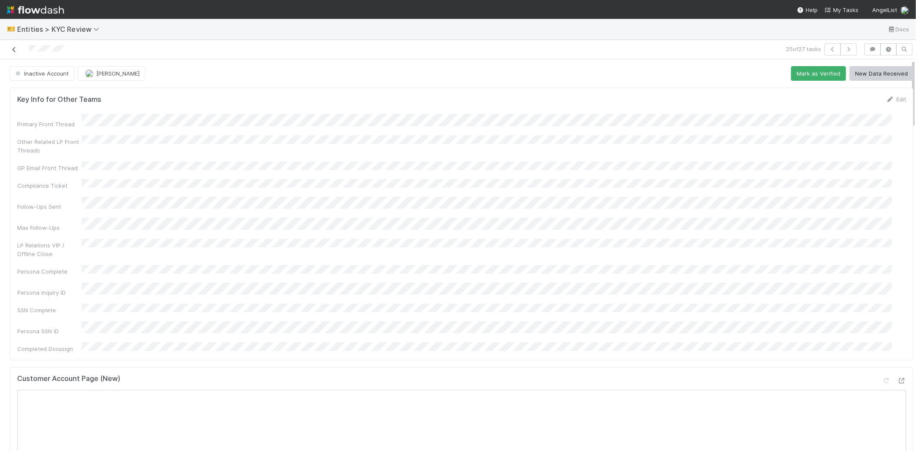
click at [15, 46] on link at bounding box center [14, 49] width 9 height 9
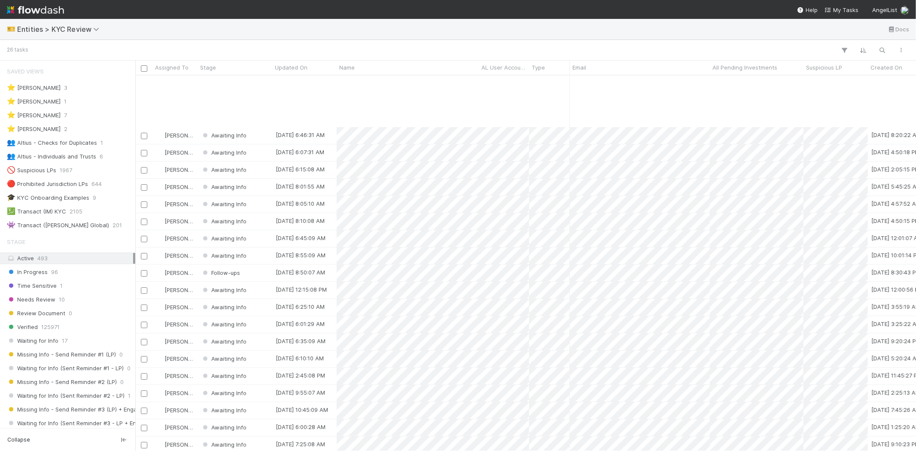
scroll to position [79, 0]
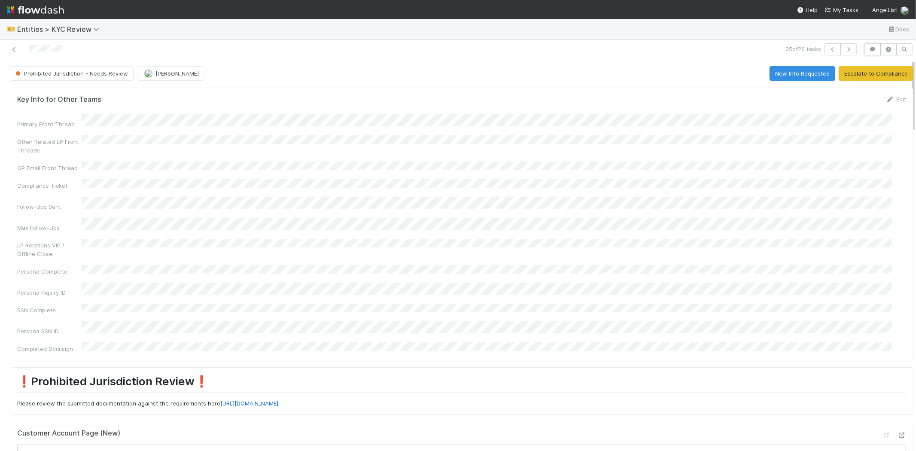
drag, startPoint x: 865, startPoint y: 49, endPoint x: 858, endPoint y: 57, distance: 10.3
click at [868, 49] on icon "button" at bounding box center [872, 49] width 9 height 5
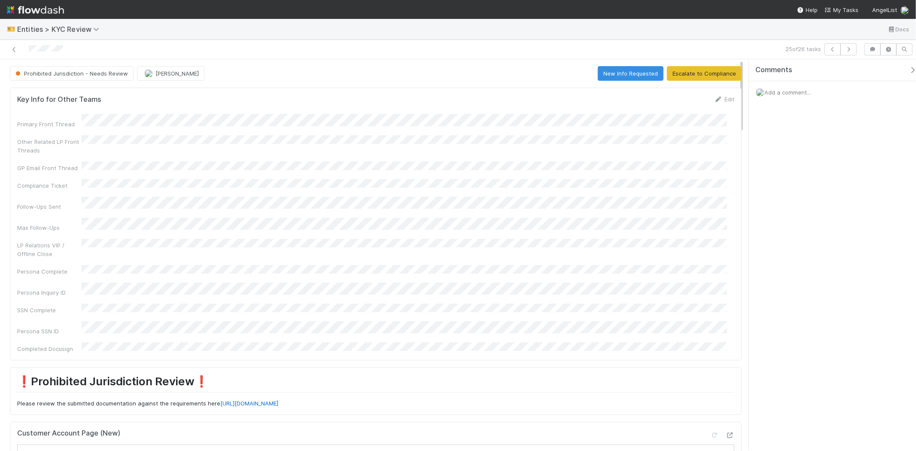
click at [788, 89] on span "Add a comment..." at bounding box center [787, 92] width 46 height 7
click at [818, 160] on span "[PERSON_NAME]" at bounding box center [813, 161] width 43 height 7
click at [773, 229] on button "Add Comment" at bounding box center [788, 224] width 50 height 15
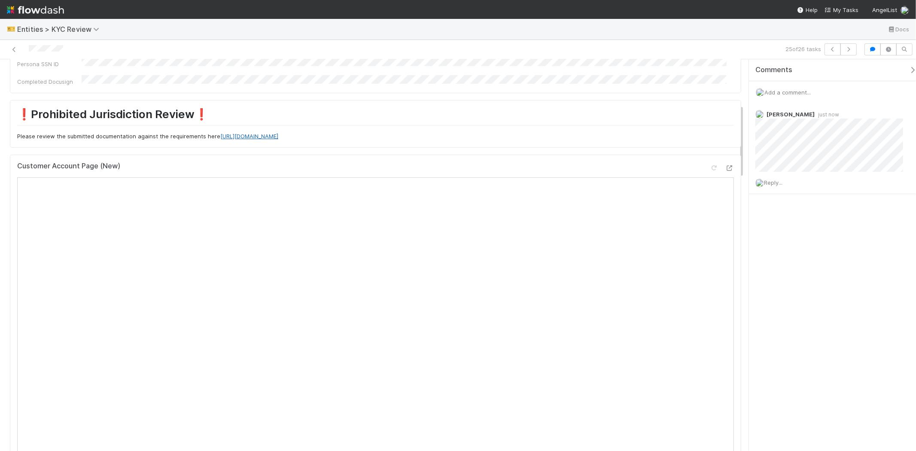
scroll to position [334, 0]
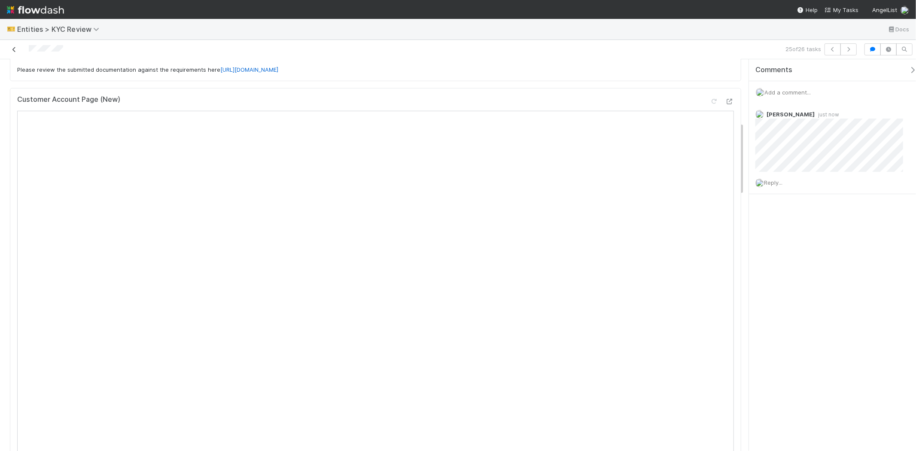
click at [13, 50] on icon at bounding box center [14, 50] width 9 height 6
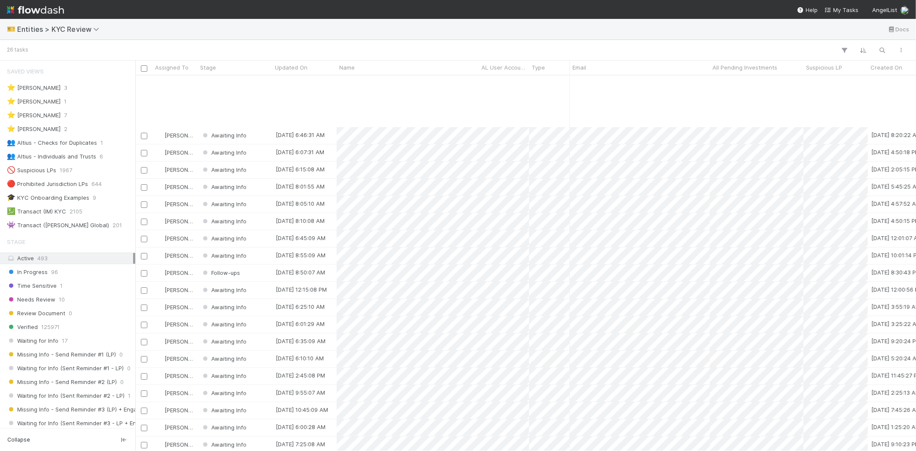
scroll to position [79, 0]
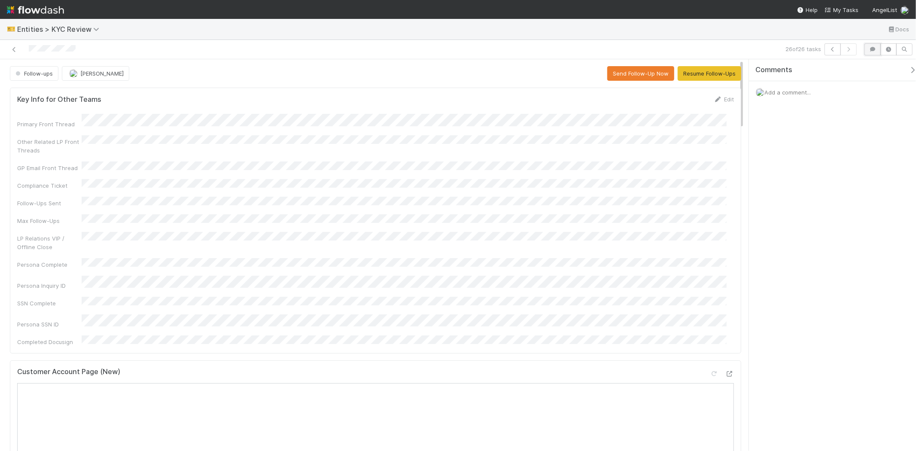
click at [873, 51] on icon "button" at bounding box center [872, 49] width 9 height 5
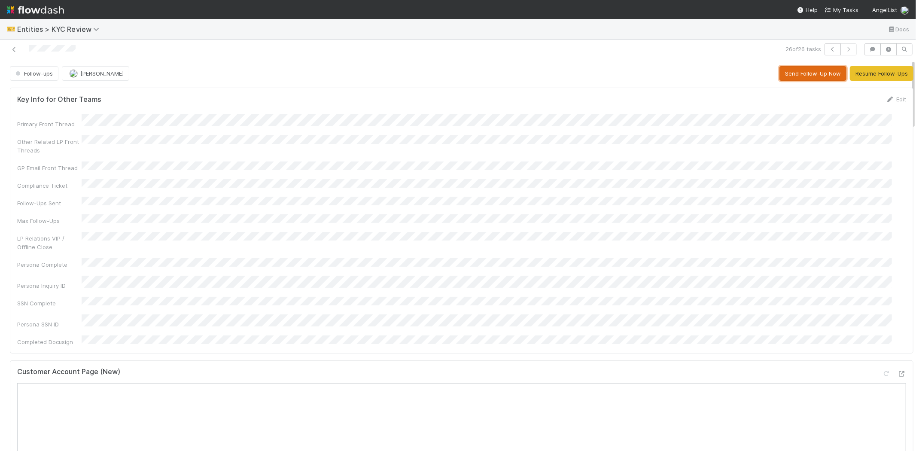
click at [796, 76] on button "Send Follow-Up Now" at bounding box center [812, 73] width 67 height 15
click at [866, 70] on button "Resume Follow-Ups" at bounding box center [882, 73] width 64 height 15
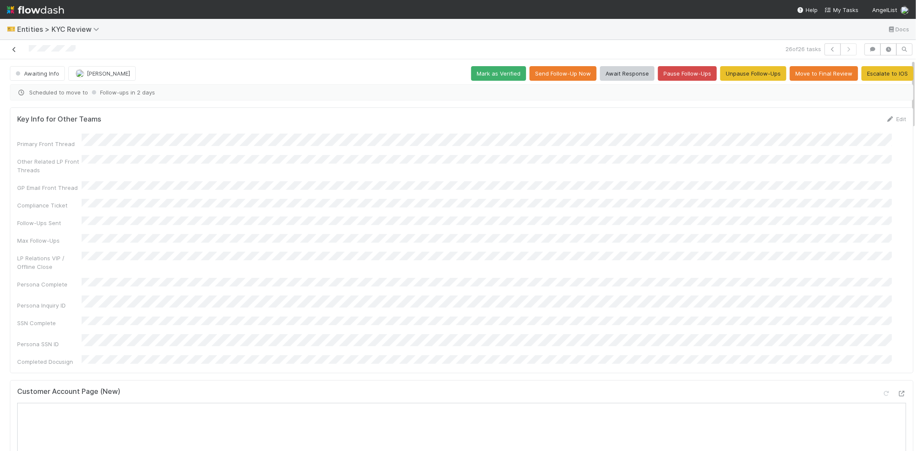
click at [12, 52] on icon at bounding box center [14, 50] width 9 height 6
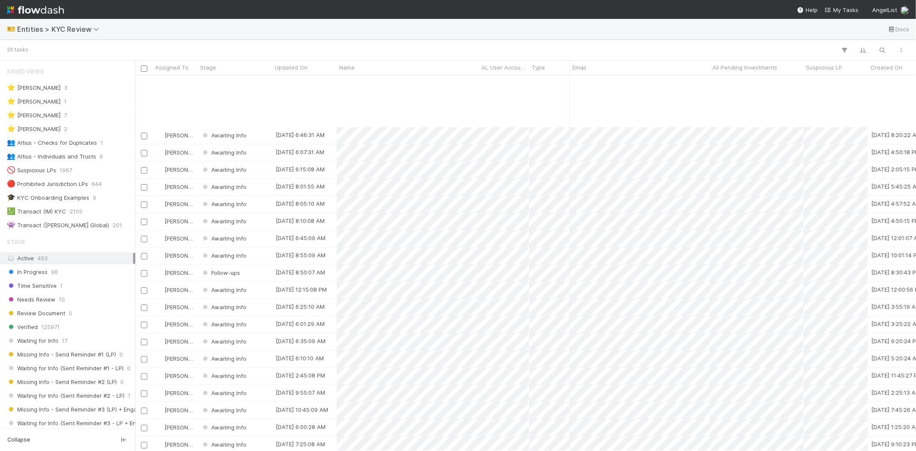
scroll to position [79, 0]
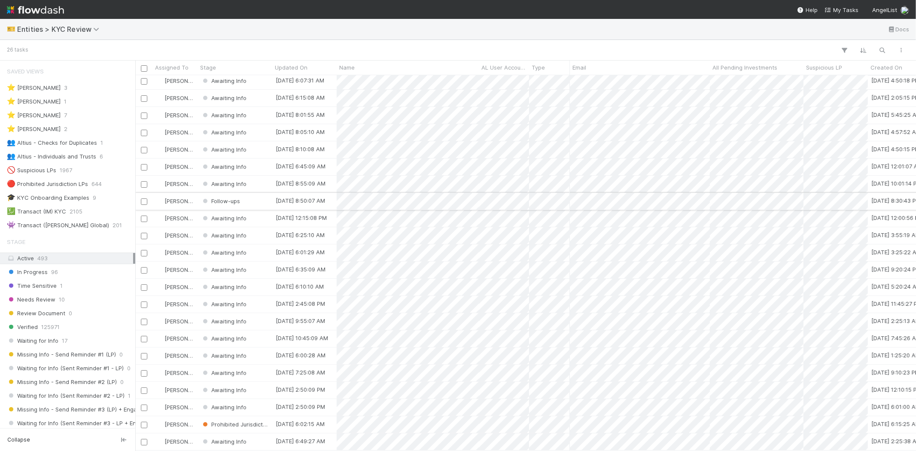
click at [246, 193] on div "Follow-ups" at bounding box center [235, 201] width 75 height 17
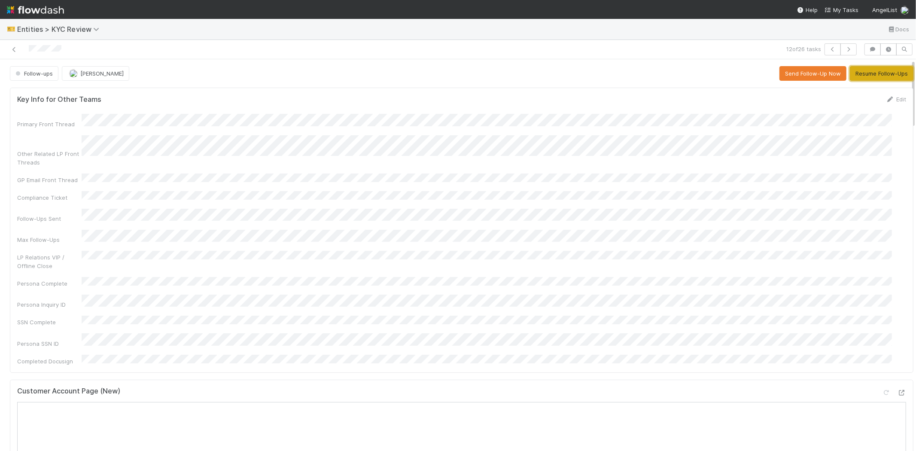
drag, startPoint x: 863, startPoint y: 72, endPoint x: 856, endPoint y: 76, distance: 8.3
click at [863, 71] on button "Resume Follow-Ups" at bounding box center [882, 73] width 64 height 15
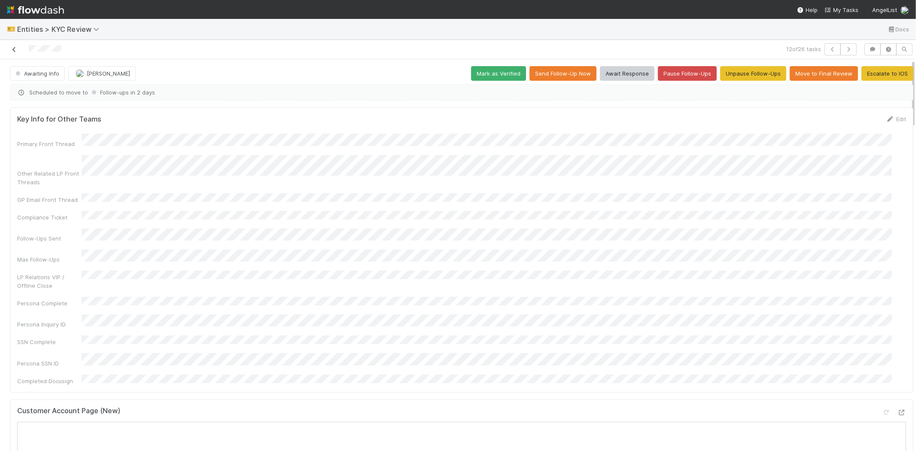
click at [12, 47] on icon at bounding box center [14, 50] width 9 height 6
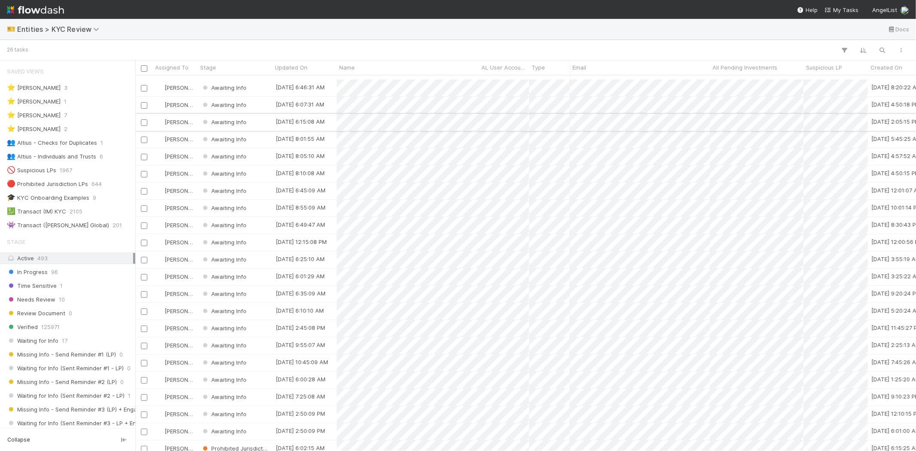
scroll to position [79, 0]
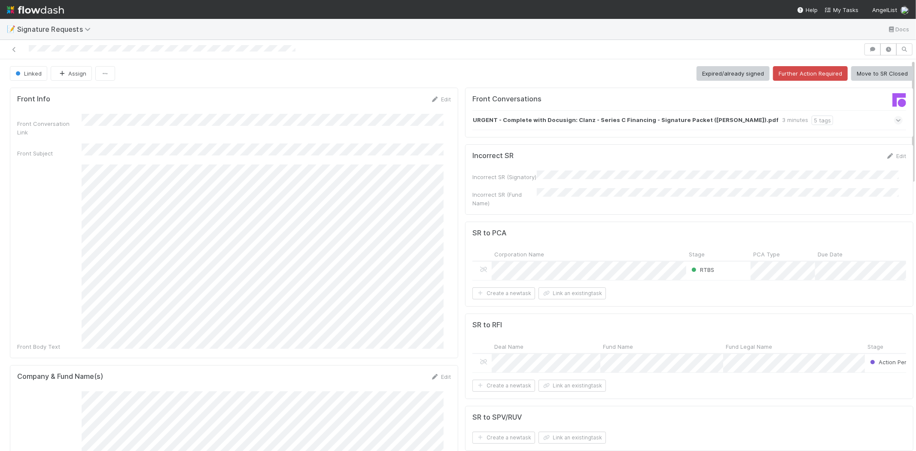
click at [475, 360] on div at bounding box center [481, 363] width 19 height 18
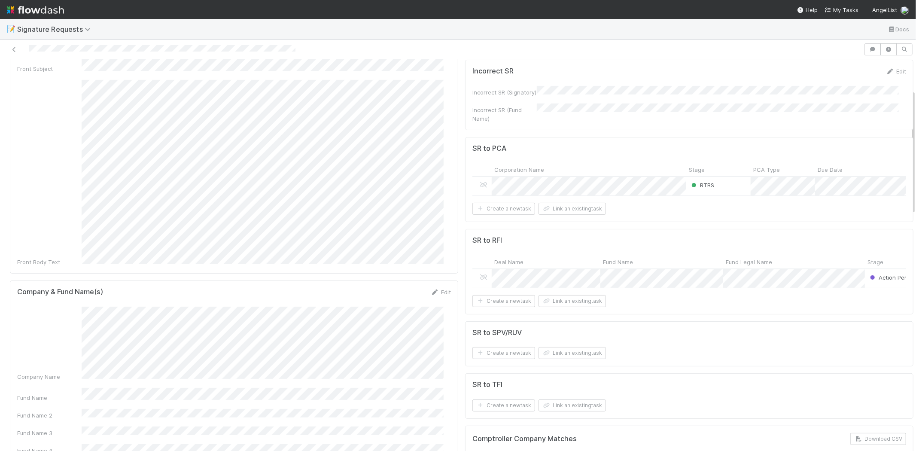
scroll to position [95, 0]
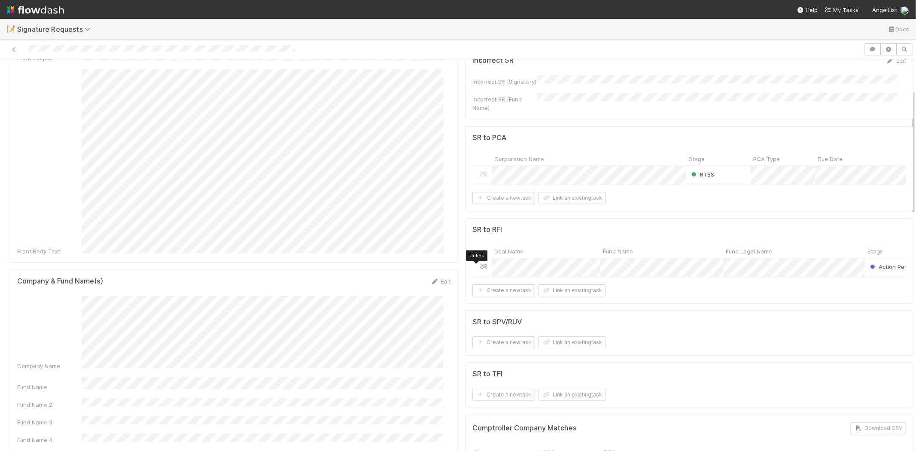
click at [479, 269] on icon at bounding box center [483, 267] width 9 height 6
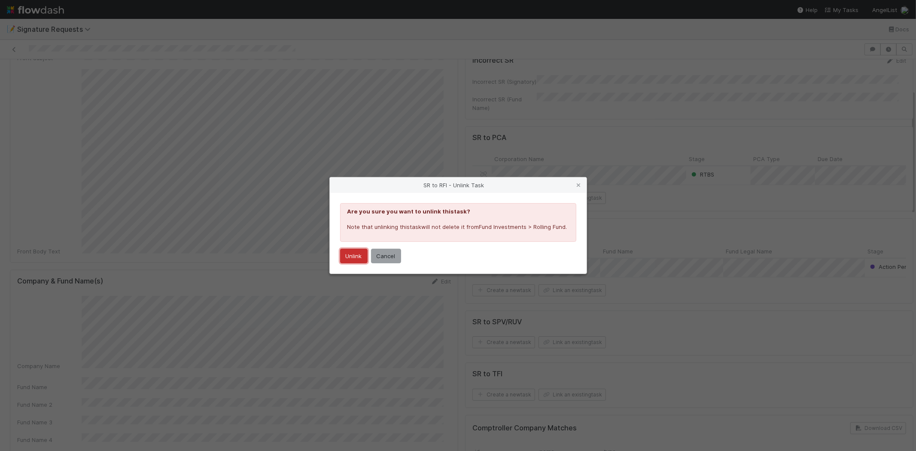
click at [351, 252] on button "Unlink" at bounding box center [353, 256] width 27 height 15
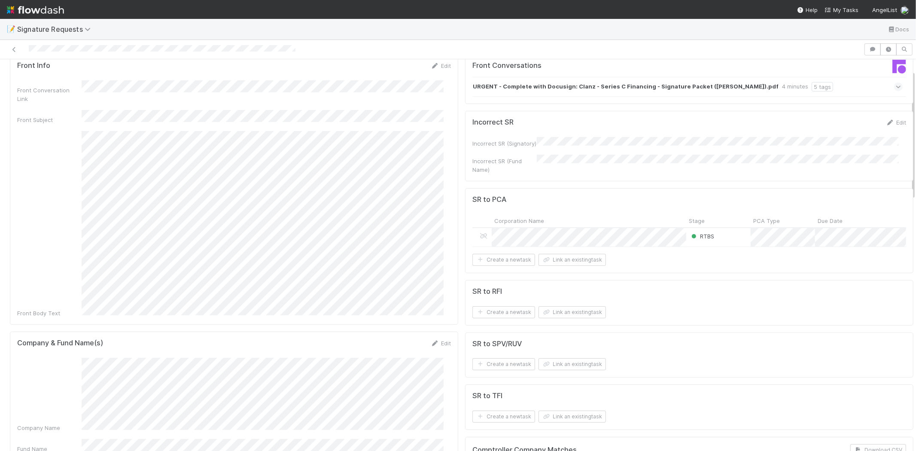
scroll to position [0, 0]
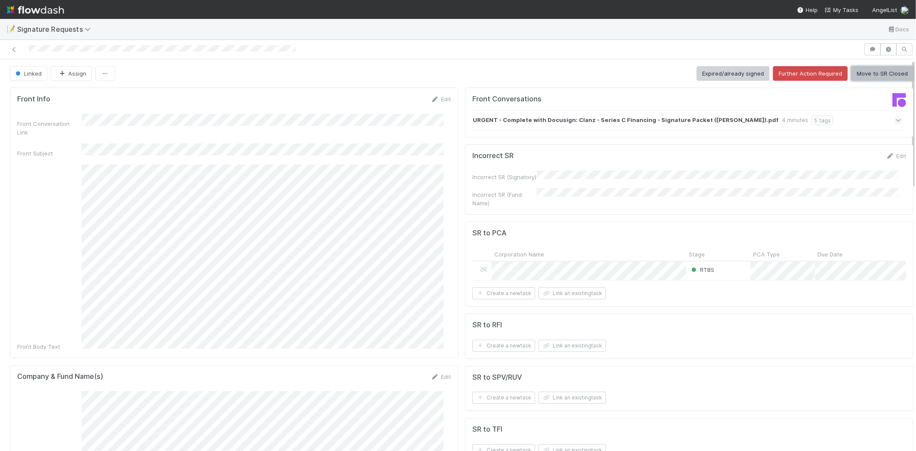
click at [870, 73] on button "Move to SR Closed" at bounding box center [882, 73] width 62 height 15
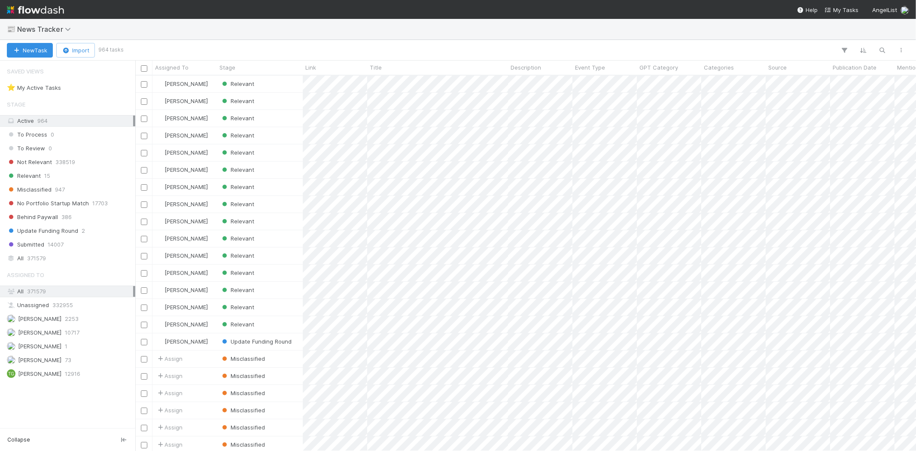
scroll to position [368, 773]
click at [67, 175] on div "Relevant 15" at bounding box center [70, 175] width 126 height 11
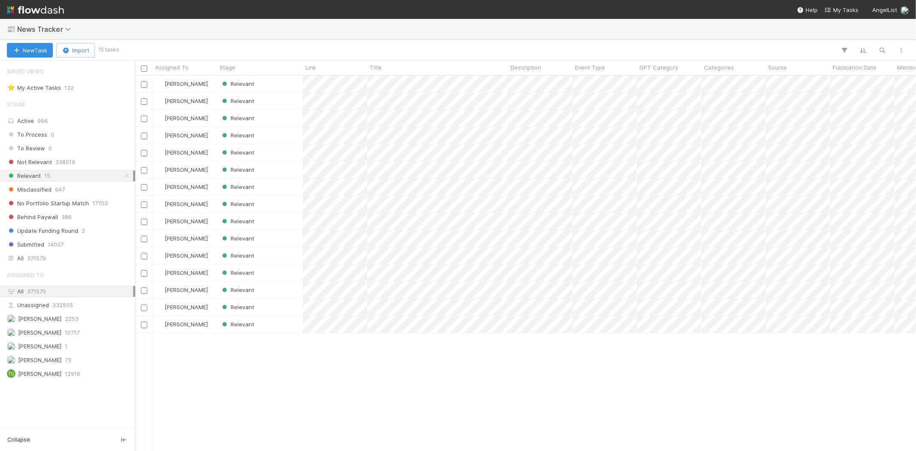
scroll to position [368, 773]
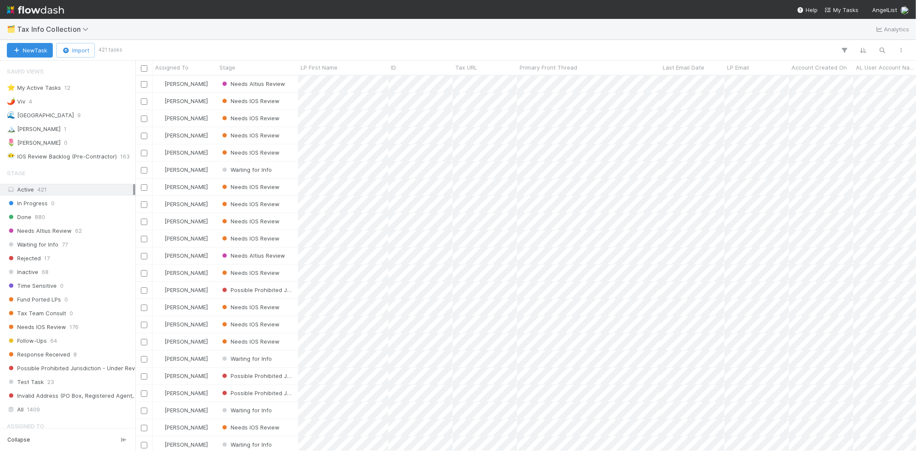
scroll to position [368, 773]
click at [63, 133] on div "🏔️ [PERSON_NAME] 1" at bounding box center [70, 129] width 126 height 11
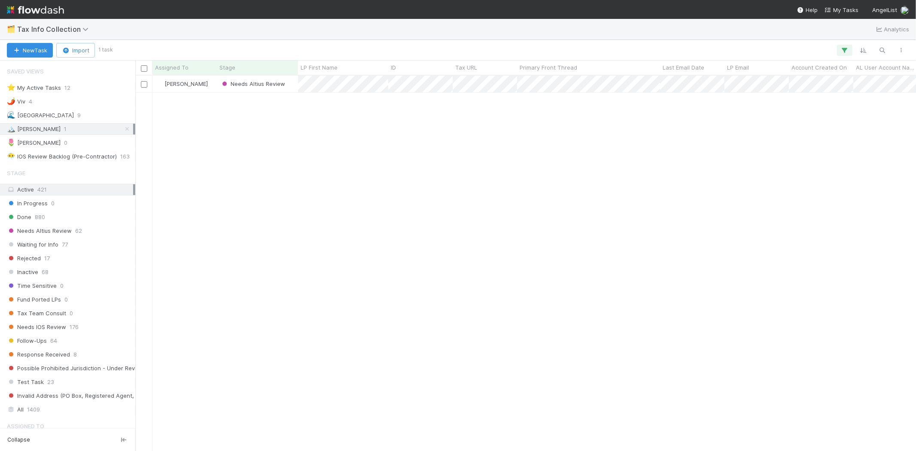
scroll to position [368, 773]
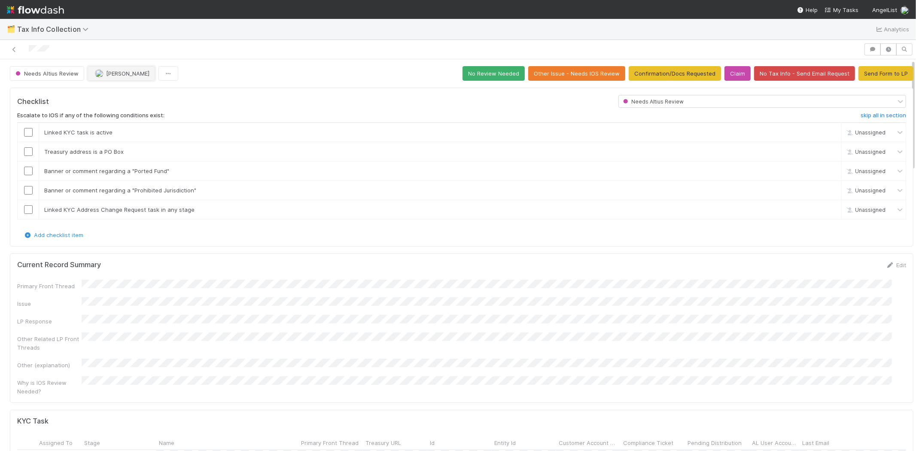
click at [106, 68] on button "[PERSON_NAME]" at bounding box center [121, 73] width 67 height 15
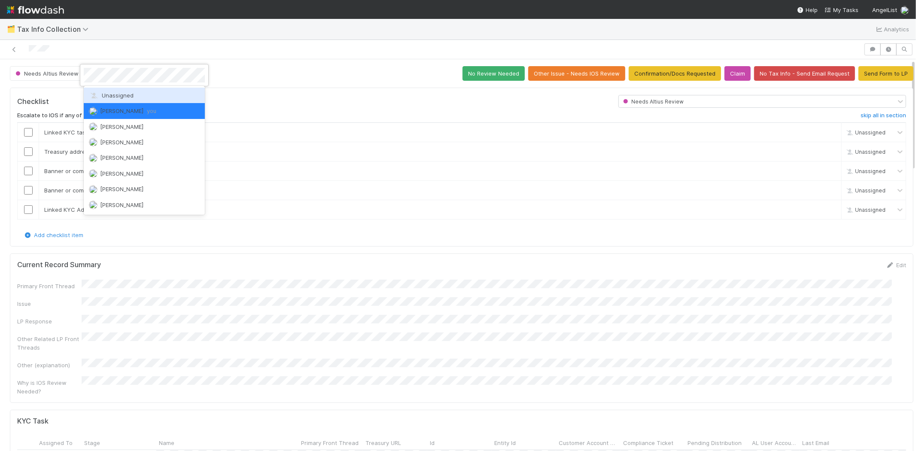
click at [109, 92] on span "Unassigned" at bounding box center [111, 95] width 45 height 7
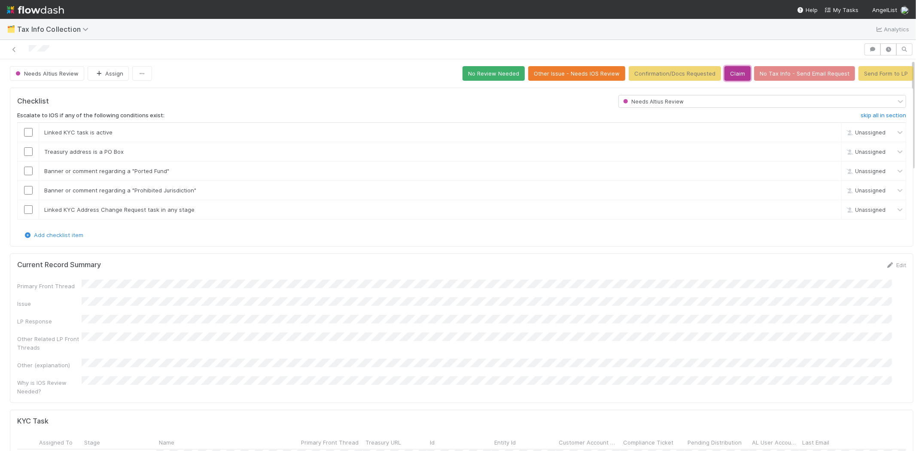
click at [724, 75] on button "Claim" at bounding box center [737, 73] width 26 height 15
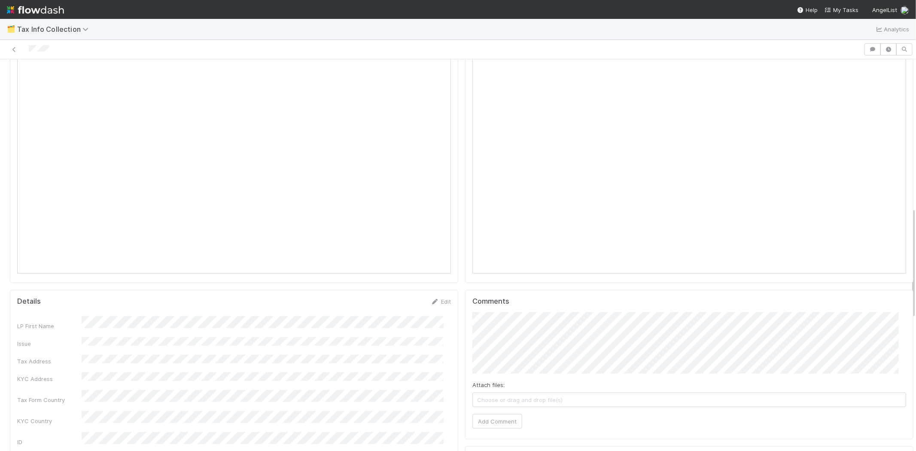
scroll to position [7, 0]
click at [437, 304] on link "Edit" at bounding box center [441, 307] width 20 height 7
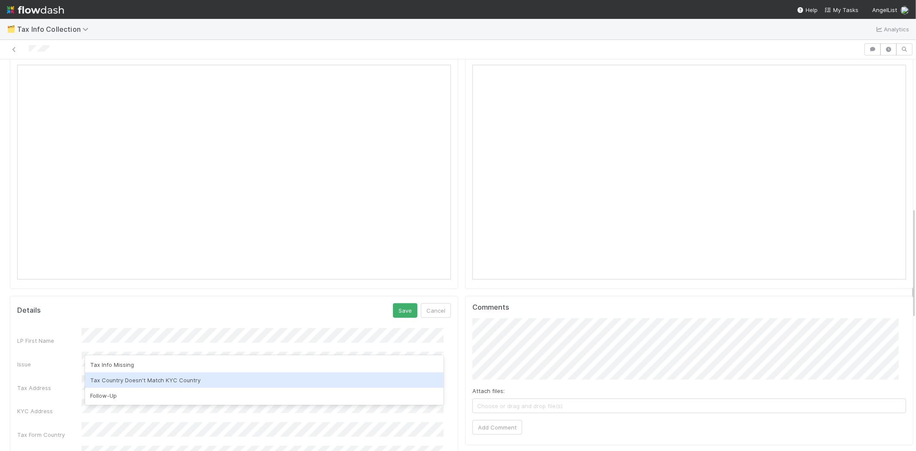
click at [154, 372] on div "Tax Country Doesn't Match KYC Country" at bounding box center [264, 379] width 359 height 15
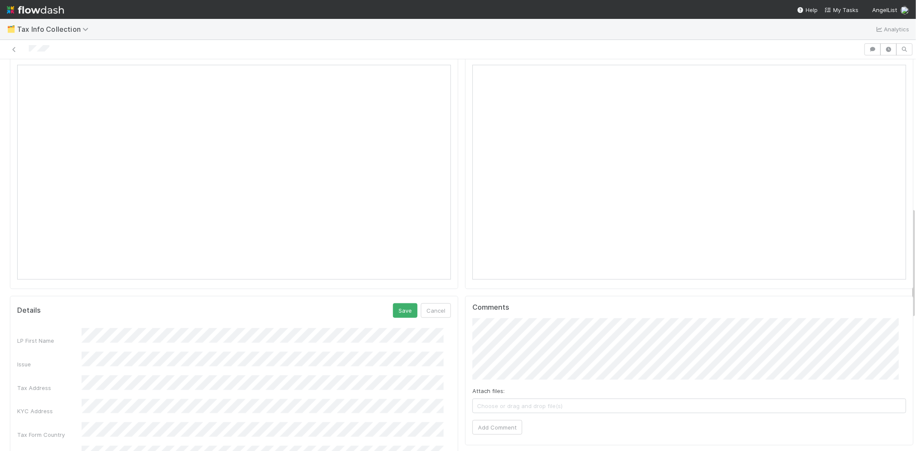
click at [30, 399] on div "KYC Address" at bounding box center [234, 407] width 434 height 17
click at [398, 303] on button "Save" at bounding box center [405, 310] width 24 height 15
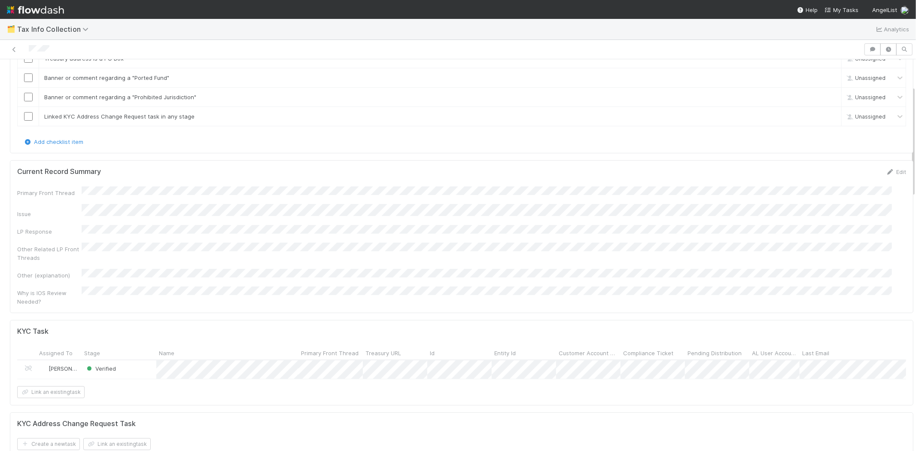
scroll to position [0, 0]
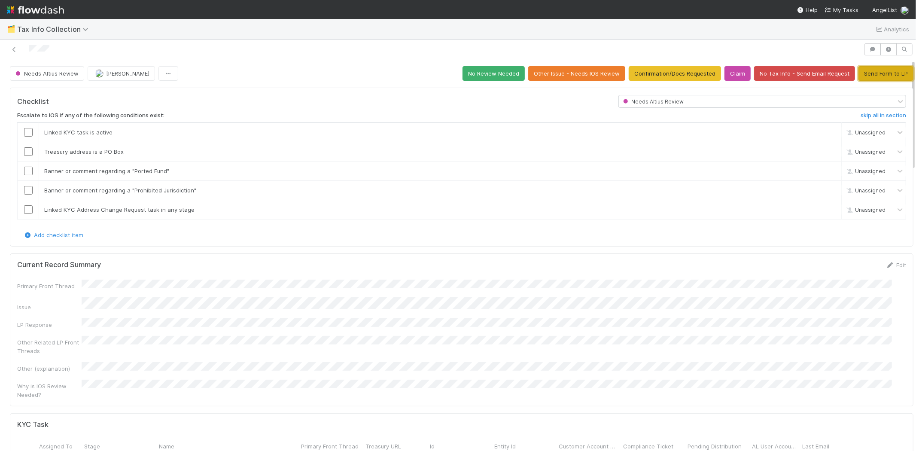
click at [860, 66] on button "Send Form to LP" at bounding box center [885, 73] width 55 height 15
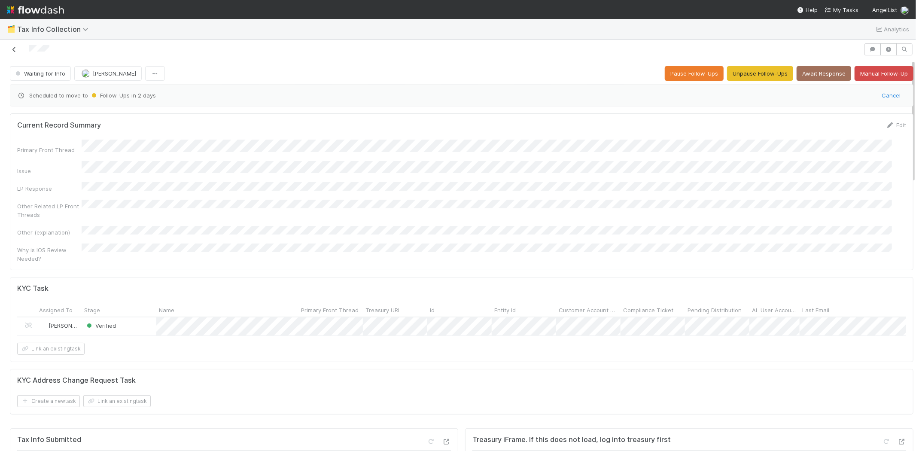
click at [13, 47] on icon at bounding box center [14, 50] width 9 height 6
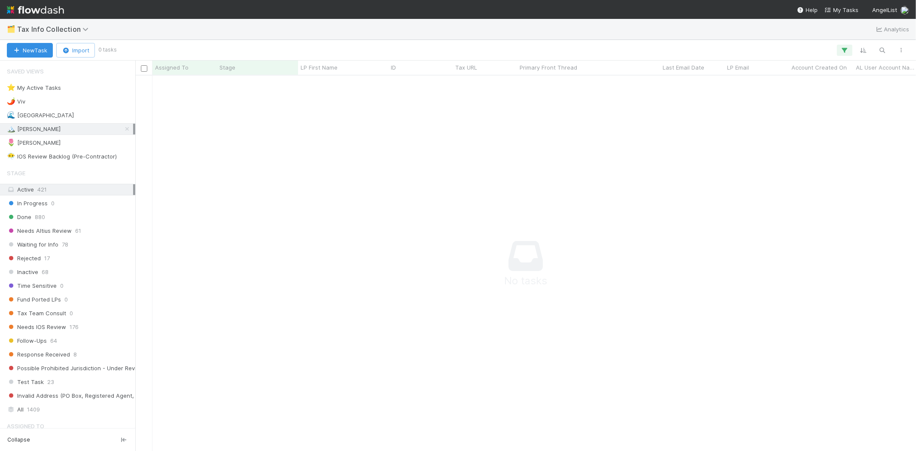
scroll to position [361, 766]
click at [841, 46] on icon "button" at bounding box center [844, 50] width 9 height 8
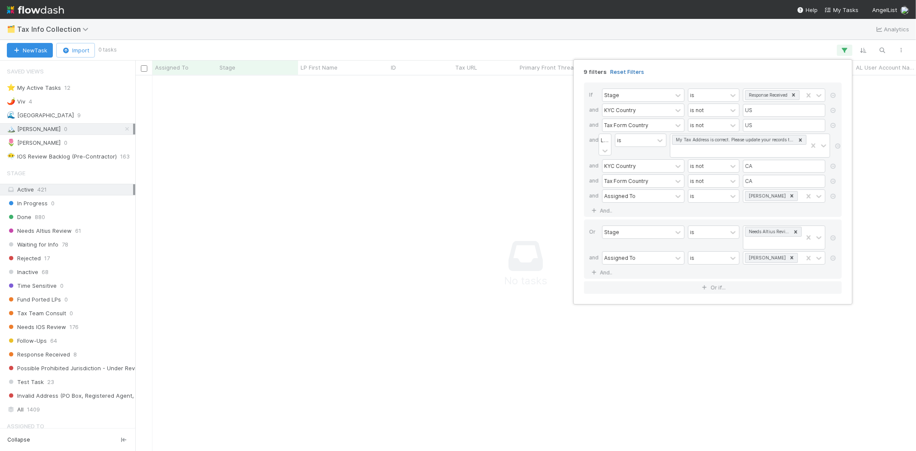
click at [632, 73] on link "Reset Filters" at bounding box center [627, 71] width 34 height 7
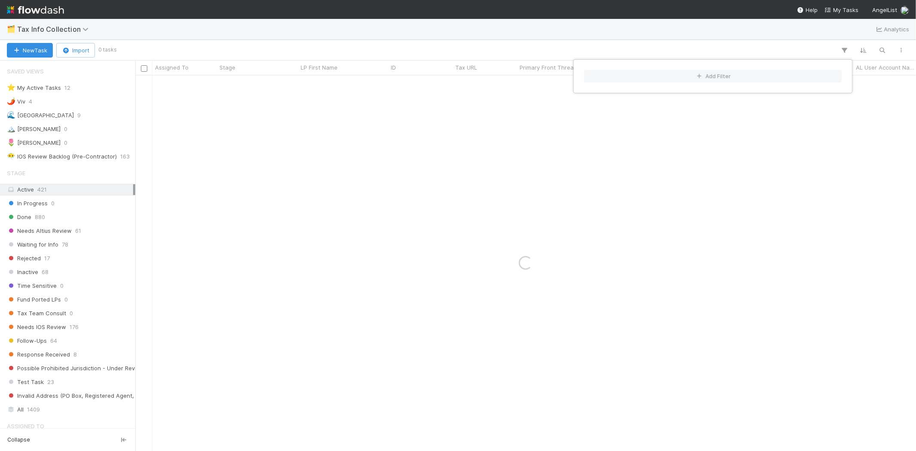
click at [559, 52] on div "Add Filter" at bounding box center [458, 225] width 916 height 451
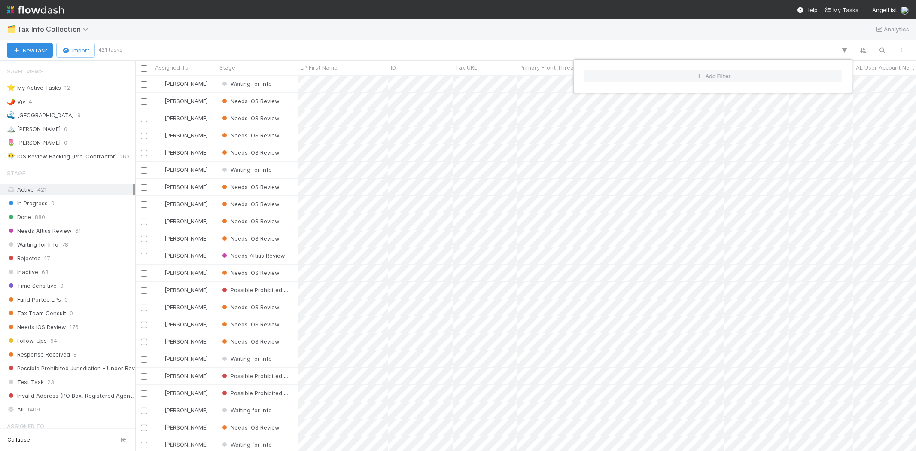
scroll to position [368, 773]
click at [289, 40] on div "Add Filter" at bounding box center [458, 225] width 916 height 451
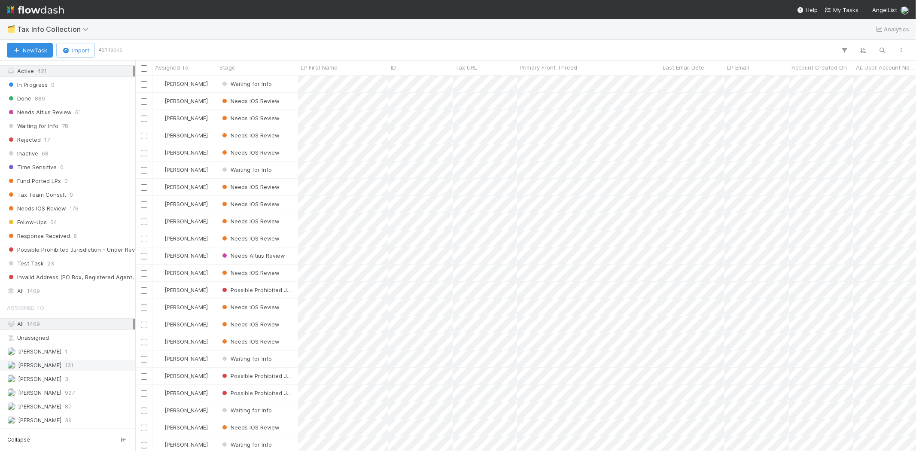
click at [72, 363] on div "[PERSON_NAME] 131" at bounding box center [70, 365] width 126 height 11
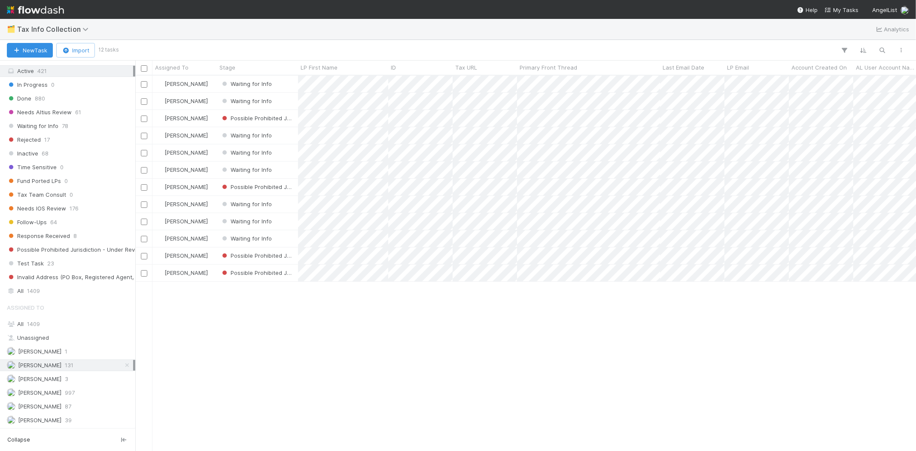
scroll to position [368, 773]
